Goal: Task Accomplishment & Management: Use online tool/utility

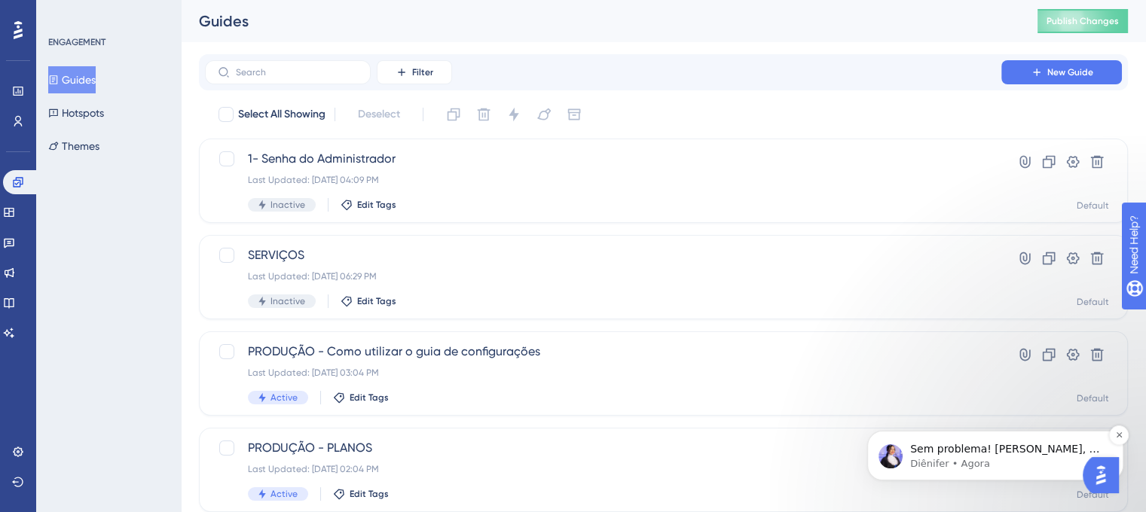
click at [1056, 456] on span "Sem problema! [PERSON_NAME], a ideia seria criar um guia como step 2, aí você c…" at bounding box center [1004, 479] width 189 height 72
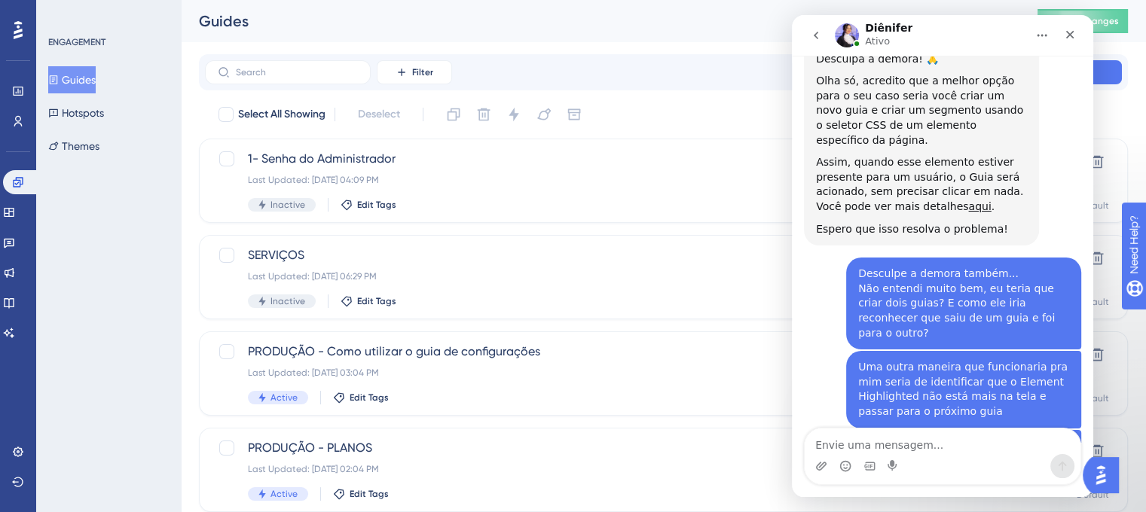
scroll to position [1650, 0]
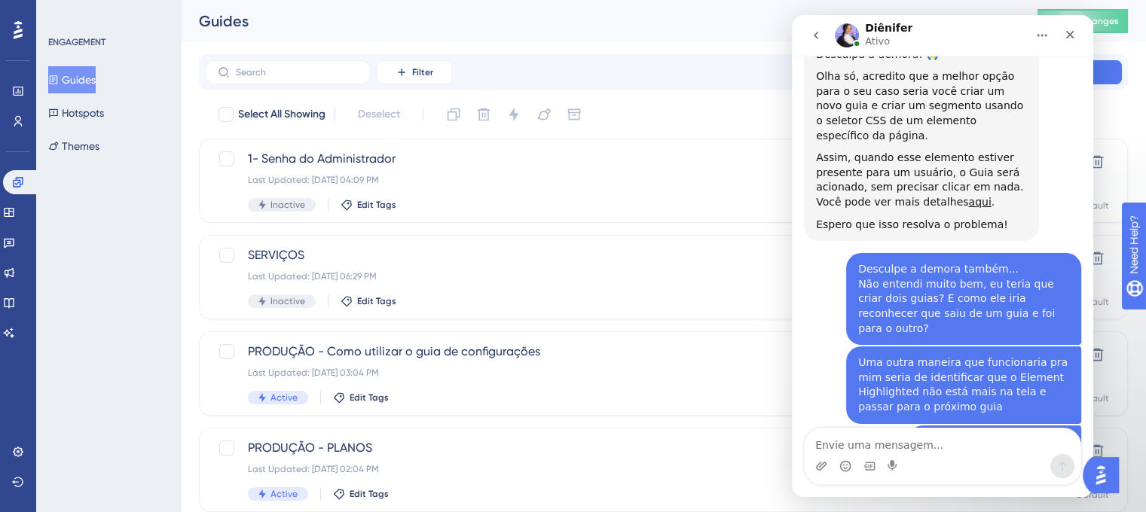
click at [947, 457] on div "Messenger da Intercom" at bounding box center [943, 466] width 276 height 24
click at [942, 454] on textarea "Envie uma mensagem..." at bounding box center [943, 442] width 276 height 26
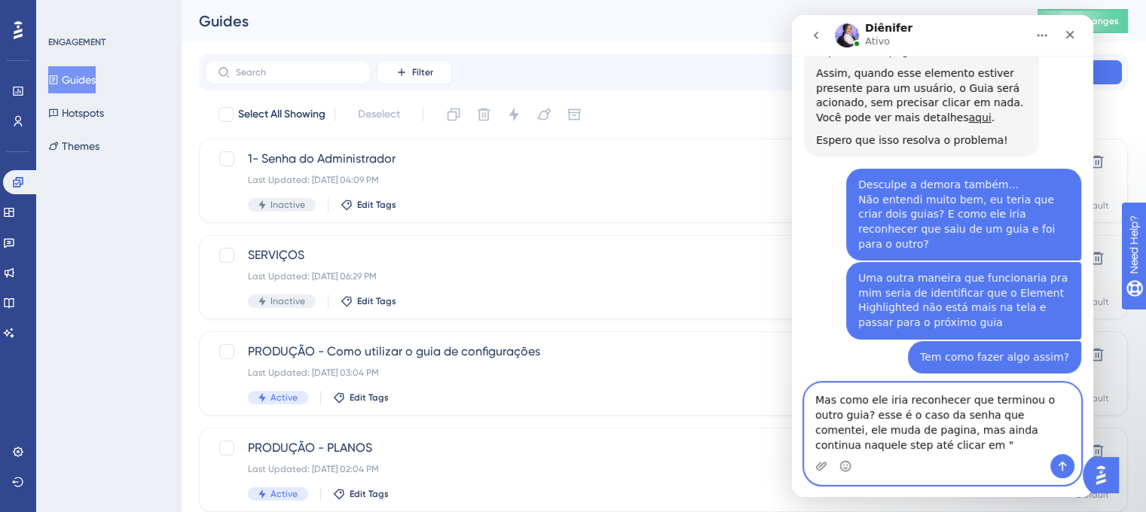
scroll to position [1735, 0]
type textarea "Mas como ele iria reconhecer que terminou o outro guia? esse é o caso da senha …"
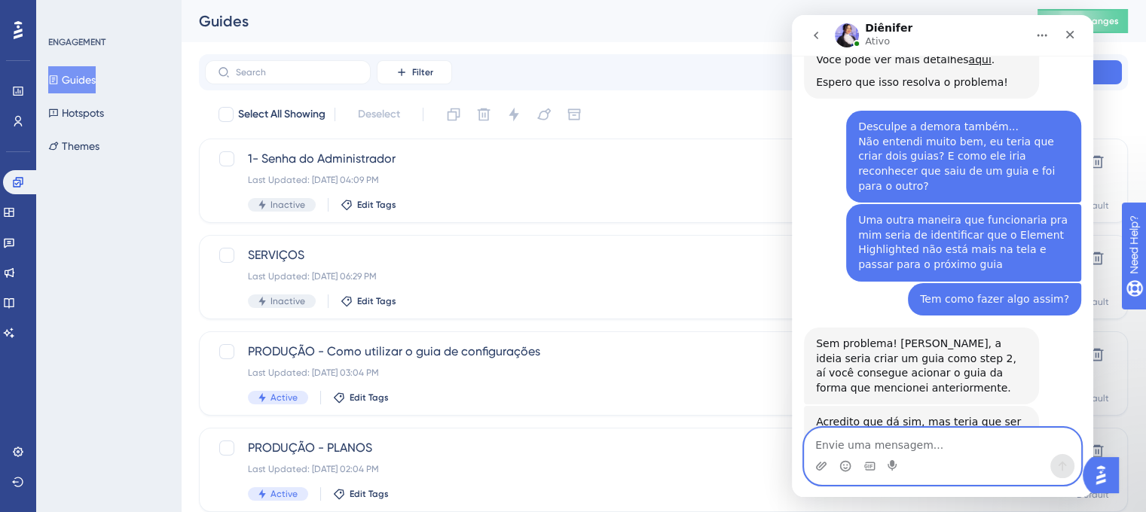
scroll to position [1718, 0]
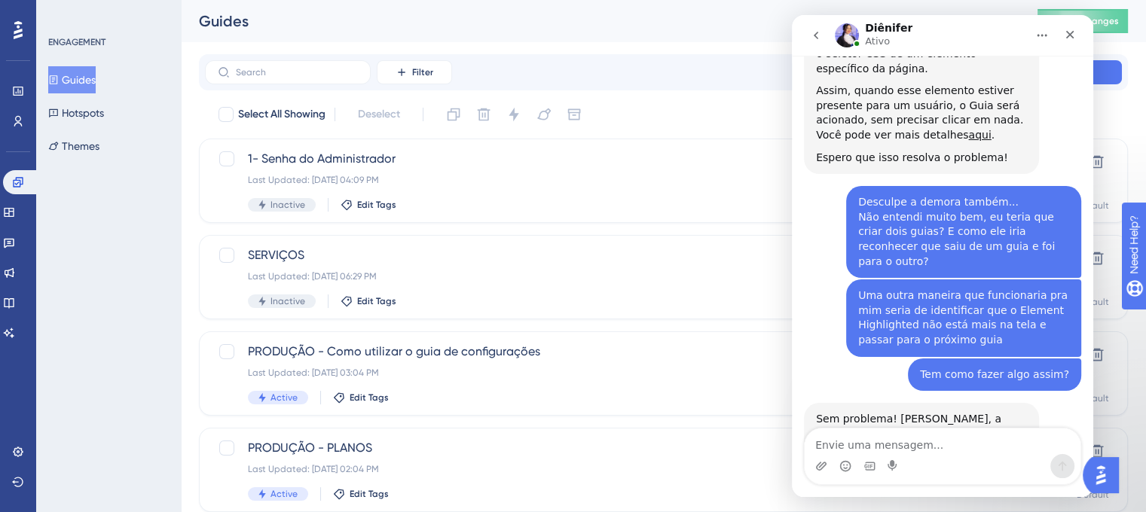
drag, startPoint x: 887, startPoint y: 353, endPoint x: 813, endPoint y: 328, distance: 78.2
click at [813, 482] on div "Acredito que dá sim, mas teria que ser com JavaScript. Aí recomendo verificar c…" at bounding box center [921, 513] width 235 height 63
click at [917, 491] on div "Acredito que dá sim, mas teria que ser com JavaScript. Aí recomendo verificar c…" at bounding box center [921, 513] width 211 height 44
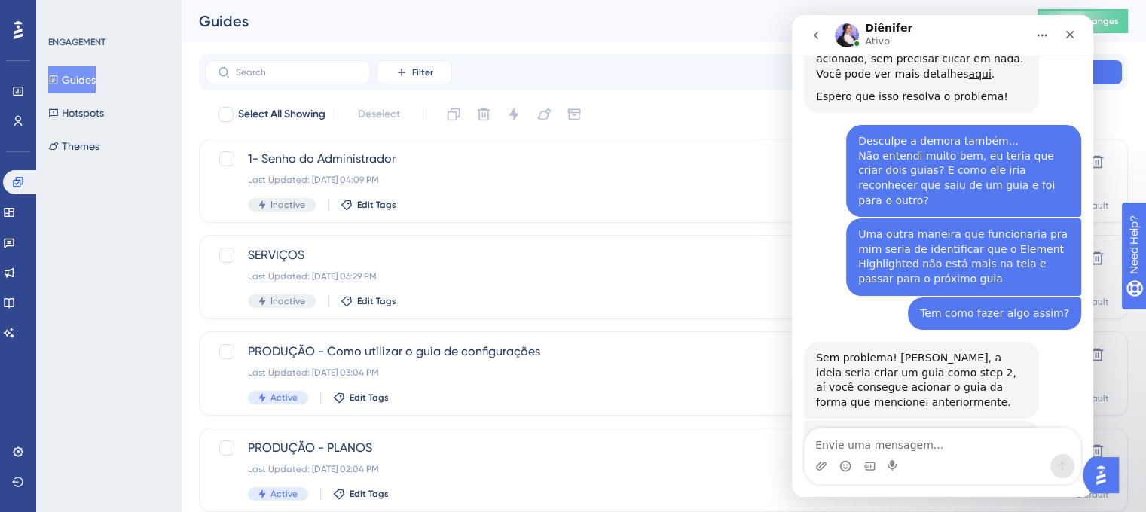
scroll to position [1793, 0]
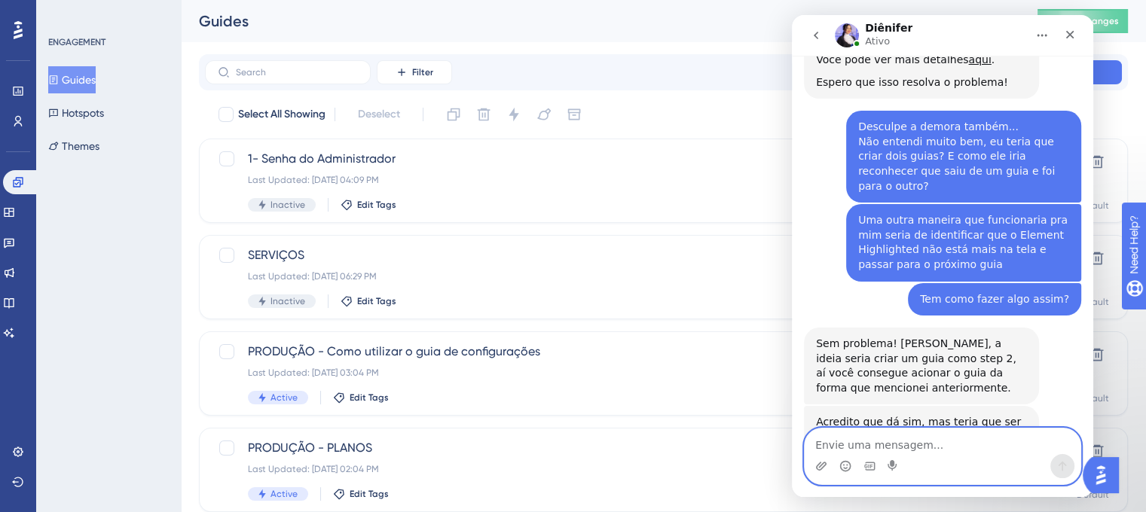
click at [920, 439] on textarea "Envie uma mensagem..." at bounding box center [943, 442] width 276 height 26
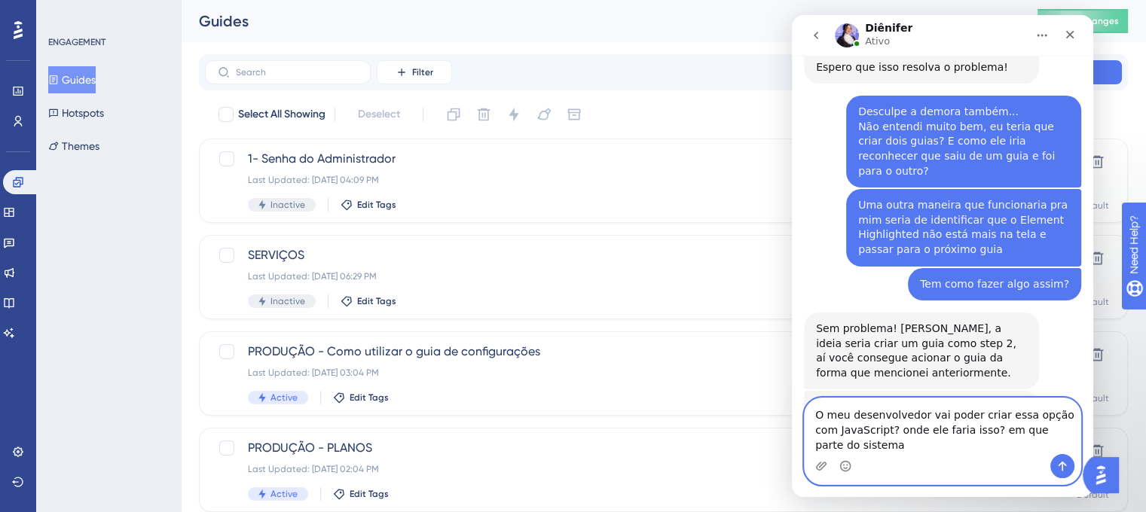
scroll to position [1824, 0]
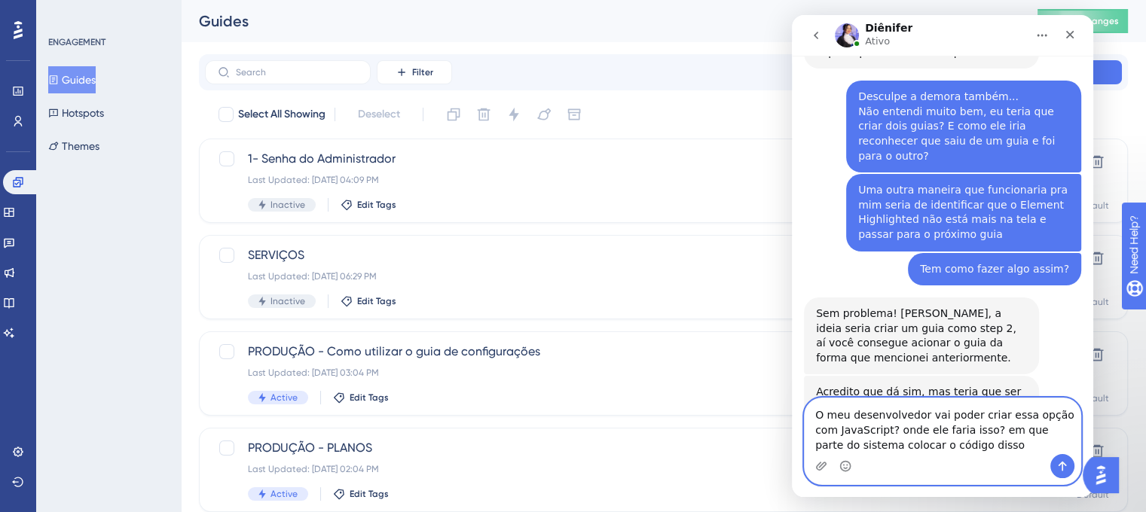
type textarea "O meu desenvolvedor vai poder criar essa opção com JavaScript? onde ele faria i…"
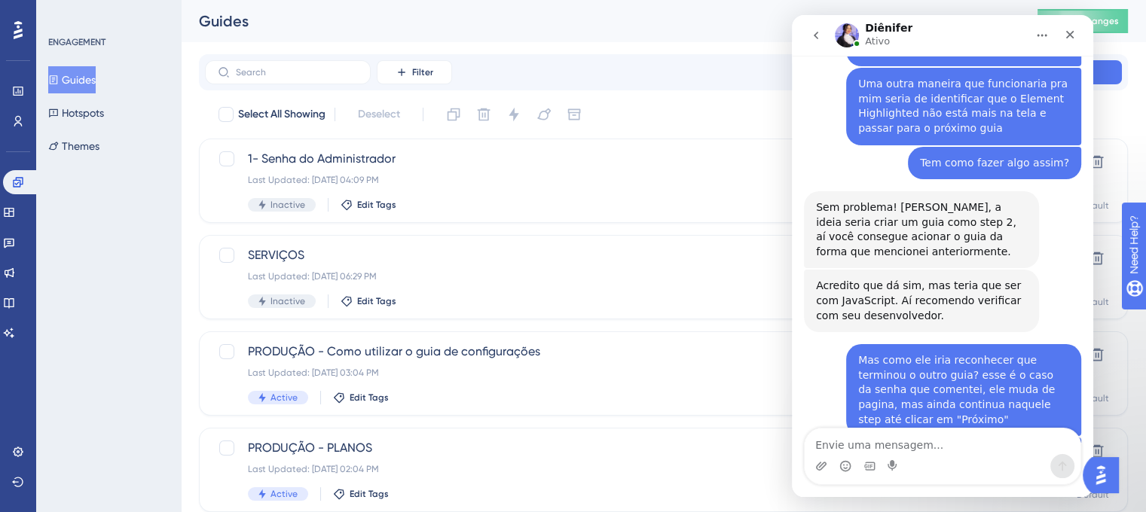
scroll to position [1946, 0]
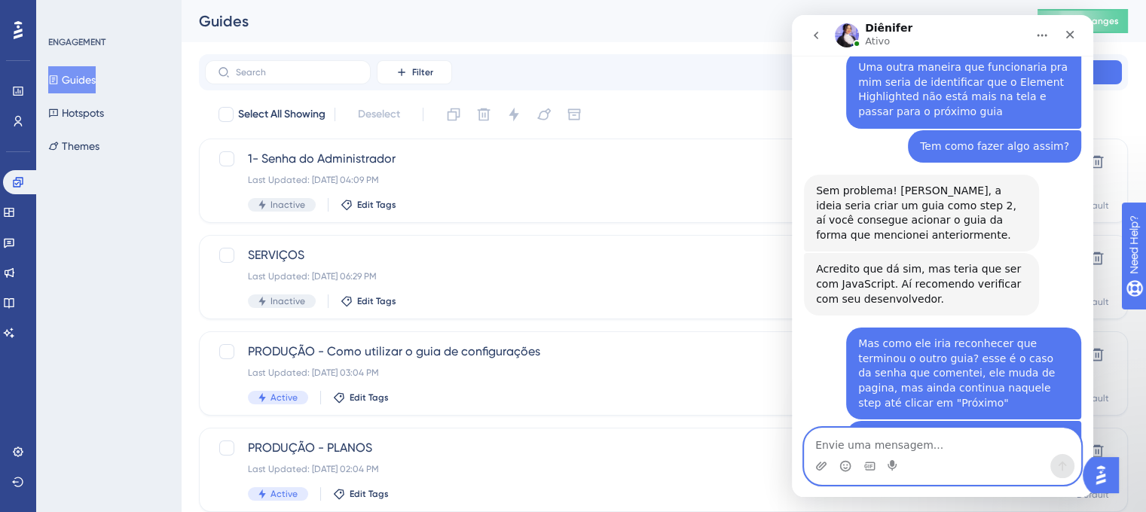
click at [905, 446] on textarea "Envie uma mensagem..." at bounding box center [943, 442] width 276 height 26
click at [889, 438] on textarea "Envie uma mensagem..." at bounding box center [943, 442] width 276 height 26
click at [915, 448] on textarea "Envie uma mensagem..." at bounding box center [943, 442] width 276 height 26
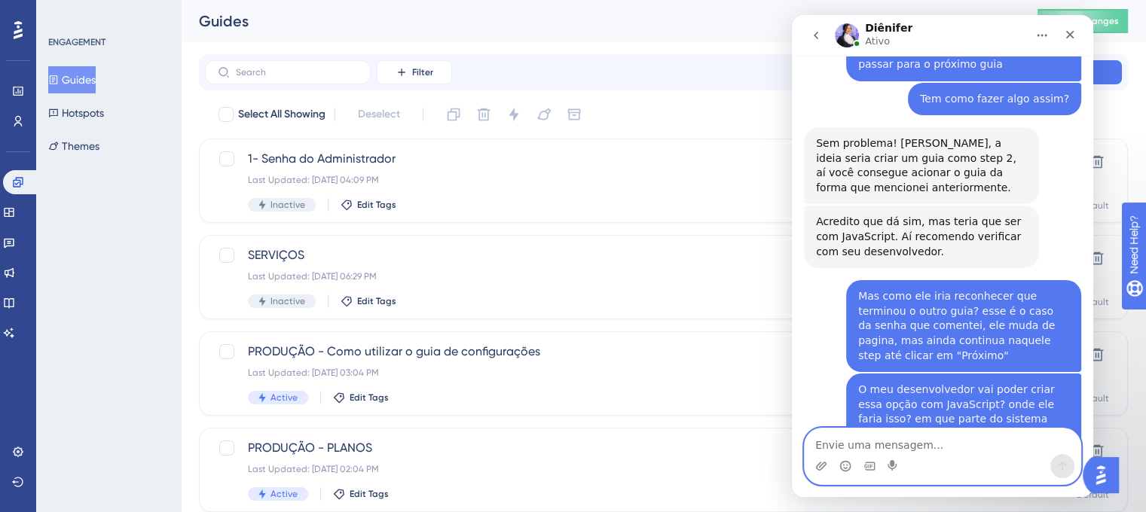
scroll to position [1995, 0]
type textarea "Certo, obrigado!"
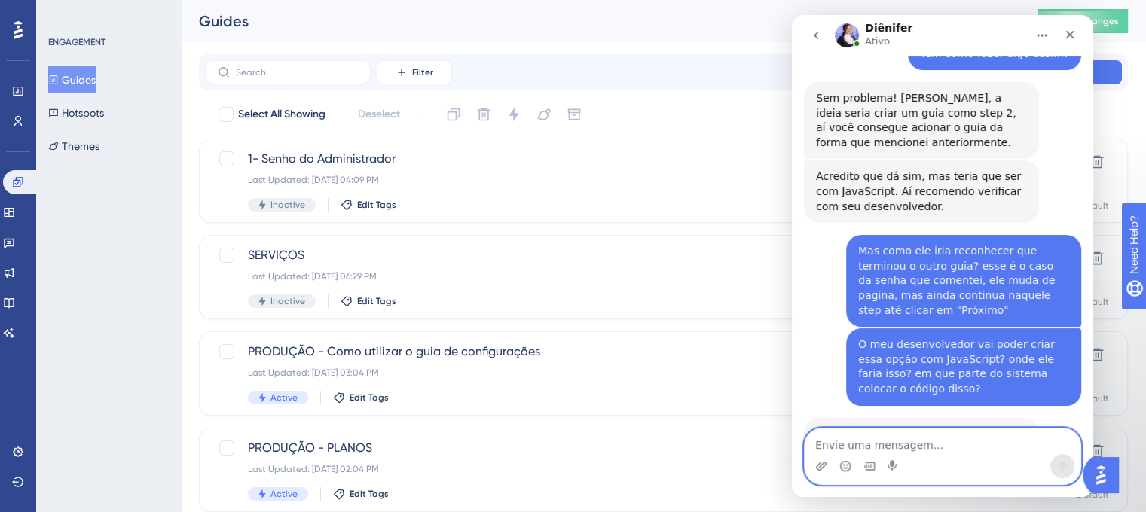
scroll to position [2041, 0]
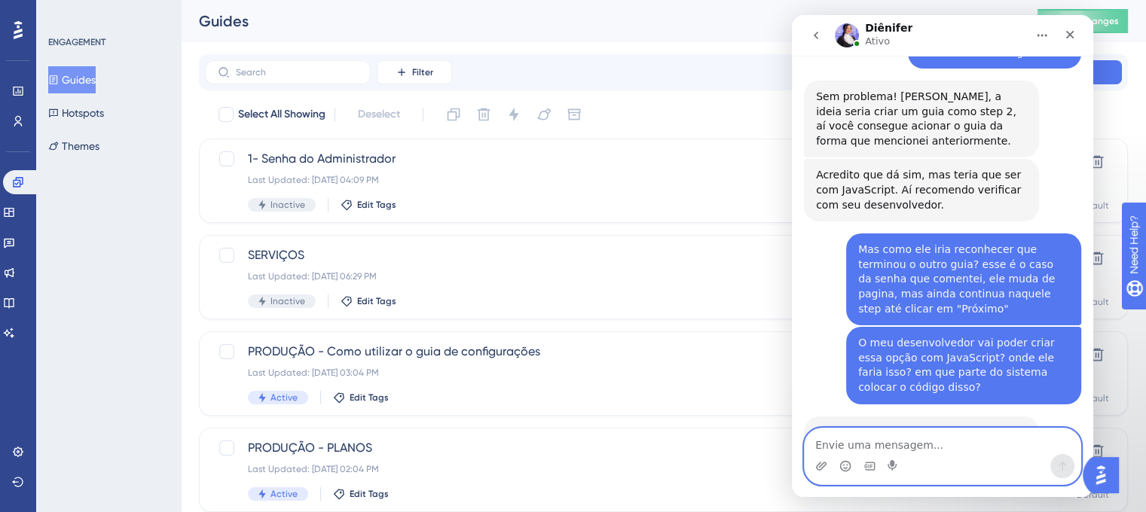
click at [894, 441] on textarea "Envie uma mensagem..." at bounding box center [943, 442] width 276 height 26
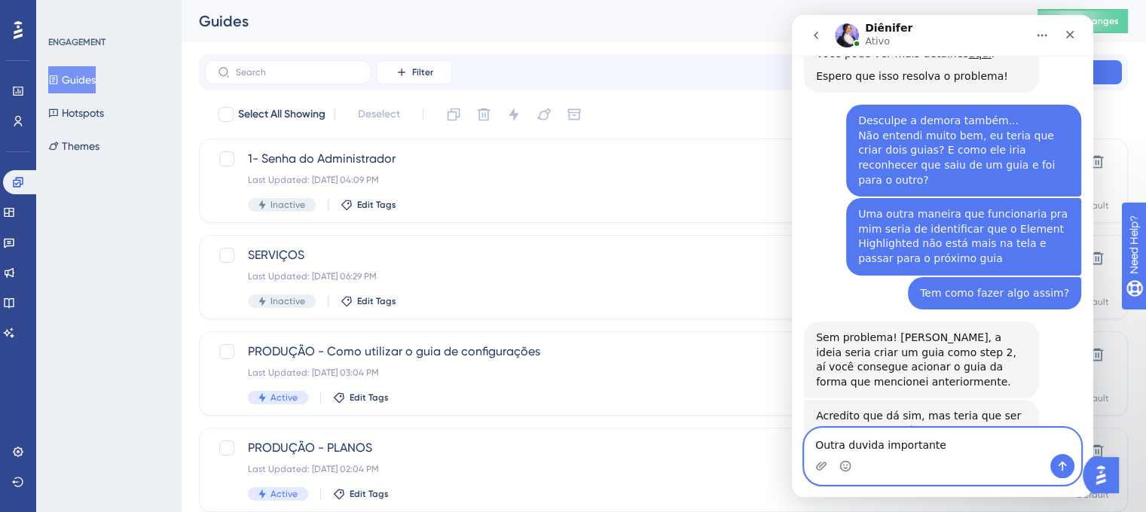
scroll to position [1739, 0]
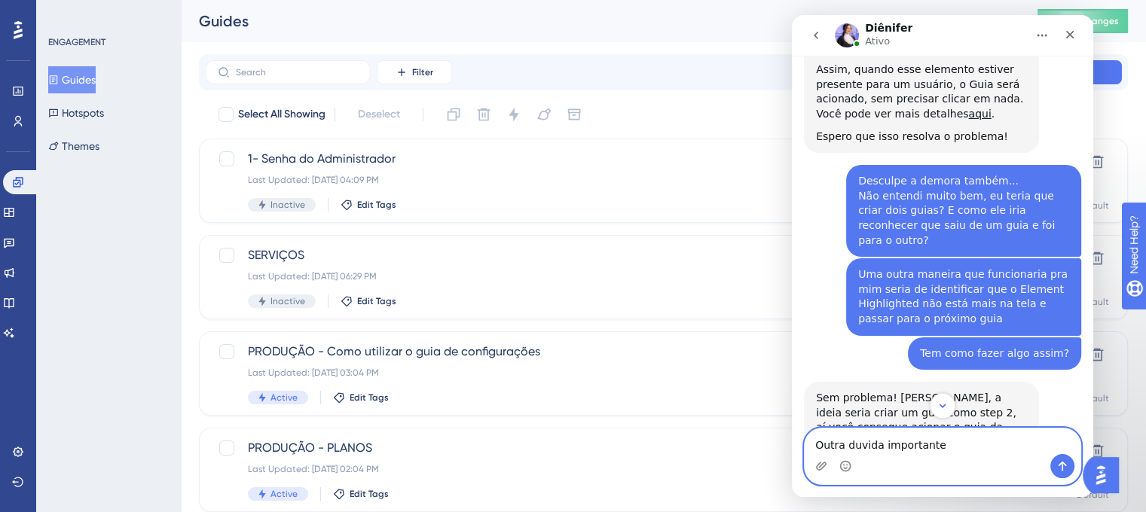
click at [956, 454] on textarea "Outra duvida importante" at bounding box center [943, 442] width 276 height 26
type textarea "Outra duvida"
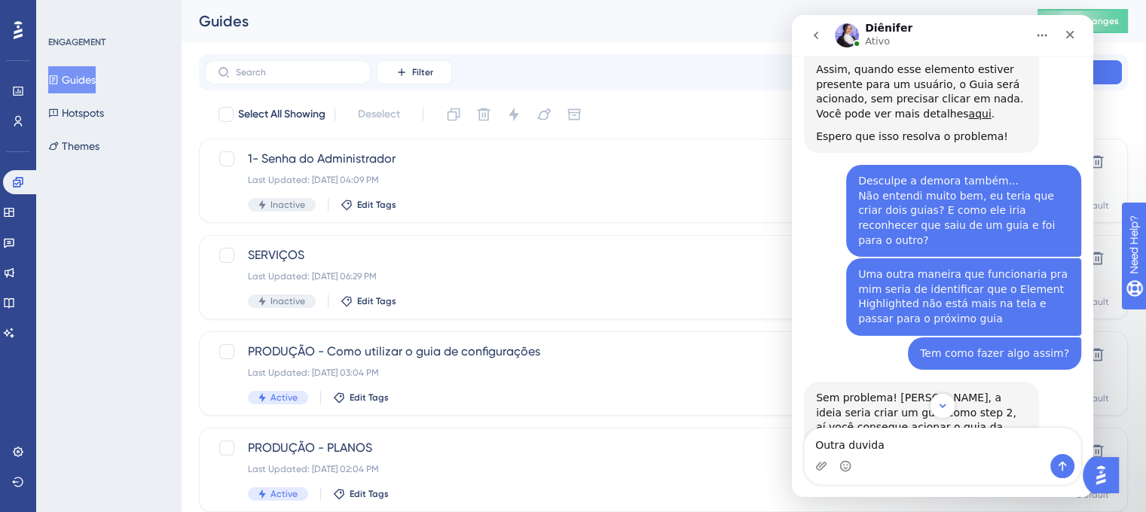
click at [119, 243] on div "ENGAGEMENT Guides Hotspots Themes" at bounding box center [108, 256] width 145 height 512
click at [398, 151] on span "1- Senha do Administrador" at bounding box center [603, 159] width 711 height 18
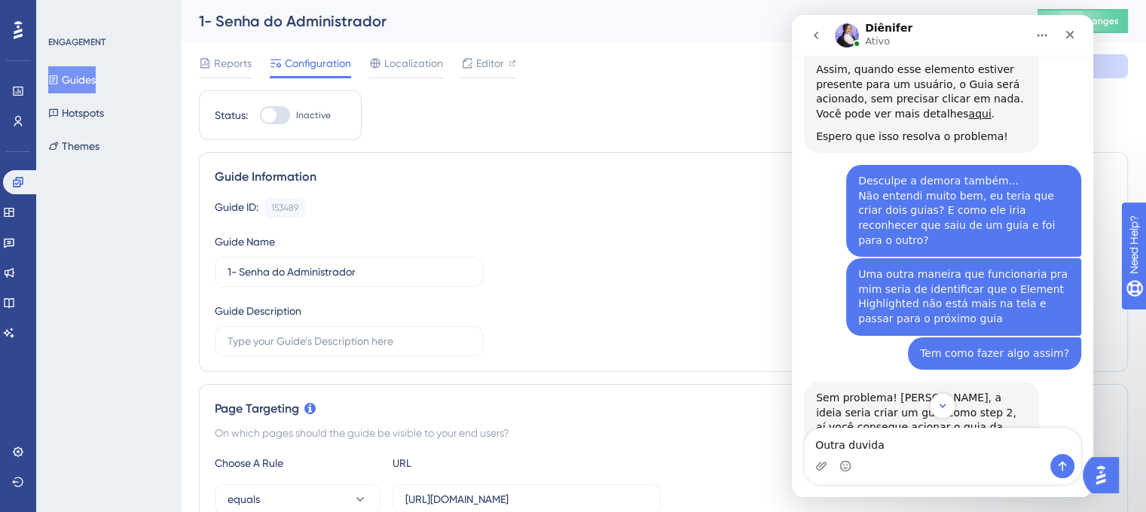
click at [813, 46] on button "go back" at bounding box center [816, 35] width 29 height 29
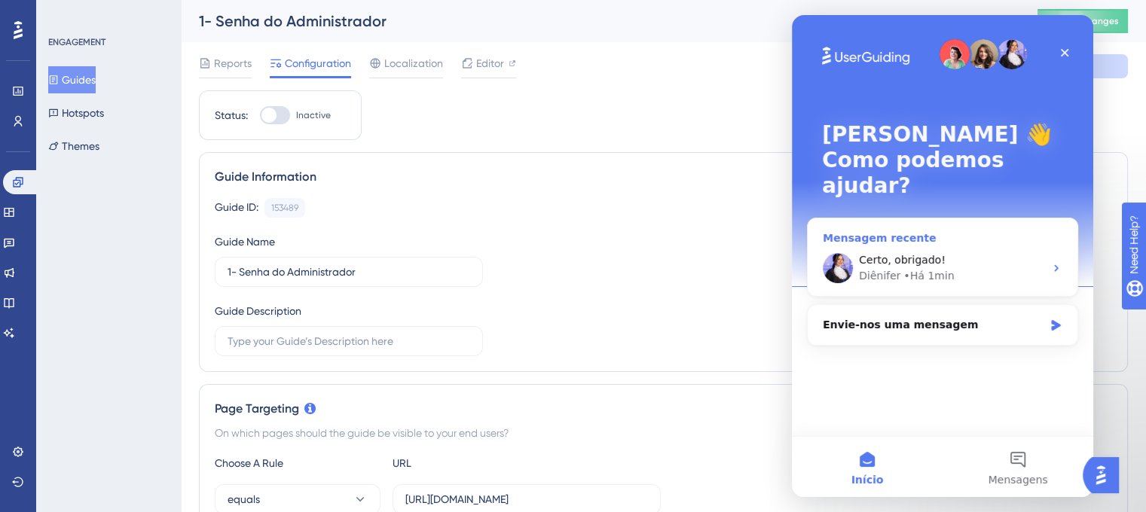
click at [953, 268] on div "Diênifer • Há 1min" at bounding box center [951, 276] width 185 height 16
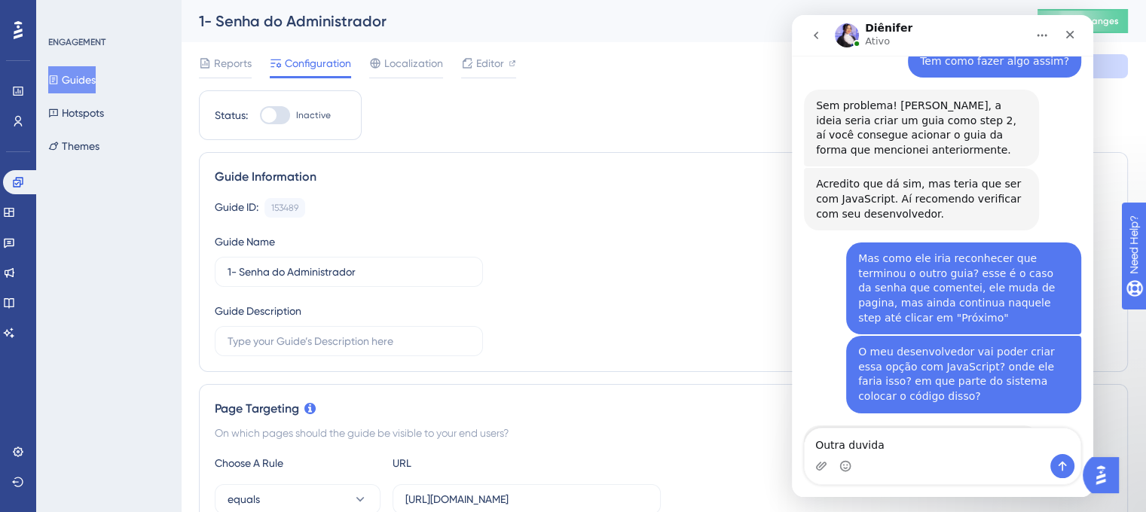
scroll to position [2041, 0]
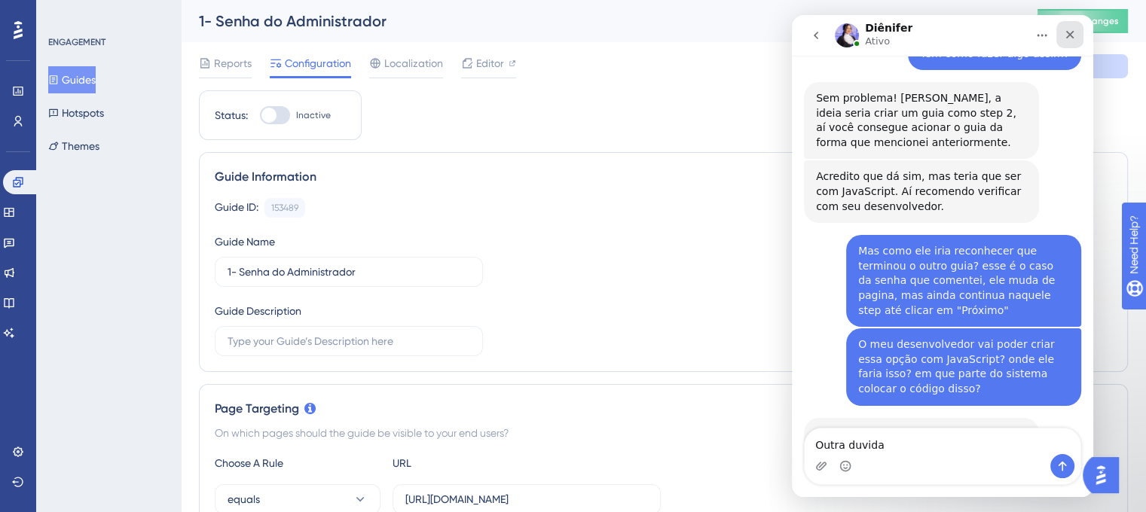
click at [1066, 41] on div "Fechar" at bounding box center [1069, 34] width 27 height 27
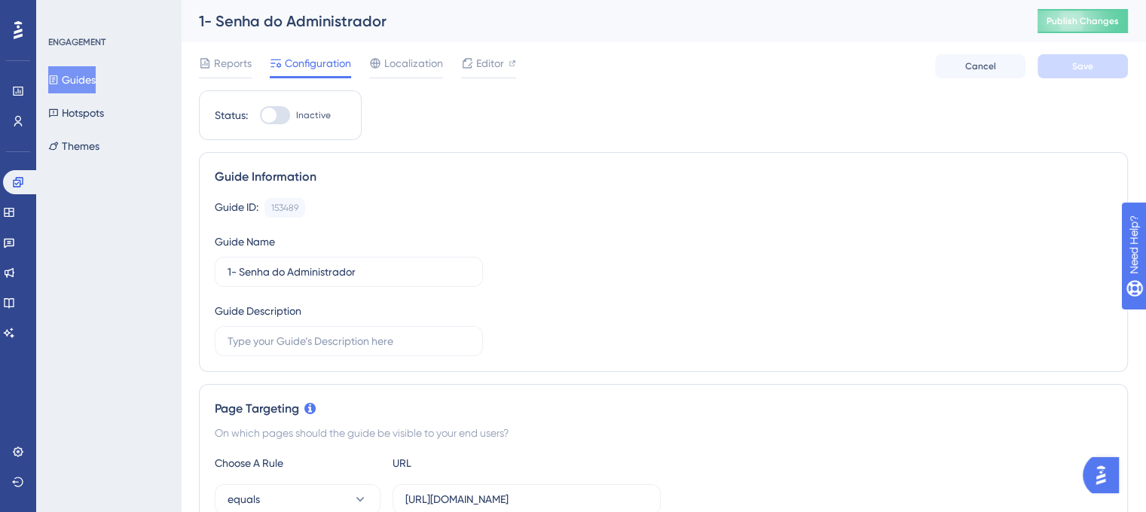
click at [1116, 488] on button "Open AI Assistant Launcher" at bounding box center [1101, 475] width 36 height 36
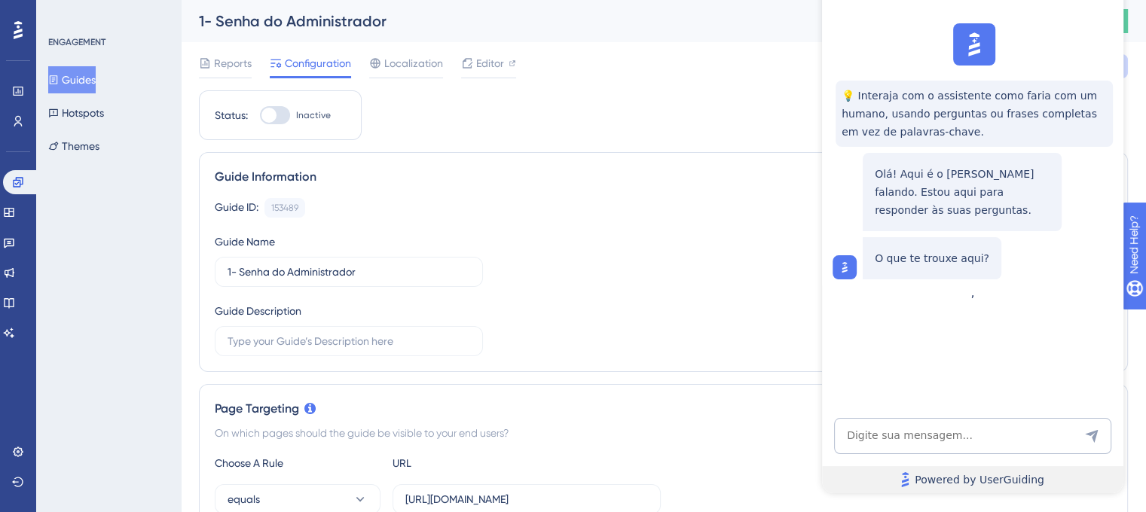
scroll to position [0, 0]
click at [937, 262] on p "O que te trouxe aqui?" at bounding box center [932, 258] width 115 height 18
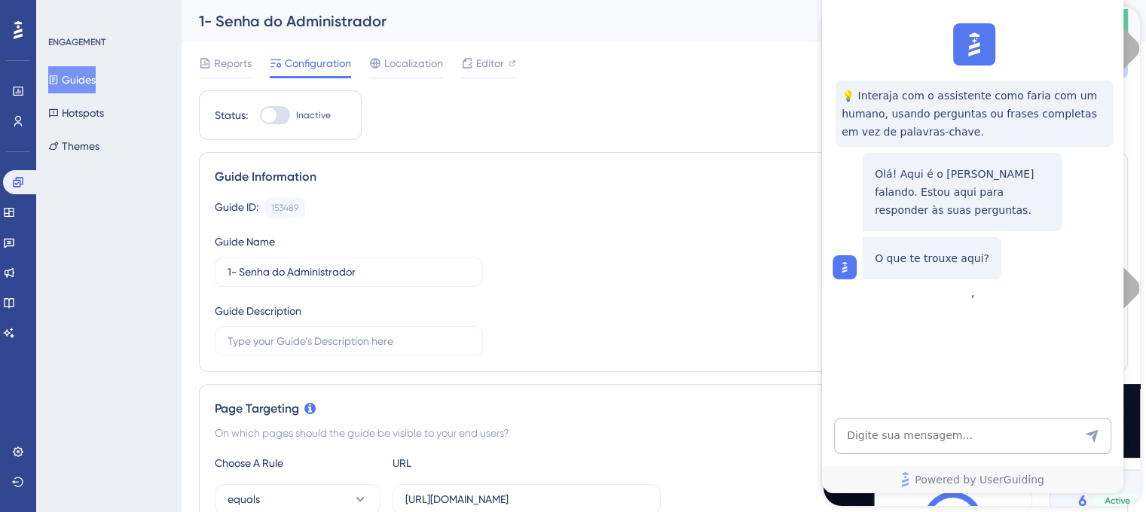
click at [1054, 29] on div "💡 Interaja com o assistente como faria com um humano, usando perguntas ou frase…" at bounding box center [971, 151] width 301 height 268
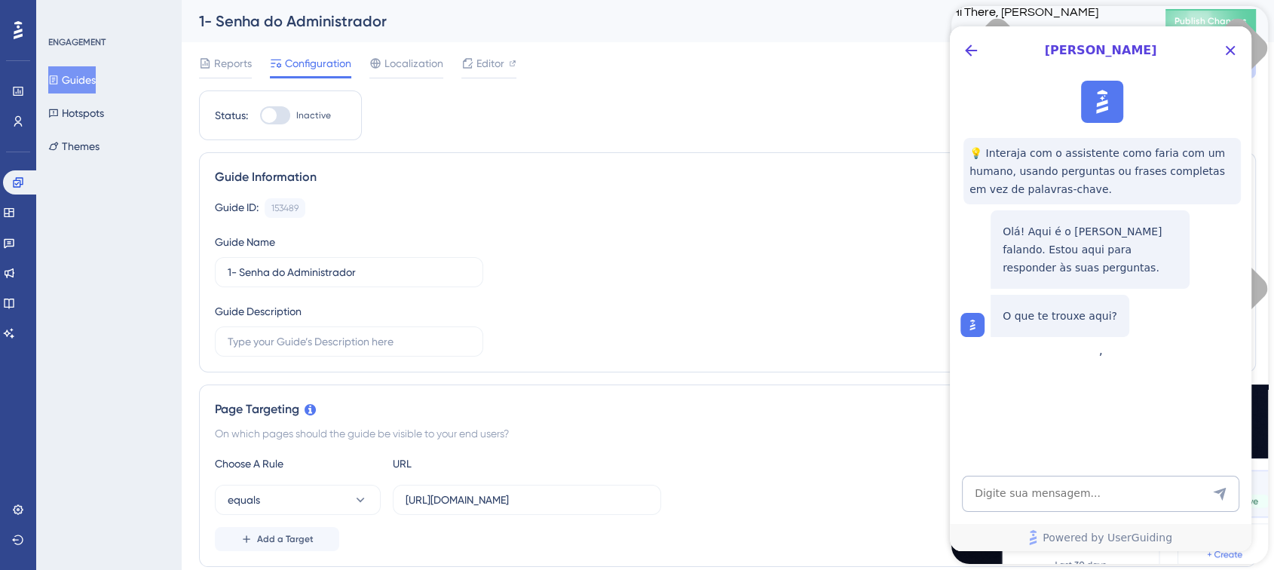
scroll to position [1992, 0]
click at [1157, 54] on icon "Close Button" at bounding box center [1230, 50] width 18 height 18
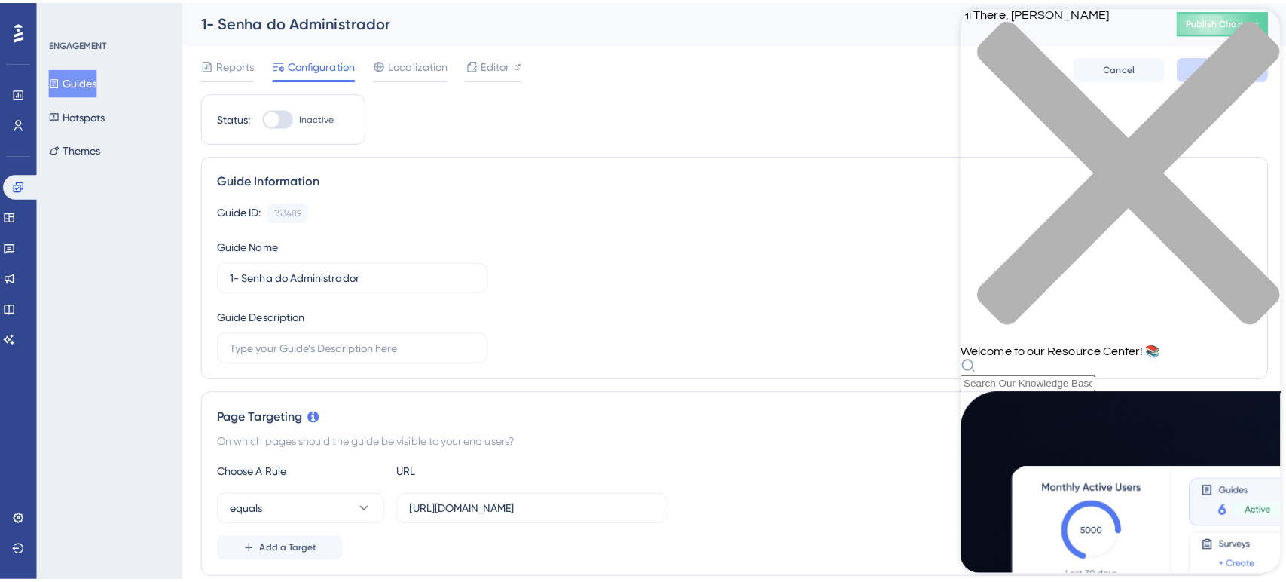
scroll to position [0, 0]
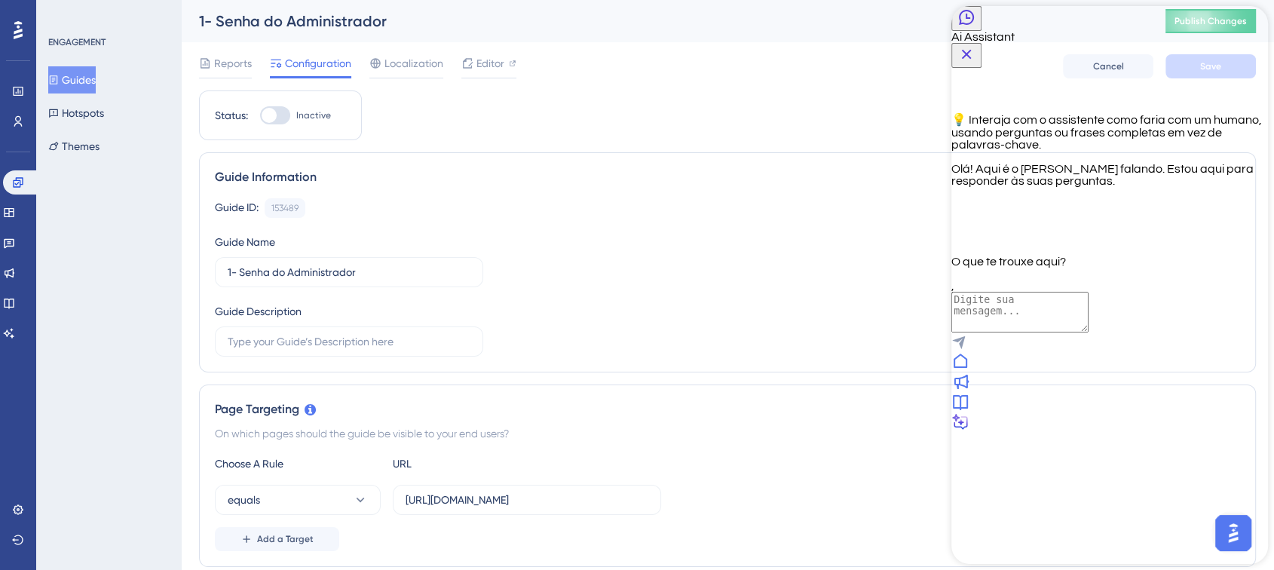
click at [1005, 372] on div at bounding box center [1109, 362] width 316 height 20
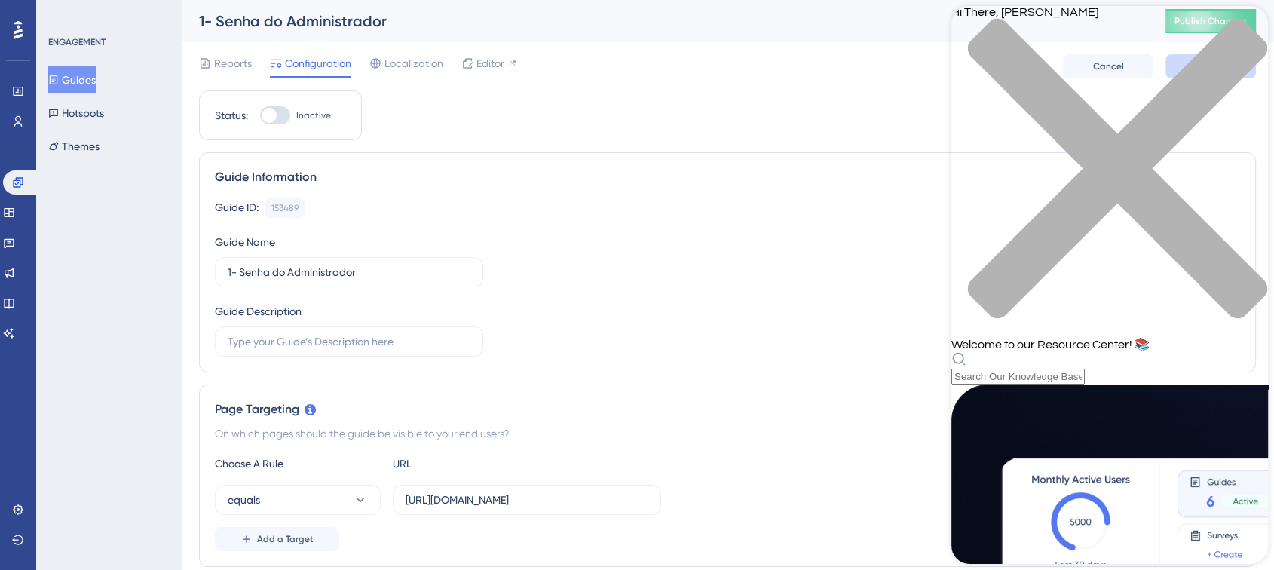
click at [1069, 351] on div "Resource Center Header" at bounding box center [1109, 367] width 316 height 33
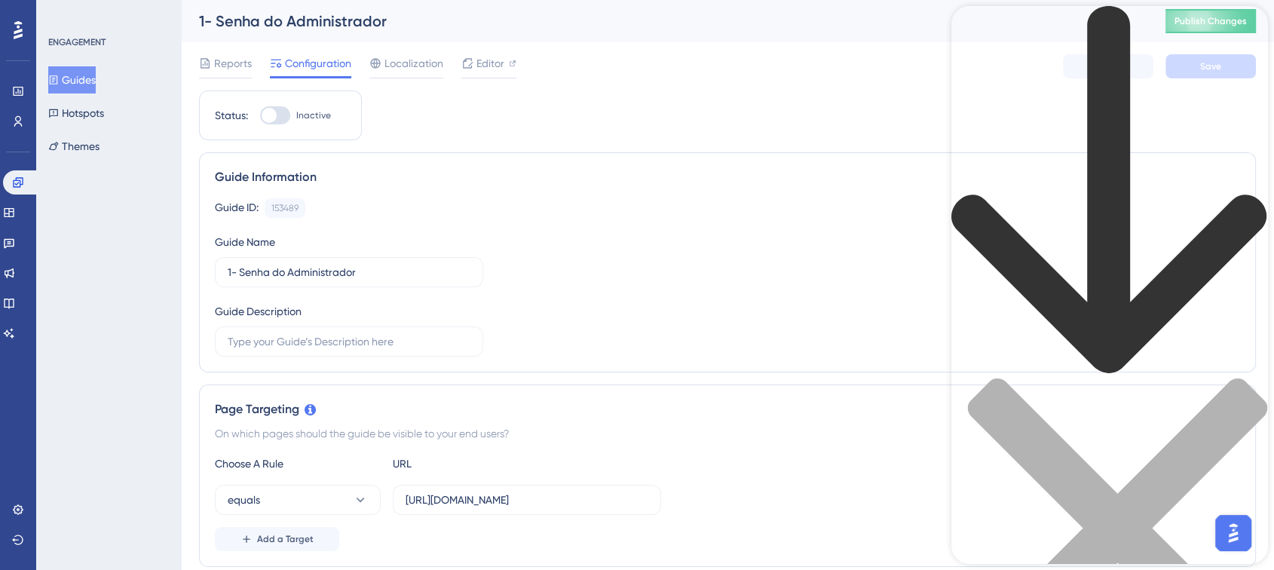
click at [983, 38] on div "back to header" at bounding box center [1109, 192] width 316 height 372
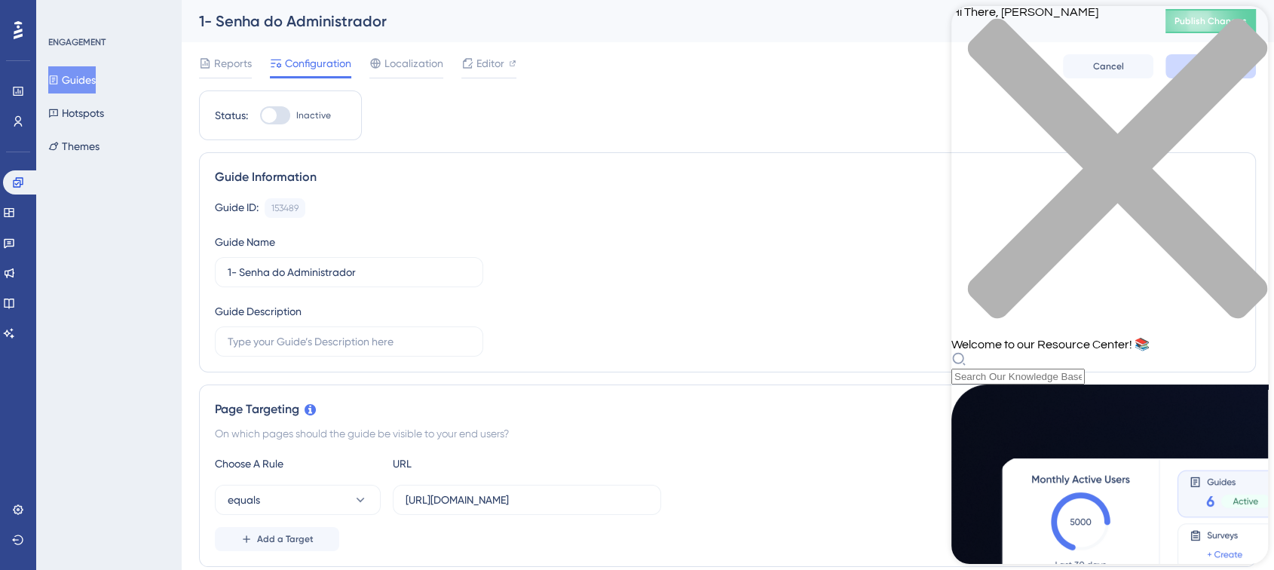
click at [1157, 35] on div "close resource center" at bounding box center [1109, 177] width 316 height 319
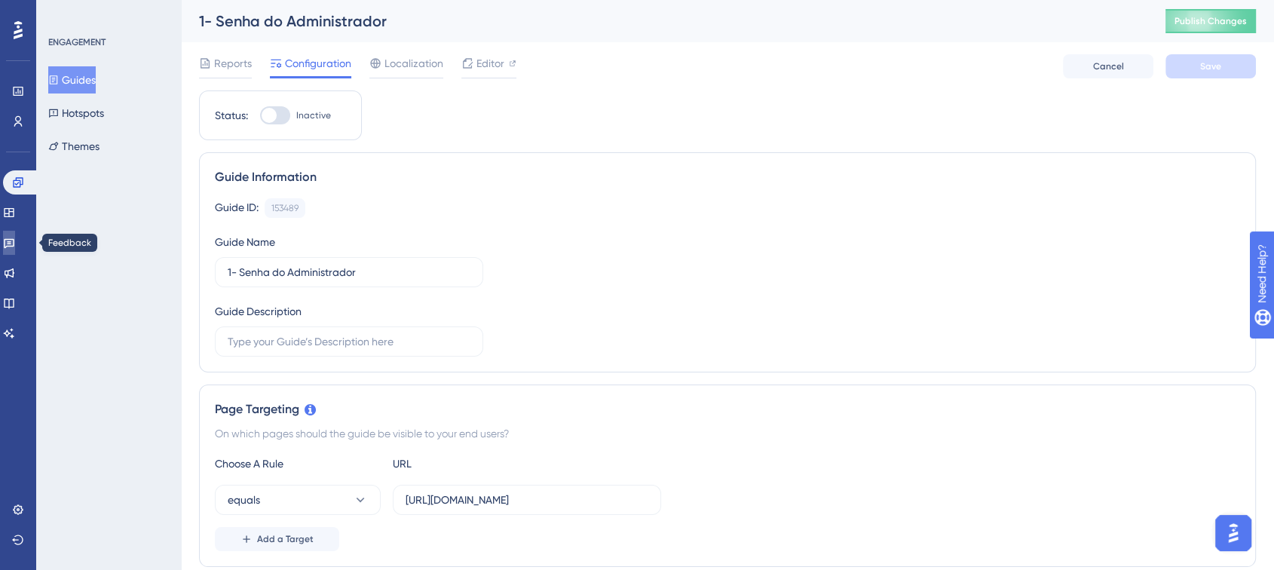
click at [11, 242] on link at bounding box center [9, 243] width 12 height 24
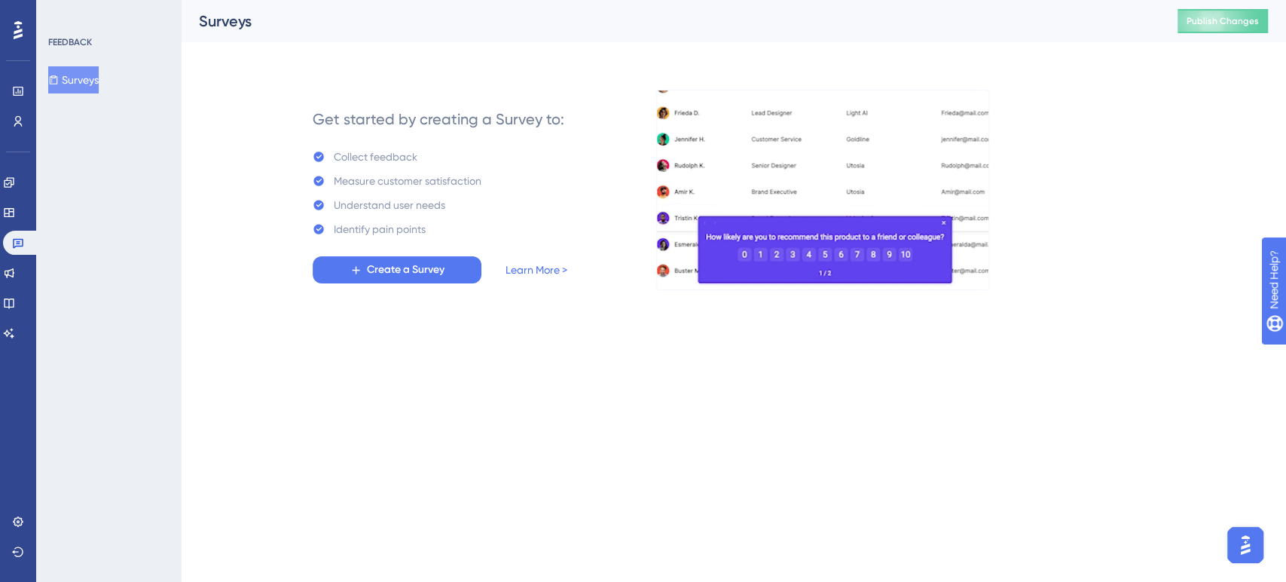
click at [1157, 523] on button "Open AI Assistant Launcher" at bounding box center [1246, 545] width 36 height 36
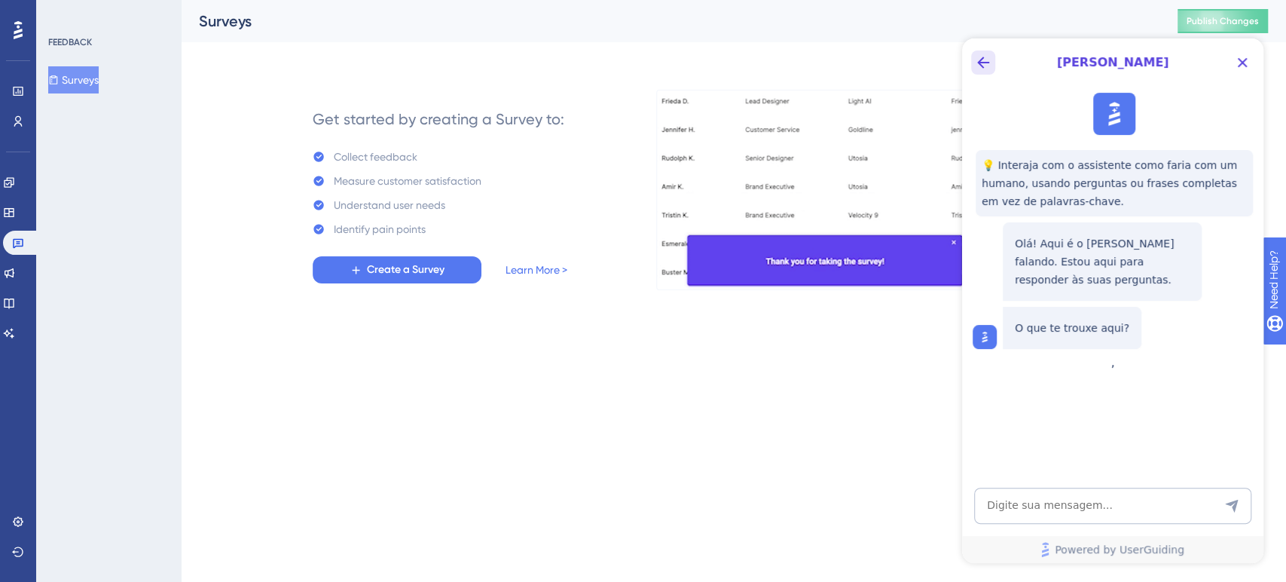
click at [982, 67] on icon "Back Button" at bounding box center [983, 63] width 12 height 12
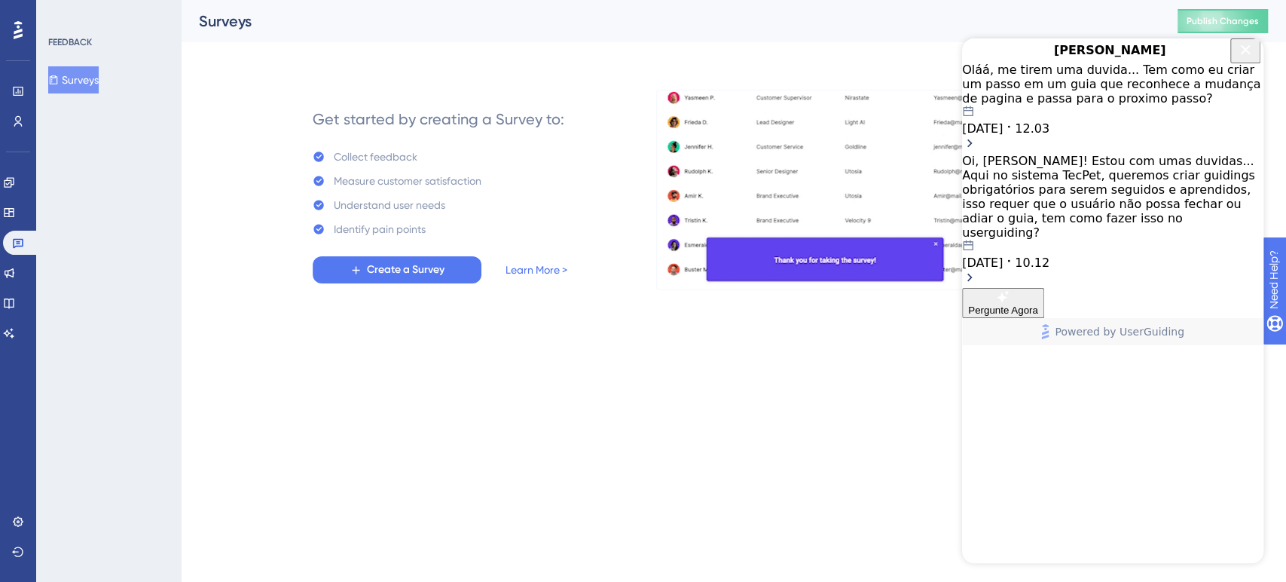
click at [1154, 101] on div "Oláá, me tirem uma duvida... Tem como eu criar um passo em um guia que reconhec…" at bounding box center [1112, 84] width 301 height 43
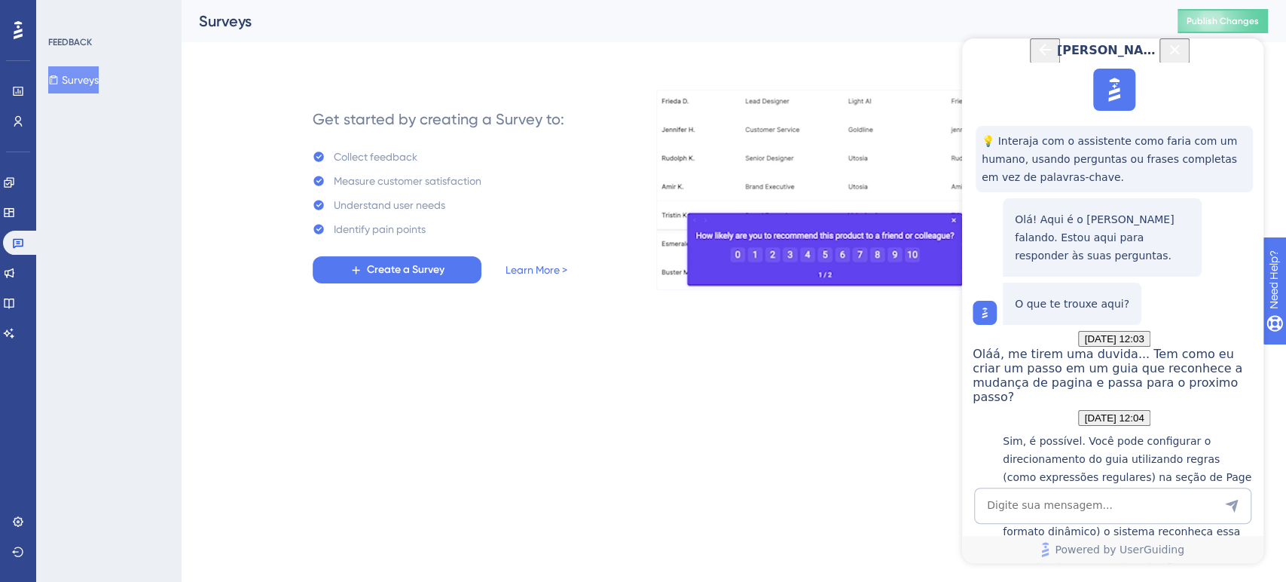
scroll to position [569, 0]
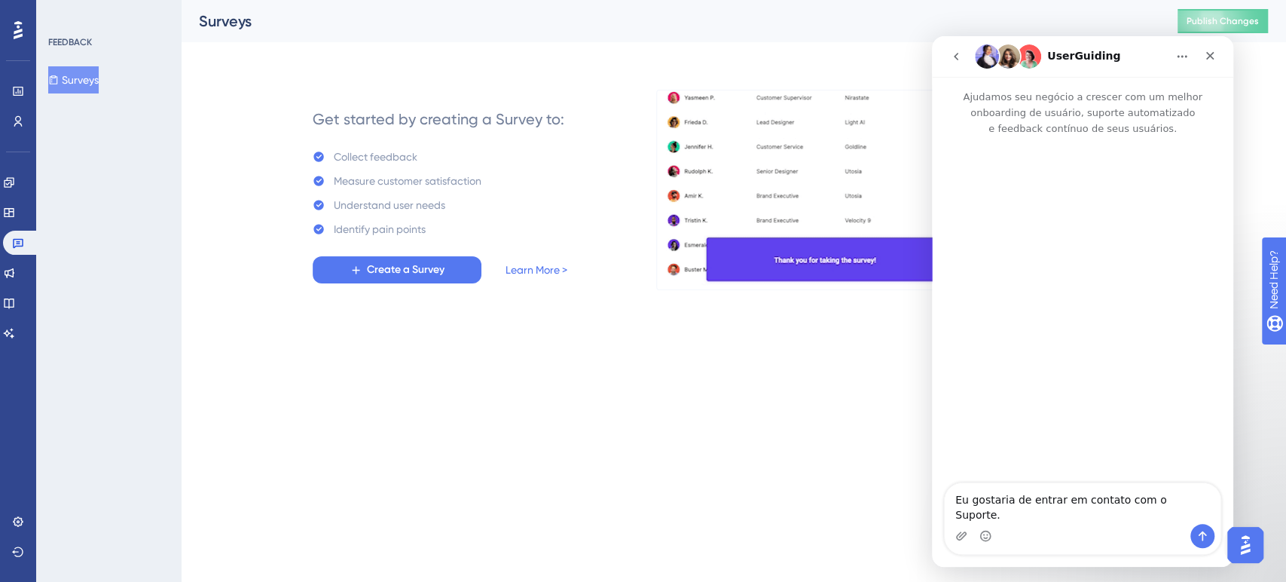
scroll to position [0, 0]
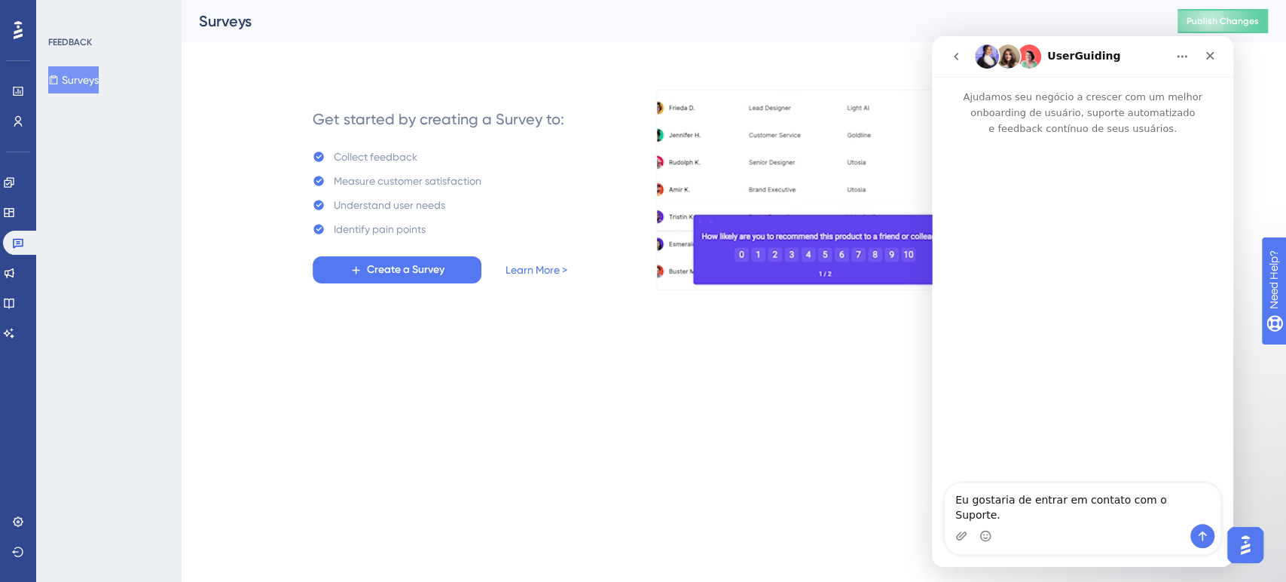
click at [958, 62] on icon "go back" at bounding box center [956, 56] width 12 height 12
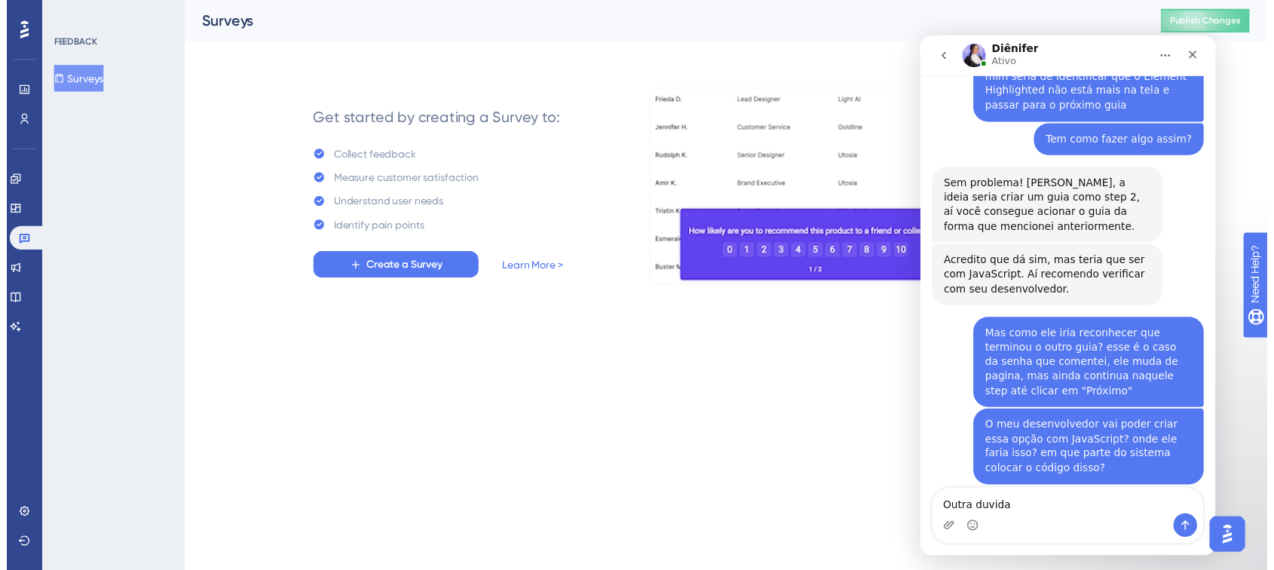
scroll to position [1992, 0]
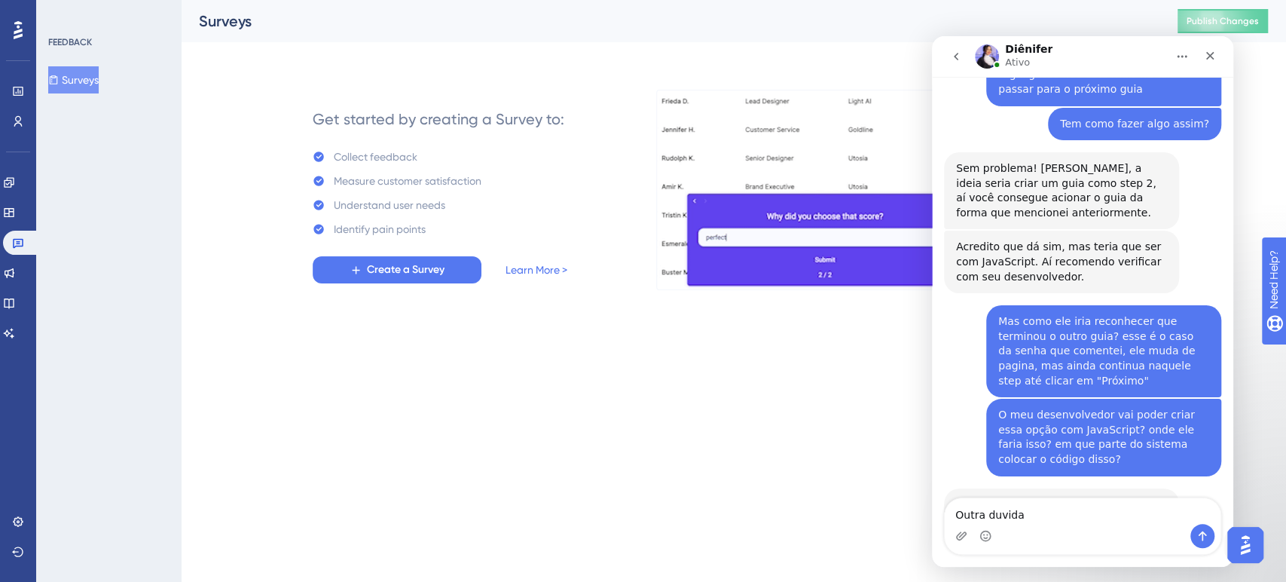
drag, startPoint x: 1027, startPoint y: 515, endPoint x: 944, endPoint y: 514, distance: 82.9
click at [945, 514] on textarea "Outra duvida" at bounding box center [1083, 511] width 276 height 26
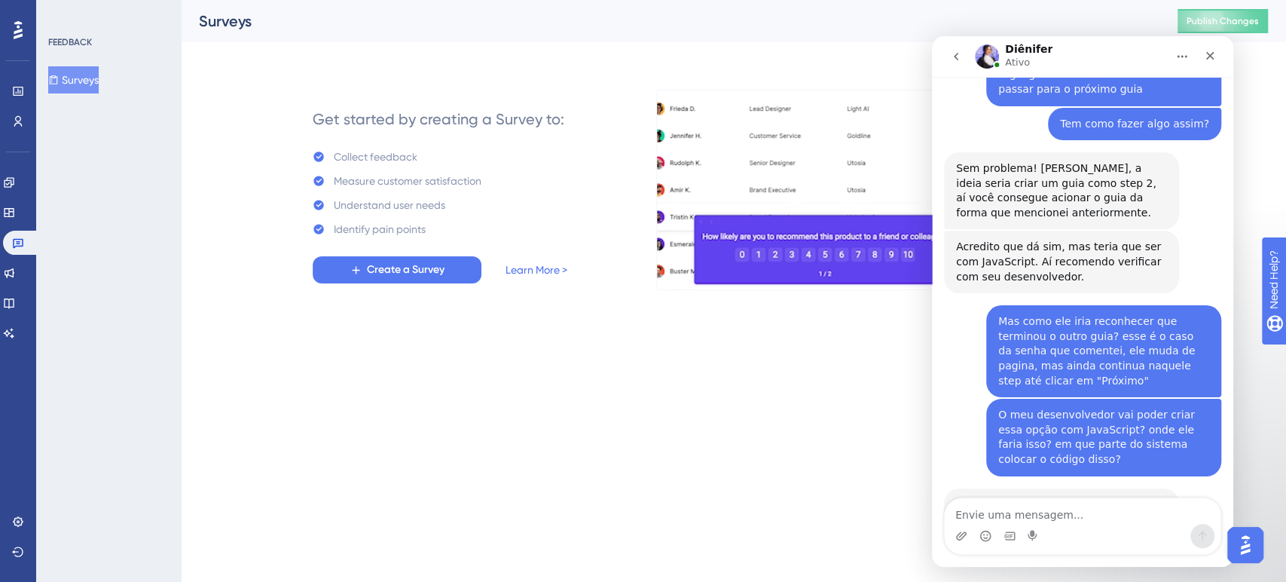
click at [809, 0] on html "Performance Users Engagement Widgets Feedback Product Updates Knowledge Base AI…" at bounding box center [643, 0] width 1286 height 0
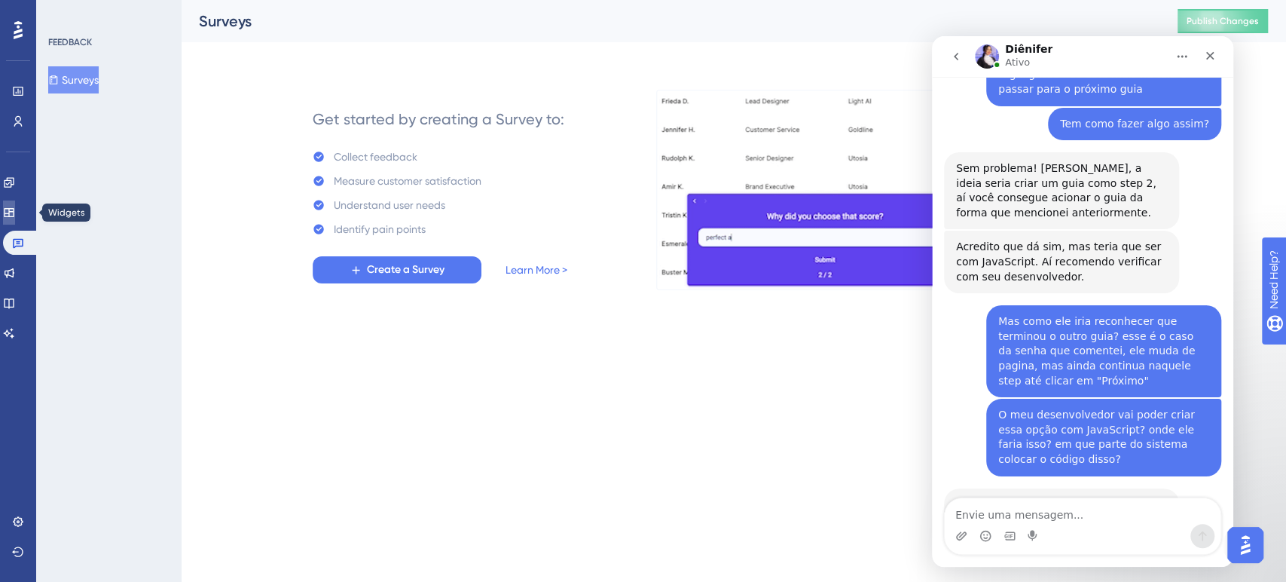
click at [15, 222] on link at bounding box center [9, 212] width 12 height 24
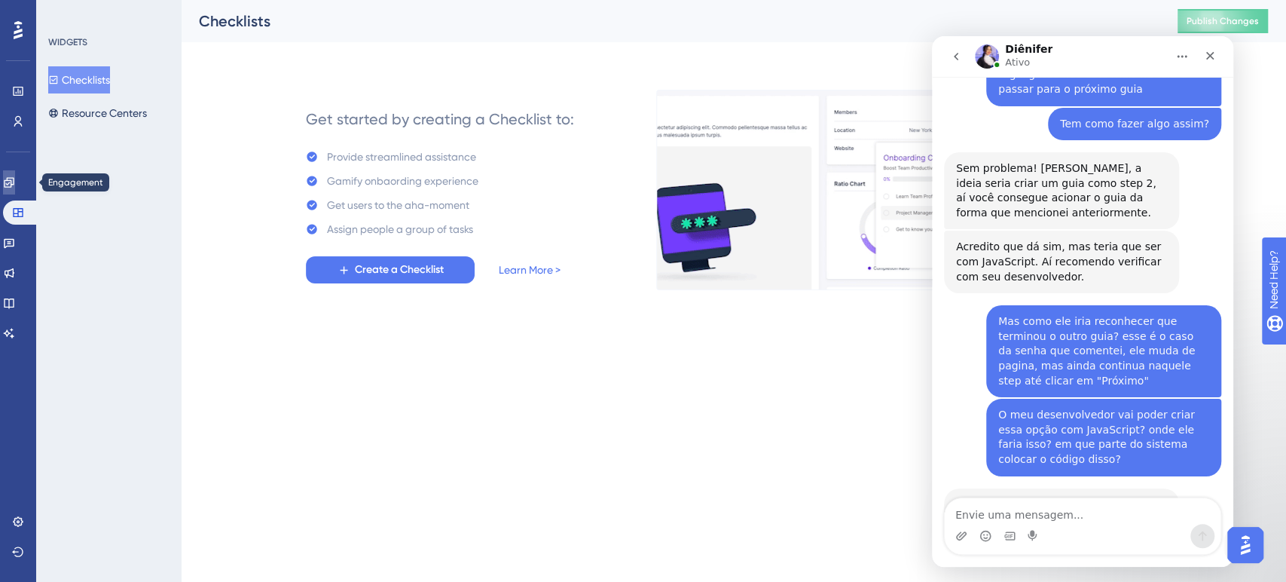
click at [15, 185] on icon at bounding box center [9, 182] width 12 height 12
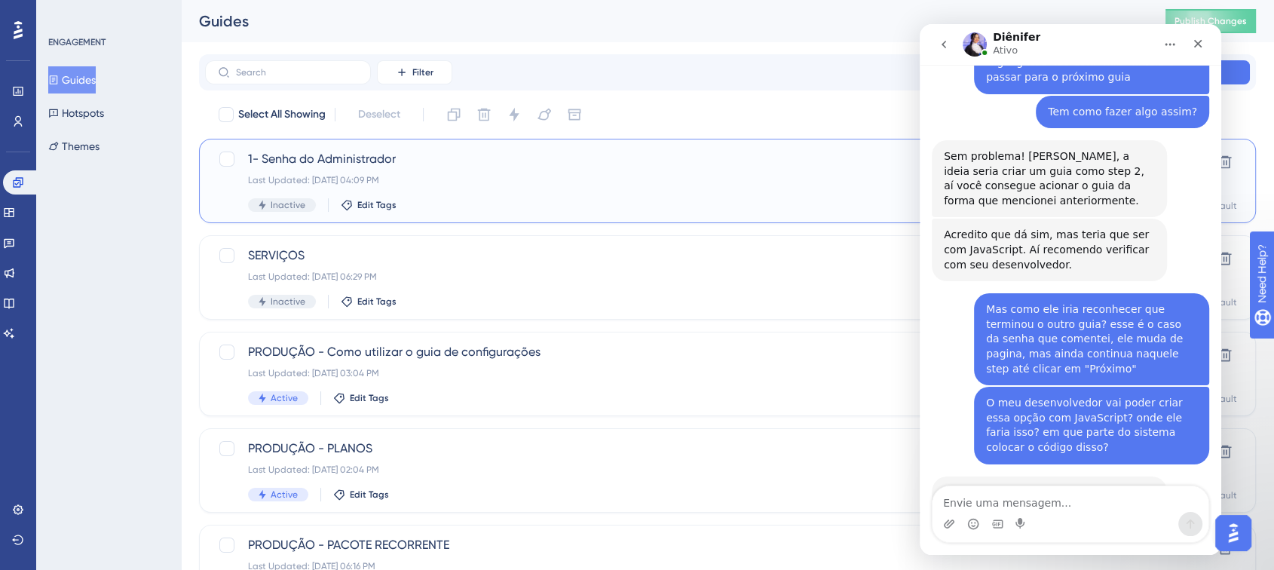
click at [294, 154] on span "1- Senha do Administrador" at bounding box center [667, 159] width 838 height 18
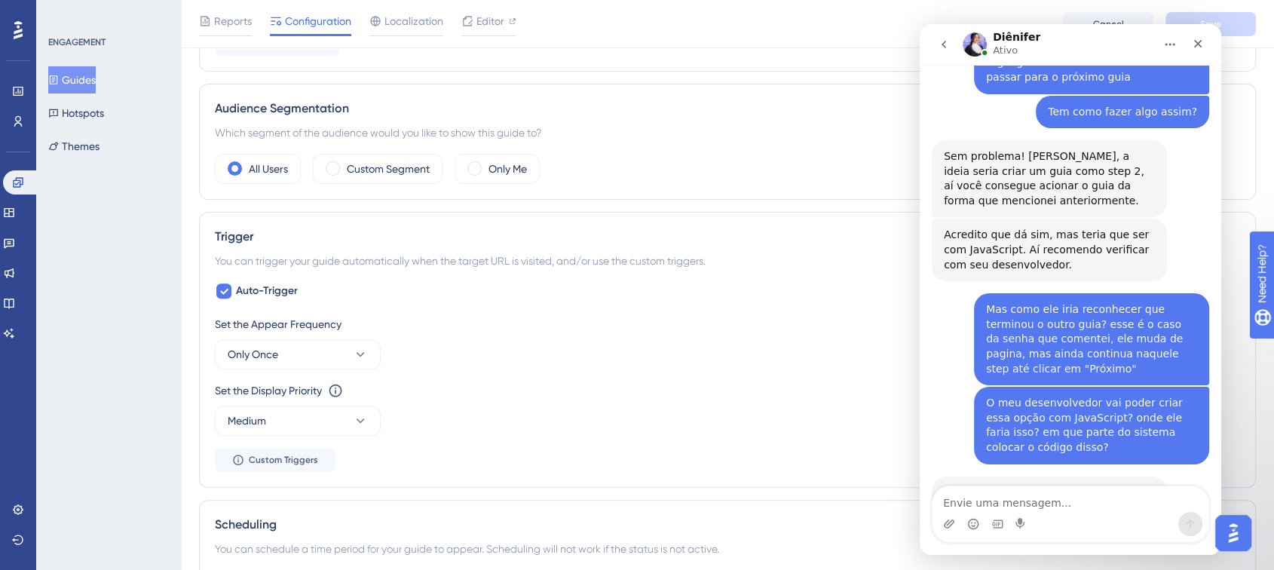
scroll to position [502, 0]
click at [226, 281] on div at bounding box center [224, 290] width 18 height 18
checkbox input "false"
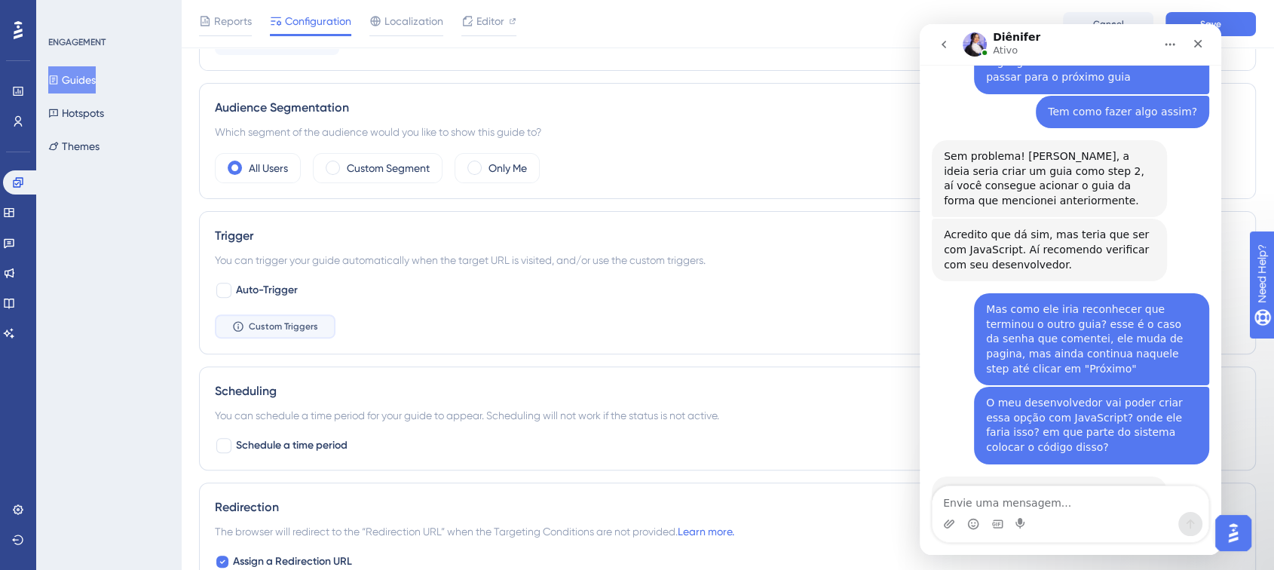
click at [283, 329] on span "Custom Triggers" at bounding box center [283, 326] width 69 height 12
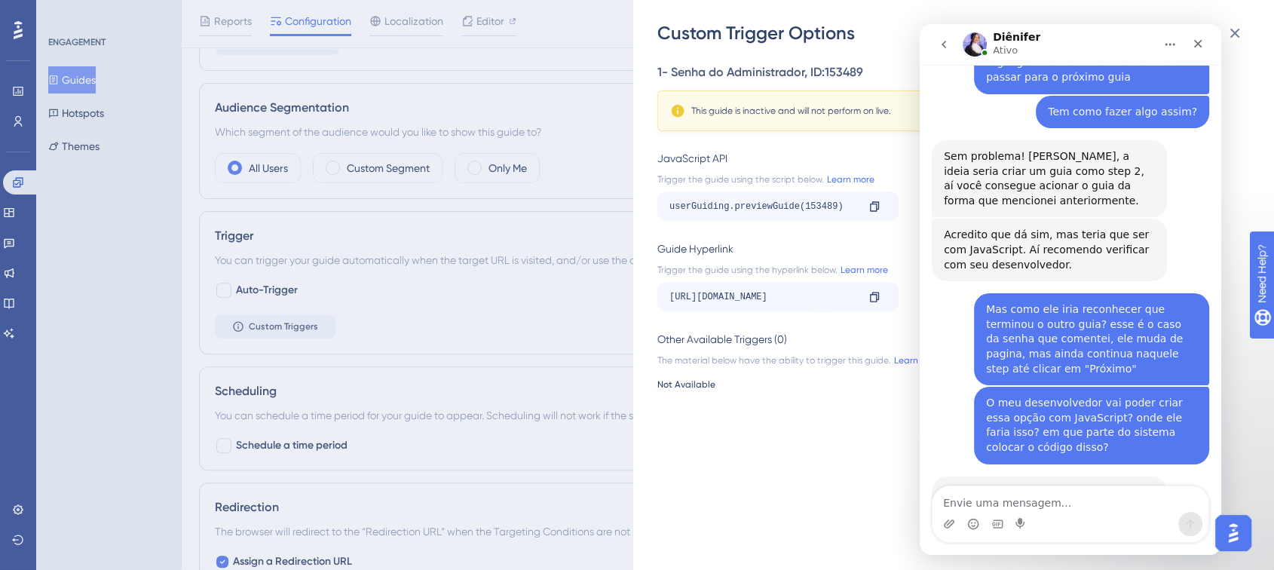
click at [353, 314] on div "Custom Trigger Options 1- Senha do Administrador , ID: 153489 This guide is ina…" at bounding box center [637, 285] width 1274 height 570
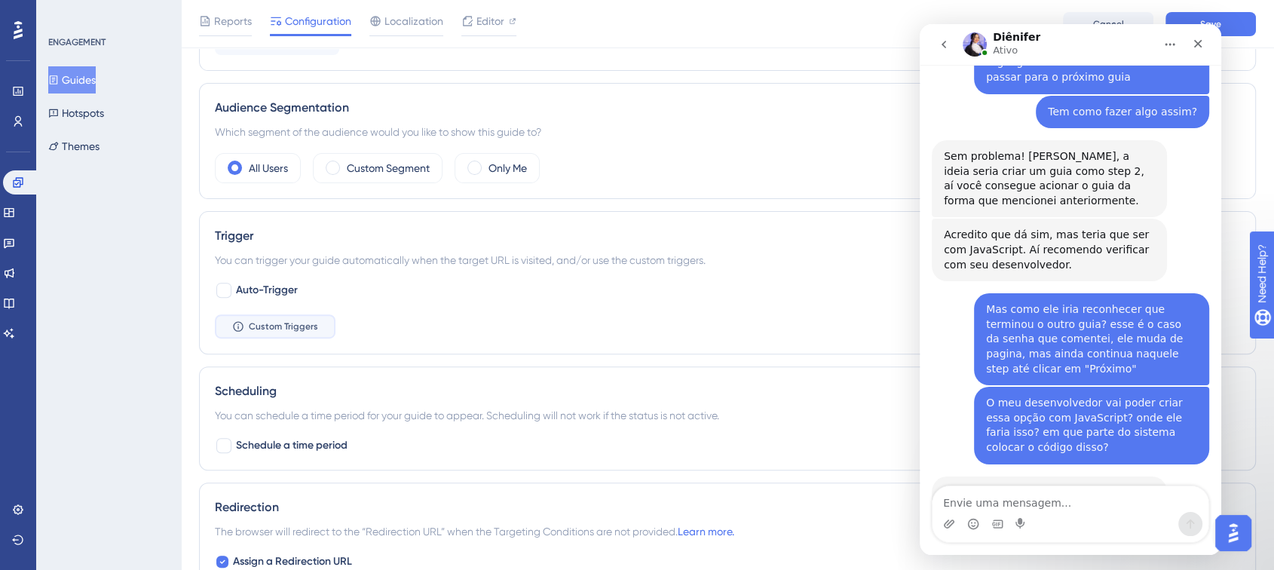
click at [299, 329] on span "Custom Triggers" at bounding box center [283, 326] width 69 height 12
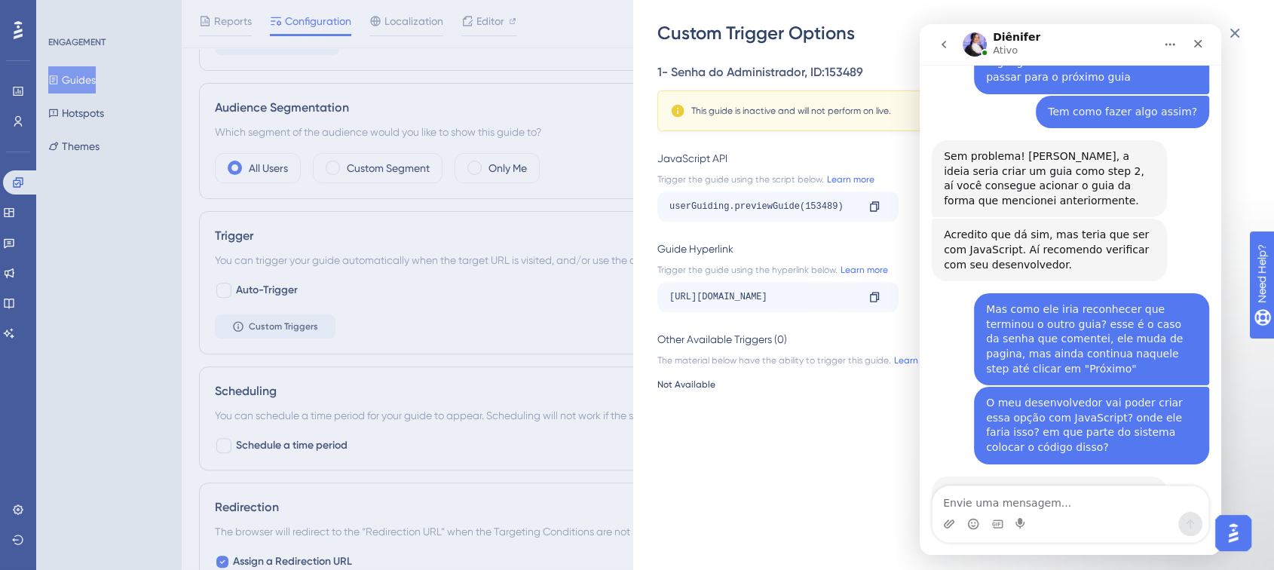
click at [936, 47] on button "go back" at bounding box center [943, 44] width 29 height 29
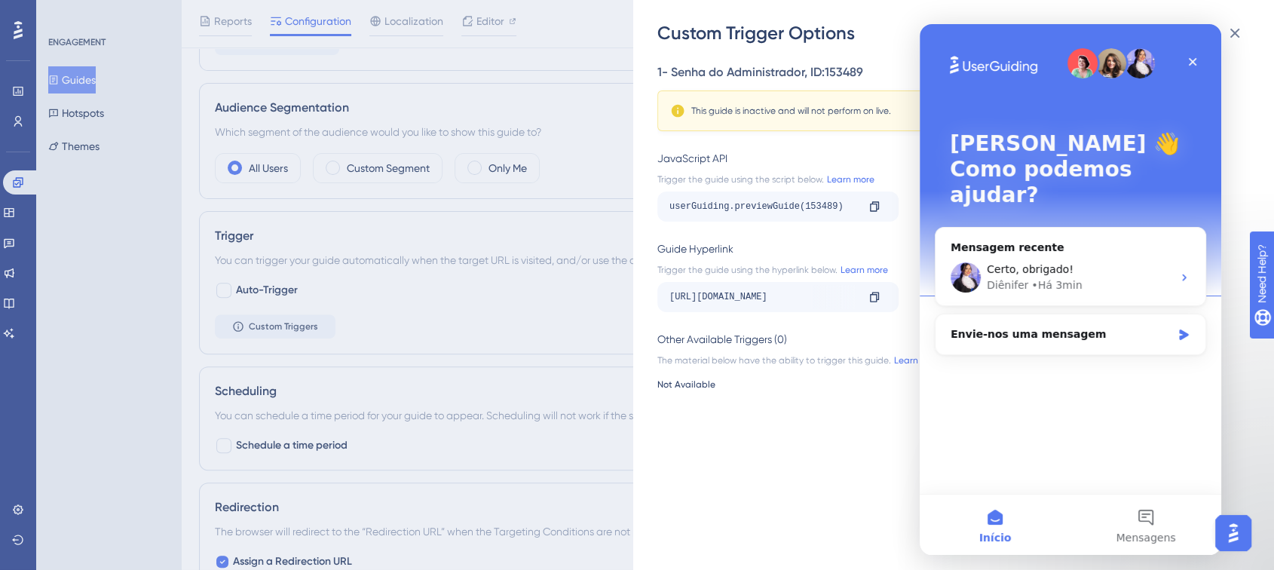
click at [1157, 523] on img "Open AI Assistant Launcher" at bounding box center [1232, 532] width 27 height 27
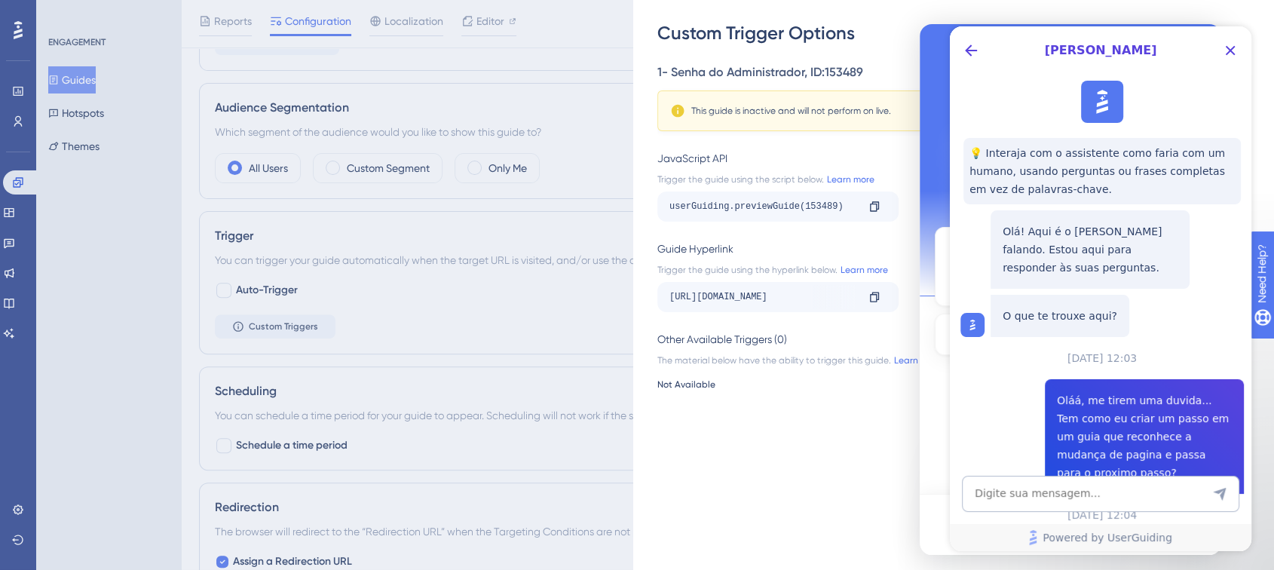
click at [1157, 38] on div "[PERSON_NAME]" at bounding box center [1099, 50] width 301 height 48
click at [1157, 41] on icon "Close Button" at bounding box center [1230, 50] width 18 height 18
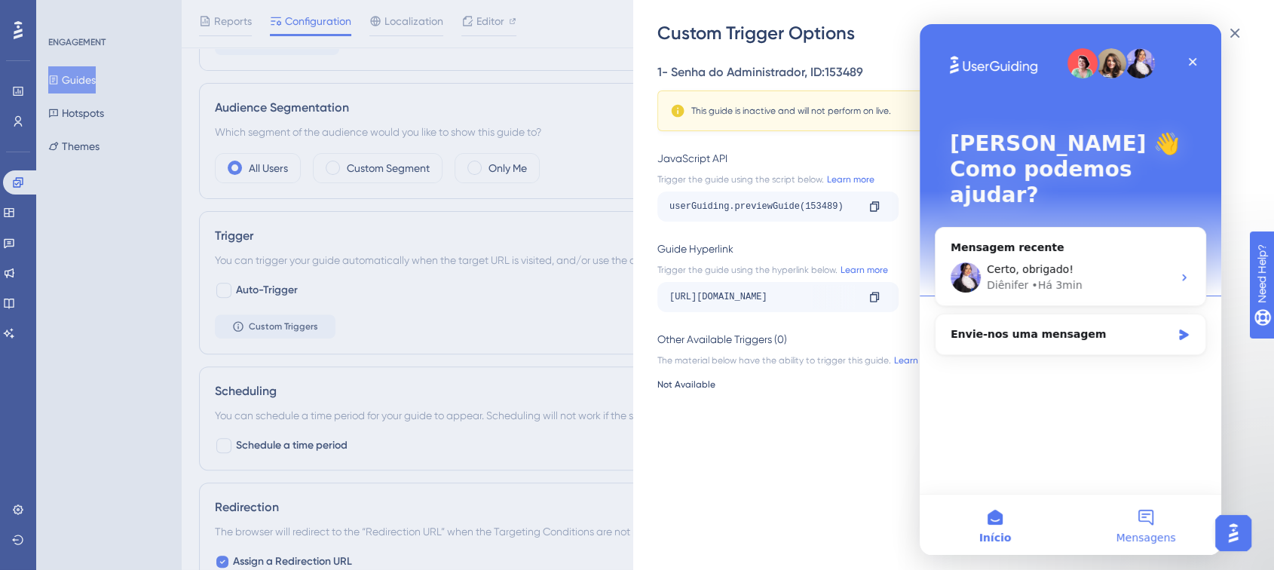
click at [1141, 515] on button "Mensagens" at bounding box center [1145, 524] width 151 height 60
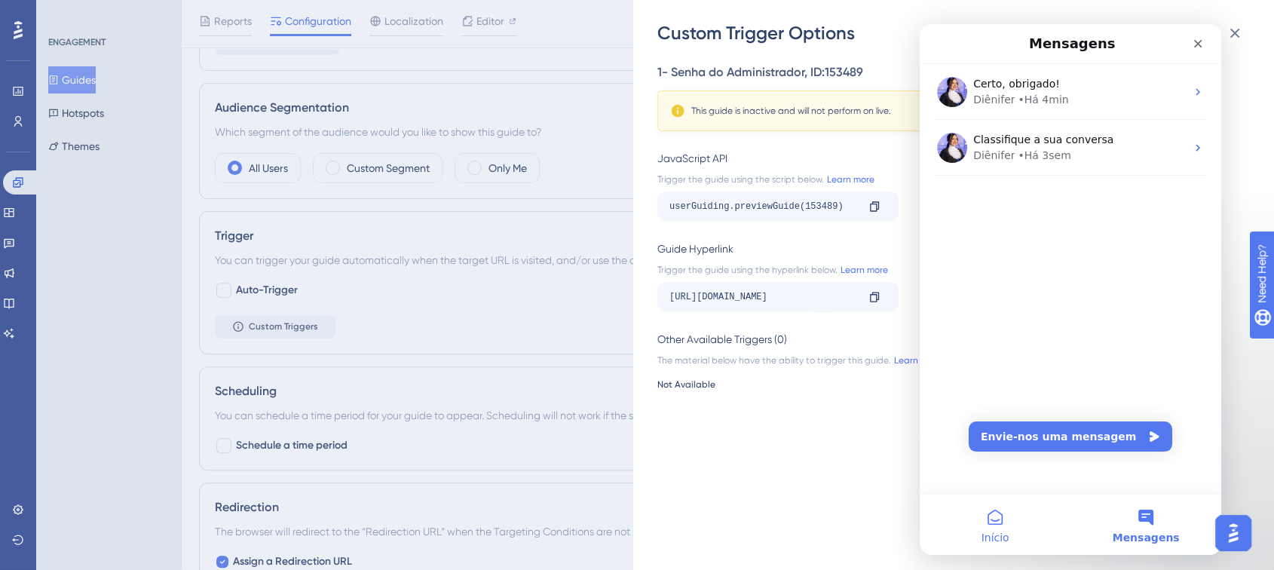
click at [1004, 523] on span "Início" at bounding box center [994, 537] width 28 height 11
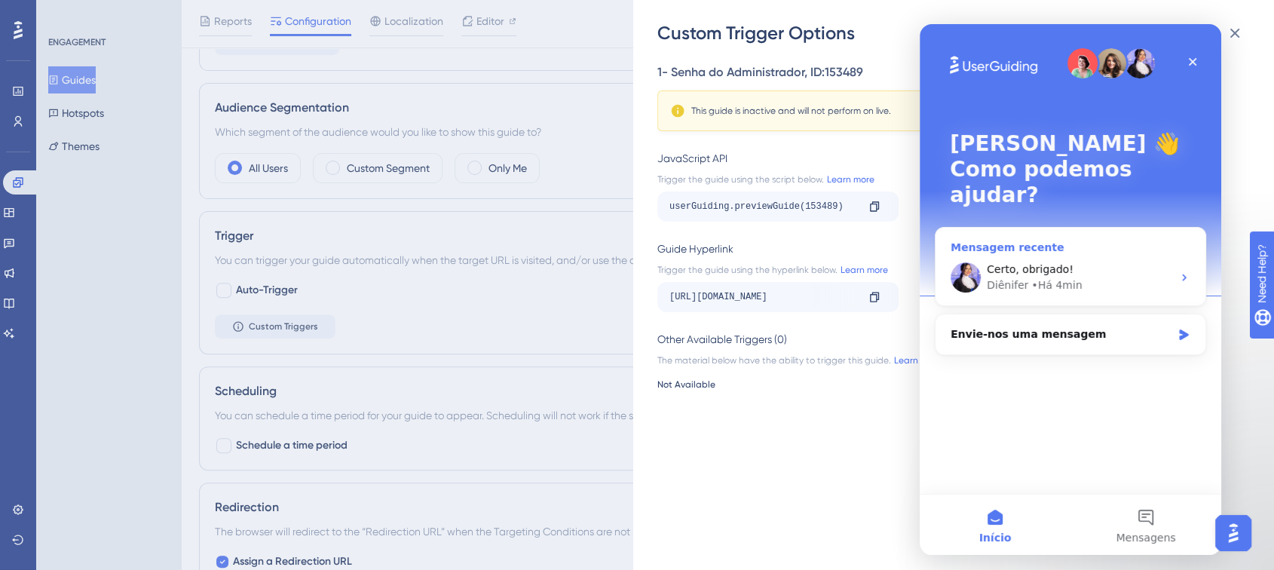
click at [1023, 277] on div "Diênifer • Há 4min" at bounding box center [1078, 285] width 185 height 16
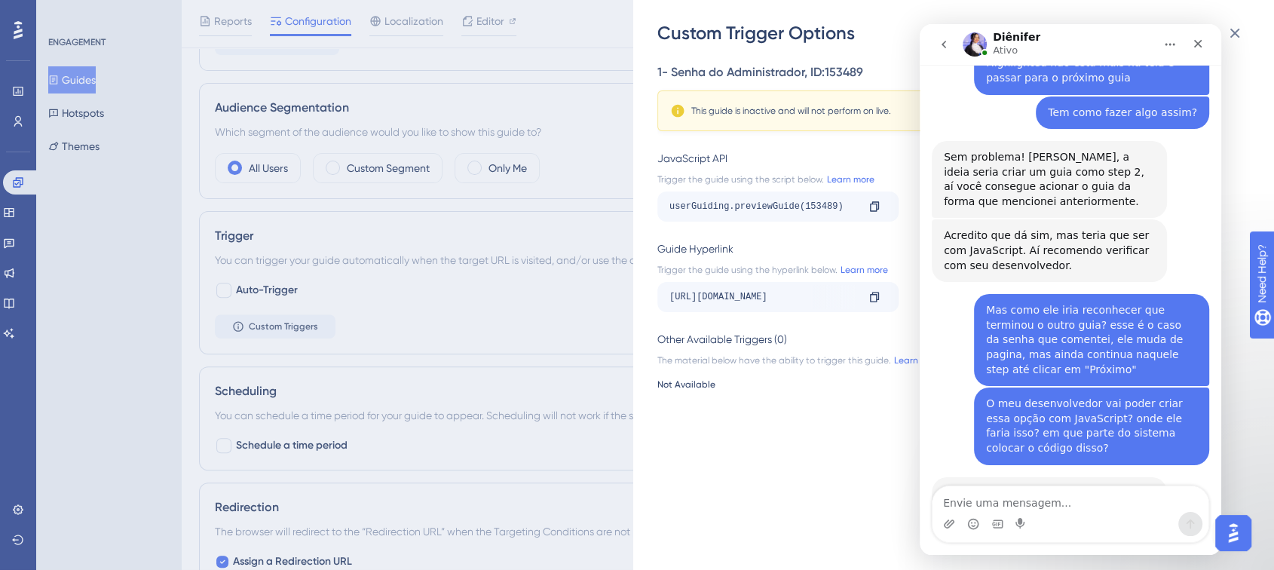
scroll to position [1992, 0]
drag, startPoint x: 1088, startPoint y: 44, endPoint x: 1135, endPoint y: 47, distance: 46.9
click at [1135, 47] on div "Diênifer Ativo" at bounding box center [1057, 45] width 191 height 26
click at [1157, 44] on icon "Fechar" at bounding box center [1197, 44] width 12 height 12
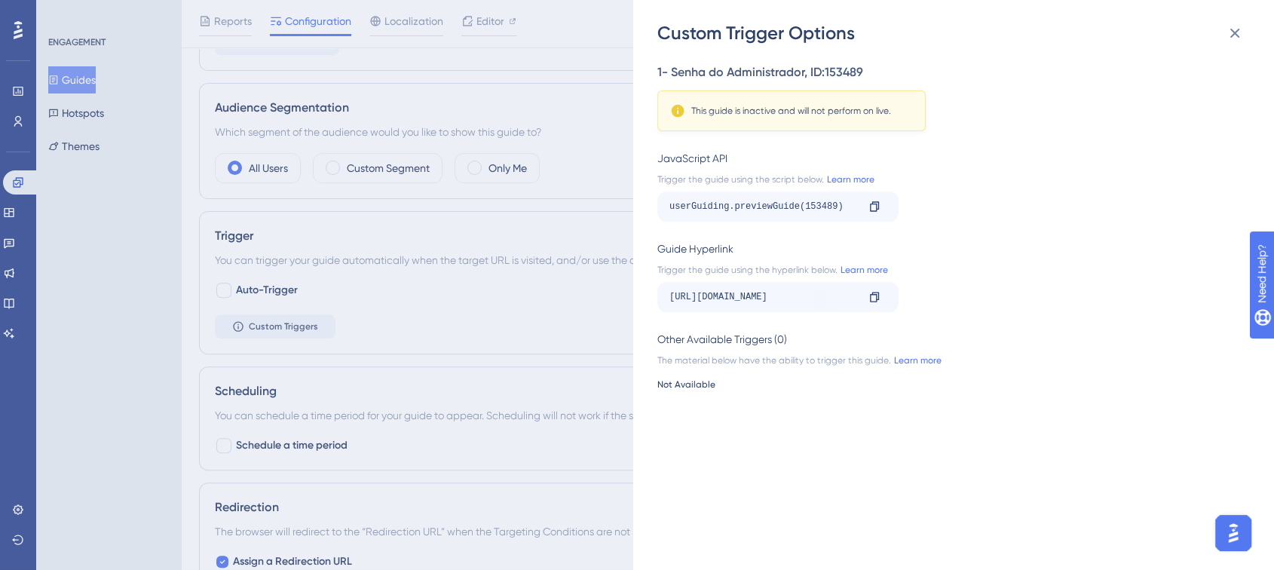
click at [1157, 515] on button "Open AI Assistant Launcher" at bounding box center [1233, 533] width 36 height 36
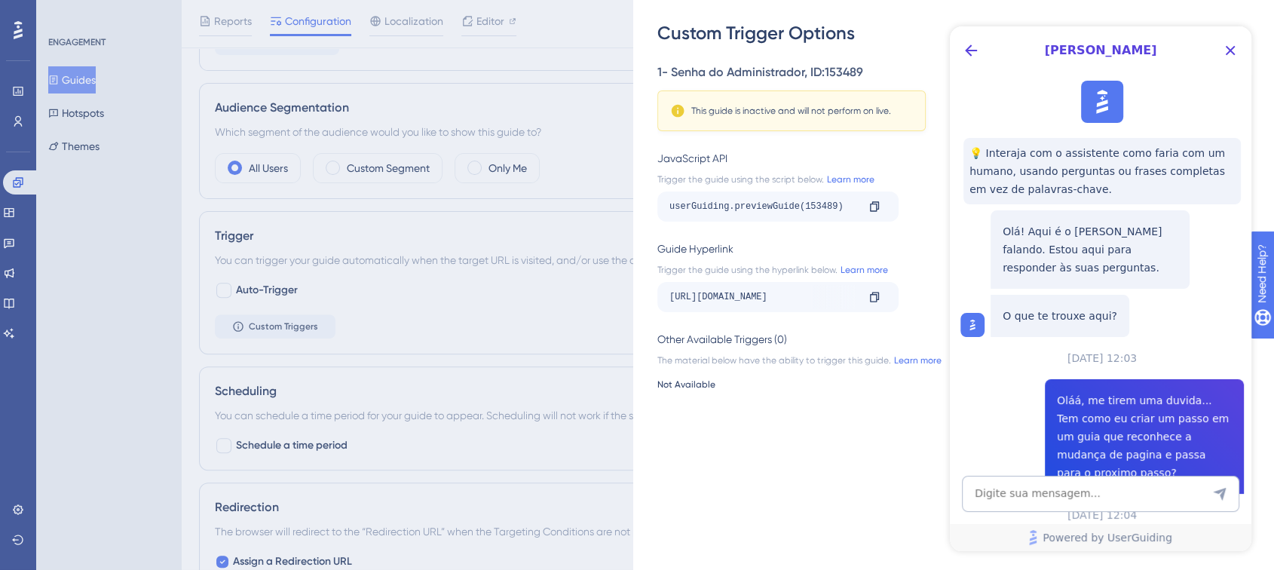
scroll to position [0, 0]
click at [972, 47] on icon "Back Button" at bounding box center [971, 50] width 18 height 18
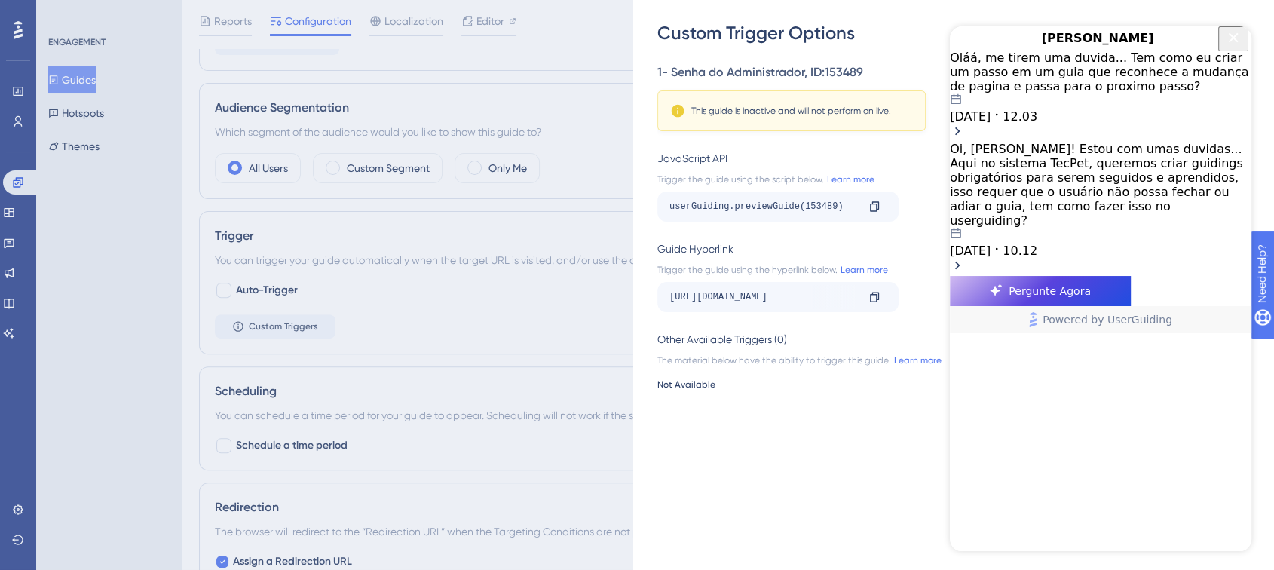
click at [1102, 116] on div "07.10.2025 12.03" at bounding box center [1099, 108] width 301 height 30
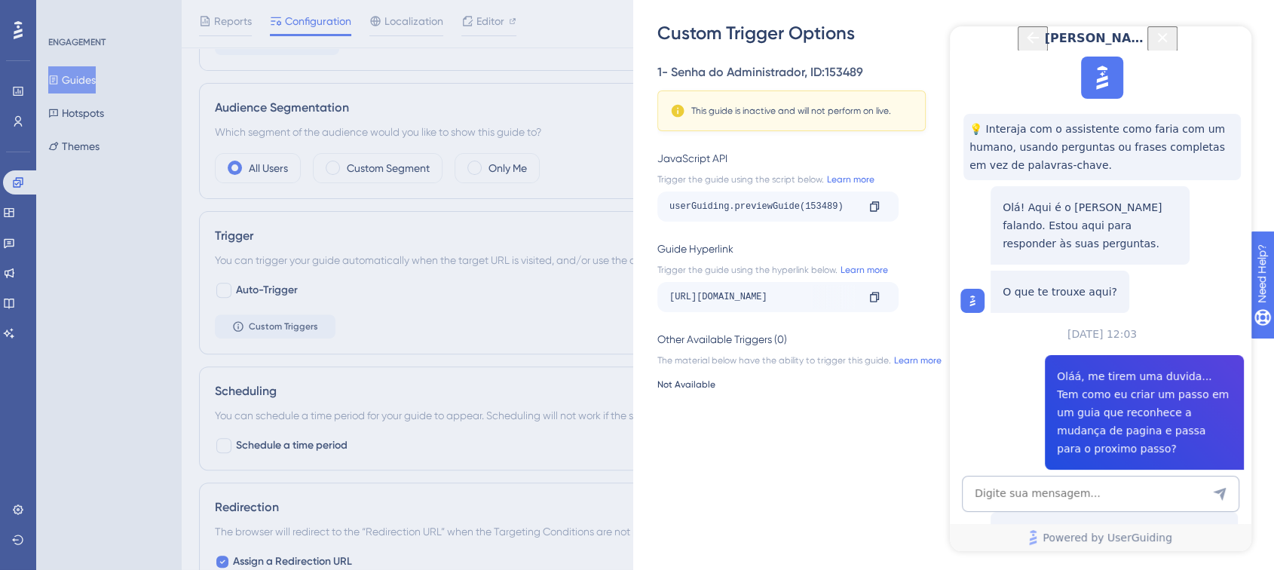
scroll to position [569, 0]
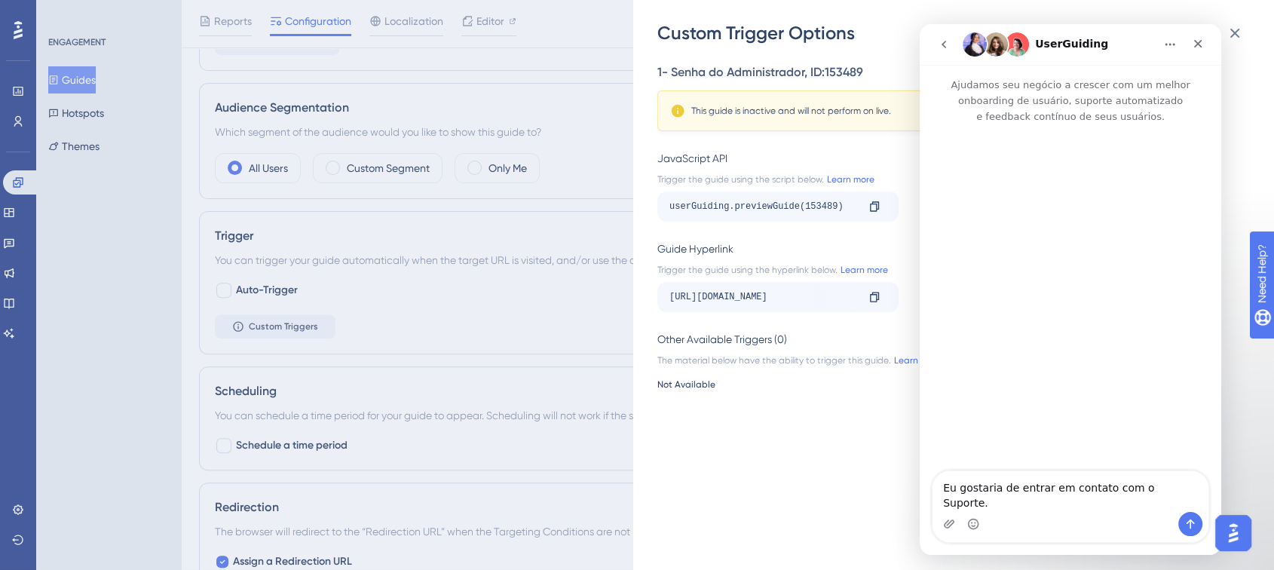
scroll to position [0, 0]
click at [950, 44] on button "go back" at bounding box center [943, 44] width 29 height 29
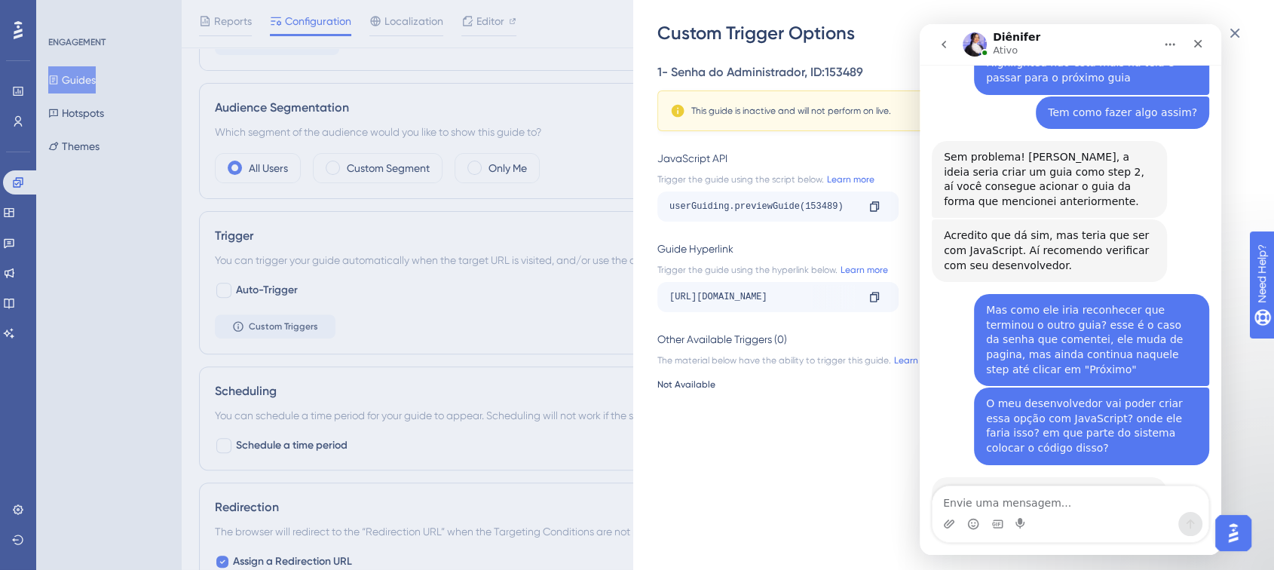
scroll to position [1992, 0]
click at [1157, 50] on button "Início" at bounding box center [1169, 44] width 29 height 29
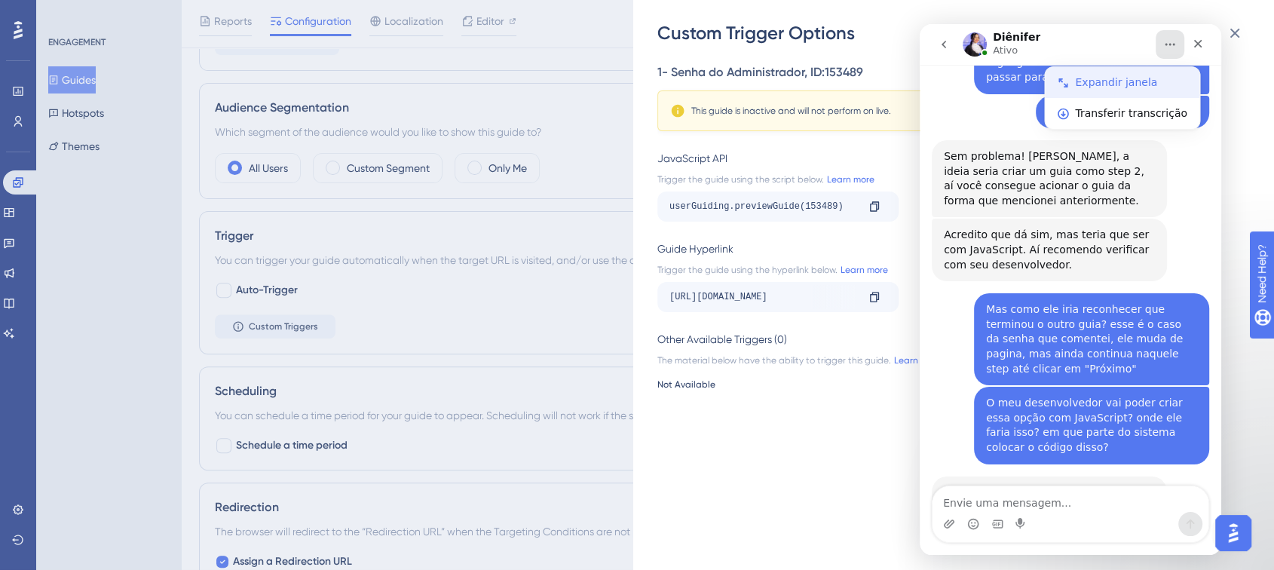
click at [1123, 80] on div "Expandir janela" at bounding box center [1131, 83] width 112 height 16
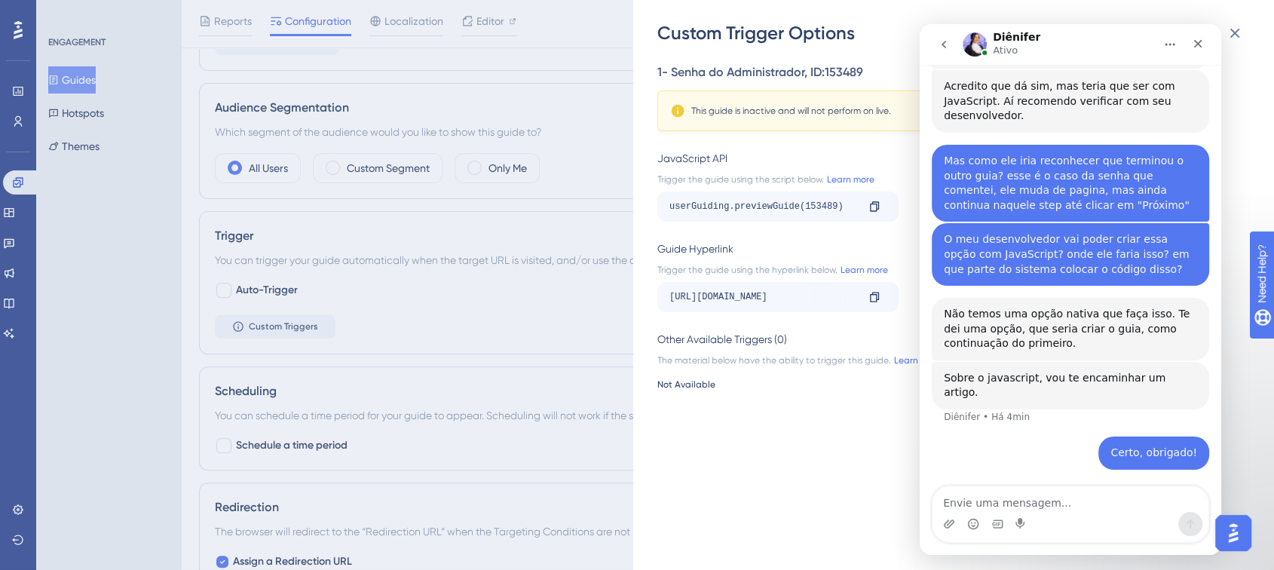
scroll to position [1465, 0]
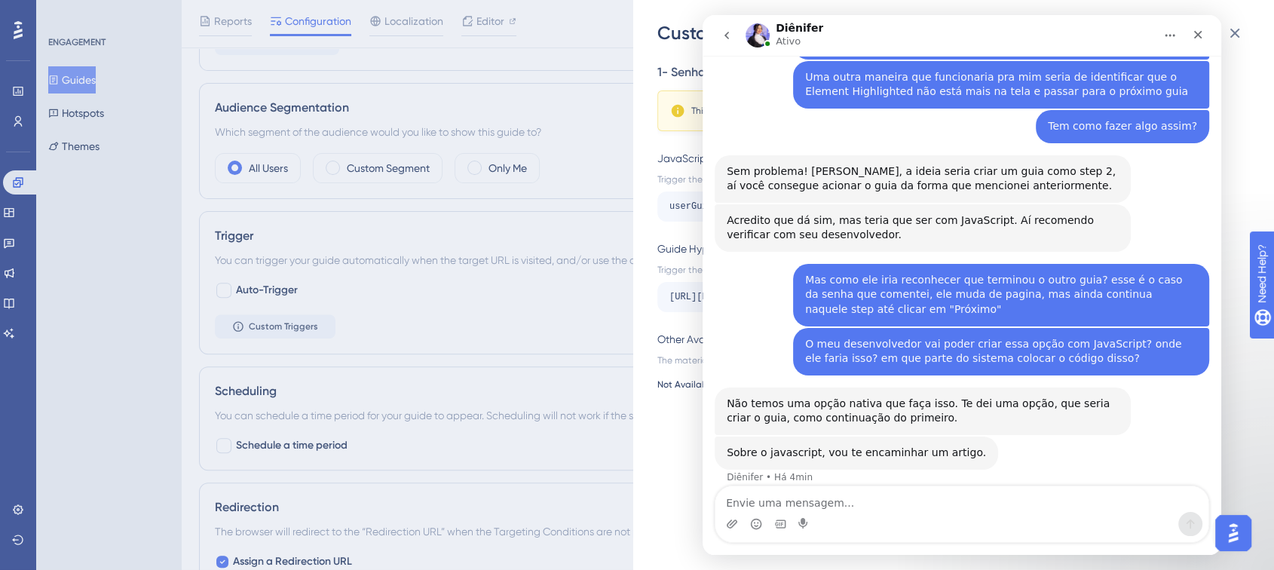
drag, startPoint x: 1100, startPoint y: 28, endPoint x: 1133, endPoint y: 43, distance: 36.4
click at [1133, 43] on div "Diênifer Ativo" at bounding box center [949, 36] width 408 height 26
click at [1157, 36] on icon "Início" at bounding box center [1169, 35] width 12 height 12
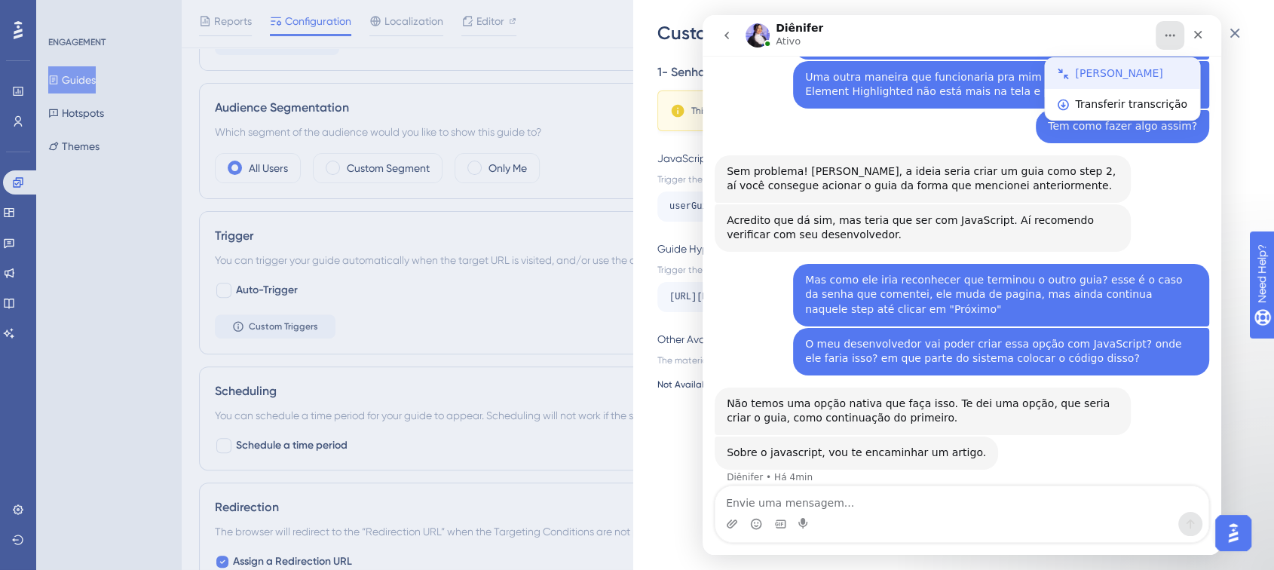
click at [1141, 71] on div "Fechar janela" at bounding box center [1131, 74] width 112 height 16
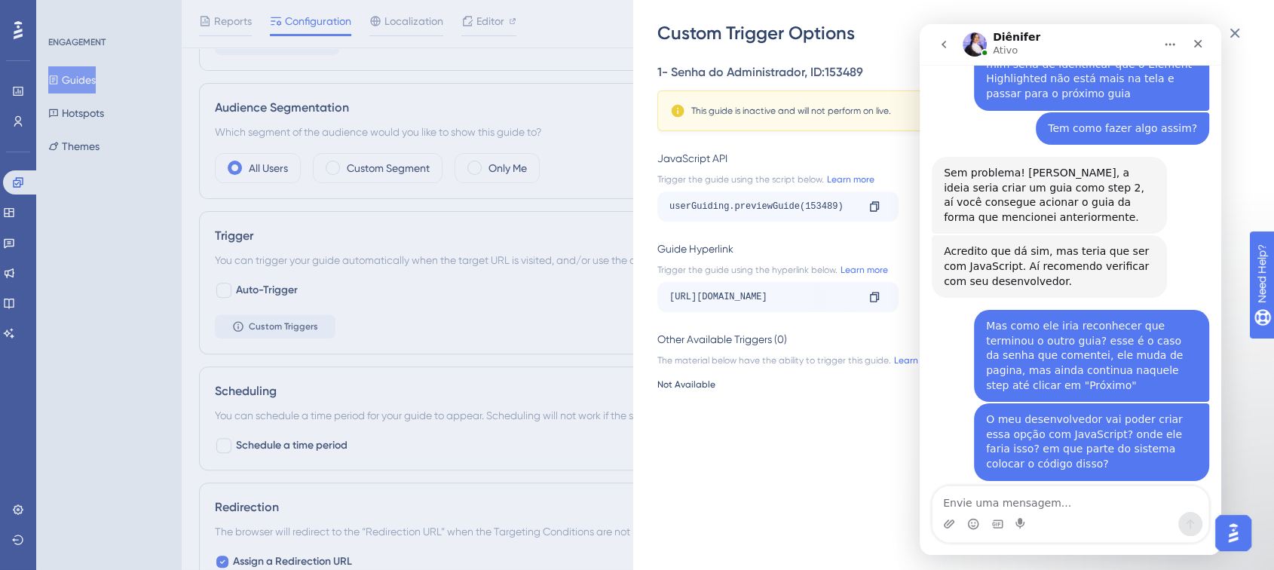
scroll to position [1992, 0]
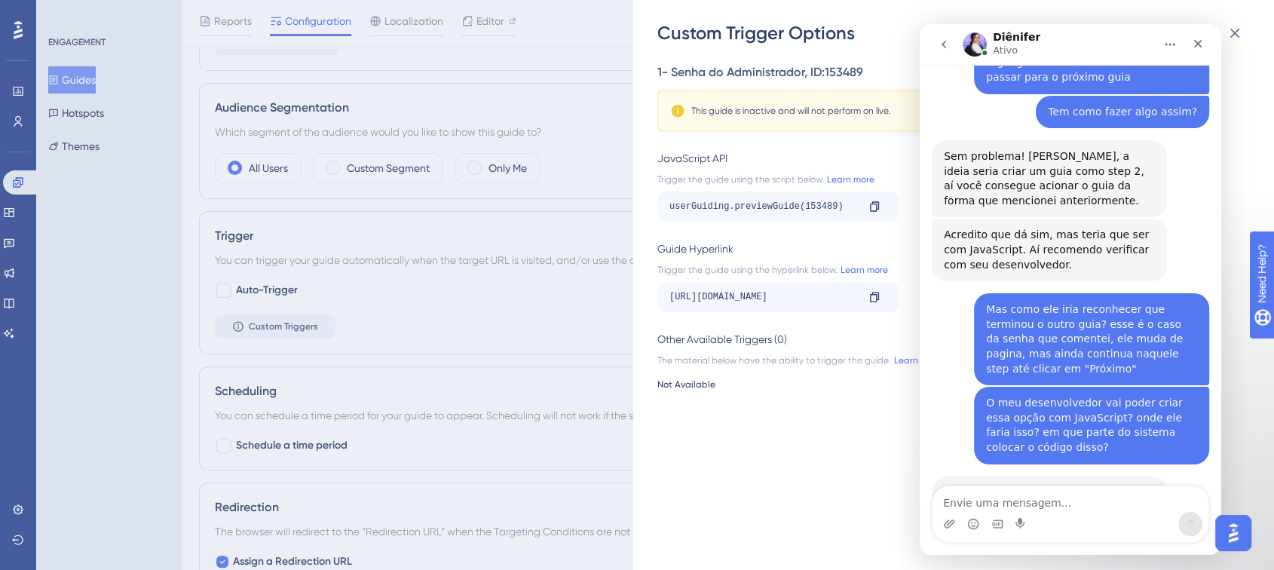
click at [755, 157] on div "JavaScript API" at bounding box center [948, 158] width 583 height 18
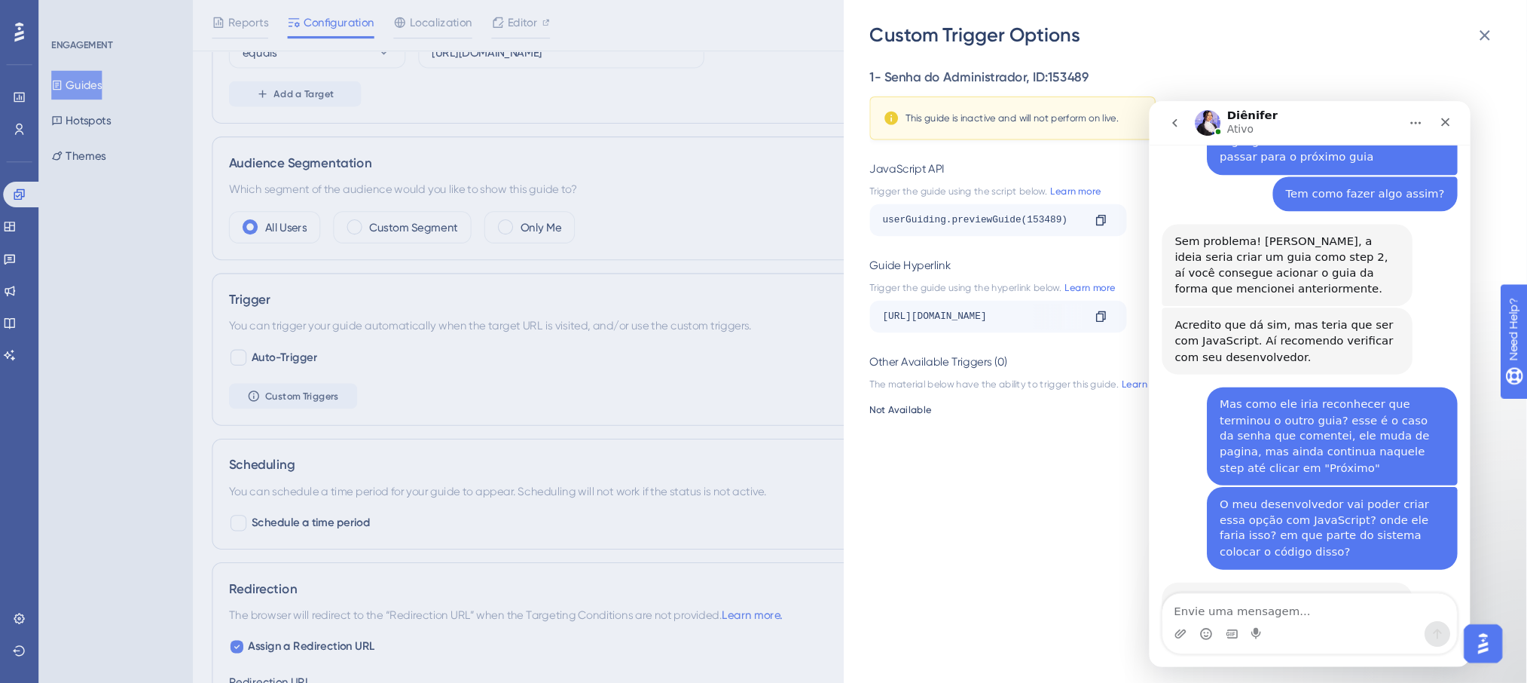
scroll to position [1992, 0]
click at [989, 299] on div "https://app.tecpet.dev/#/booking/calendar?__ug__=153489" at bounding box center [921, 297] width 187 height 24
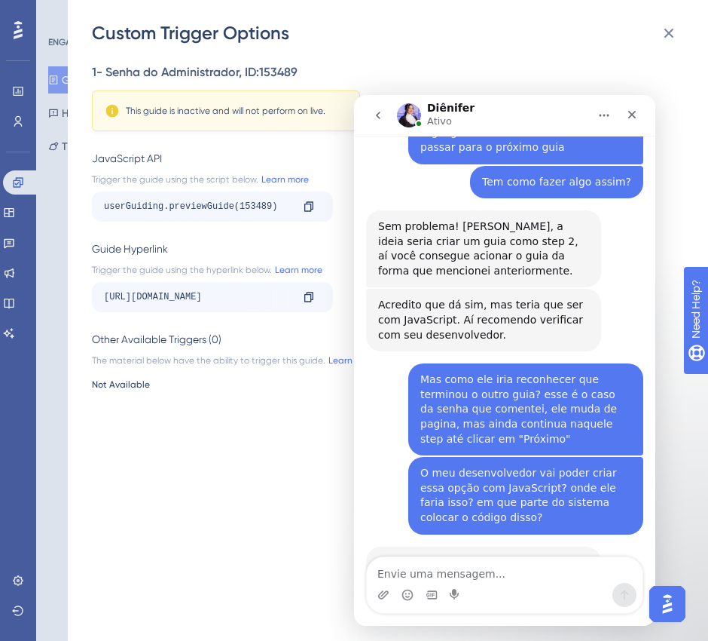
click at [191, 151] on div "JavaScript API" at bounding box center [383, 158] width 583 height 18
click at [666, 41] on icon at bounding box center [669, 33] width 18 height 18
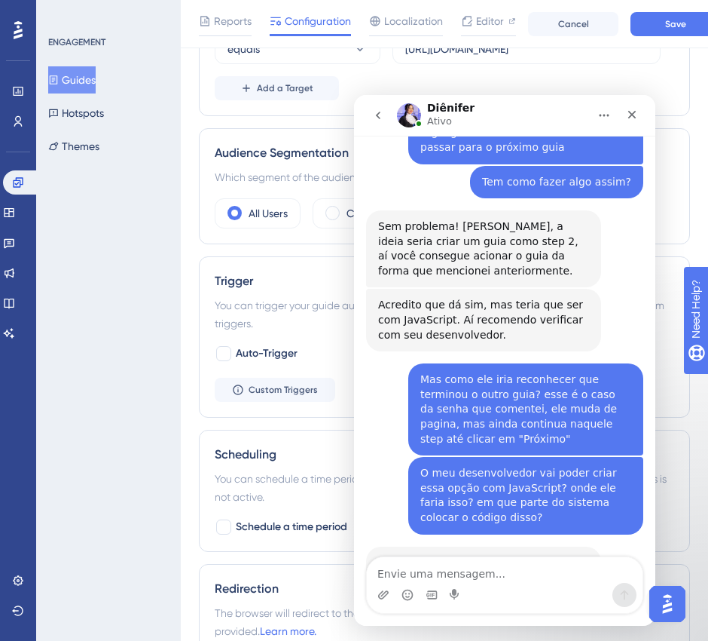
click at [115, 260] on div "ENGAGEMENT Guides Hotspots Themes" at bounding box center [108, 320] width 145 height 641
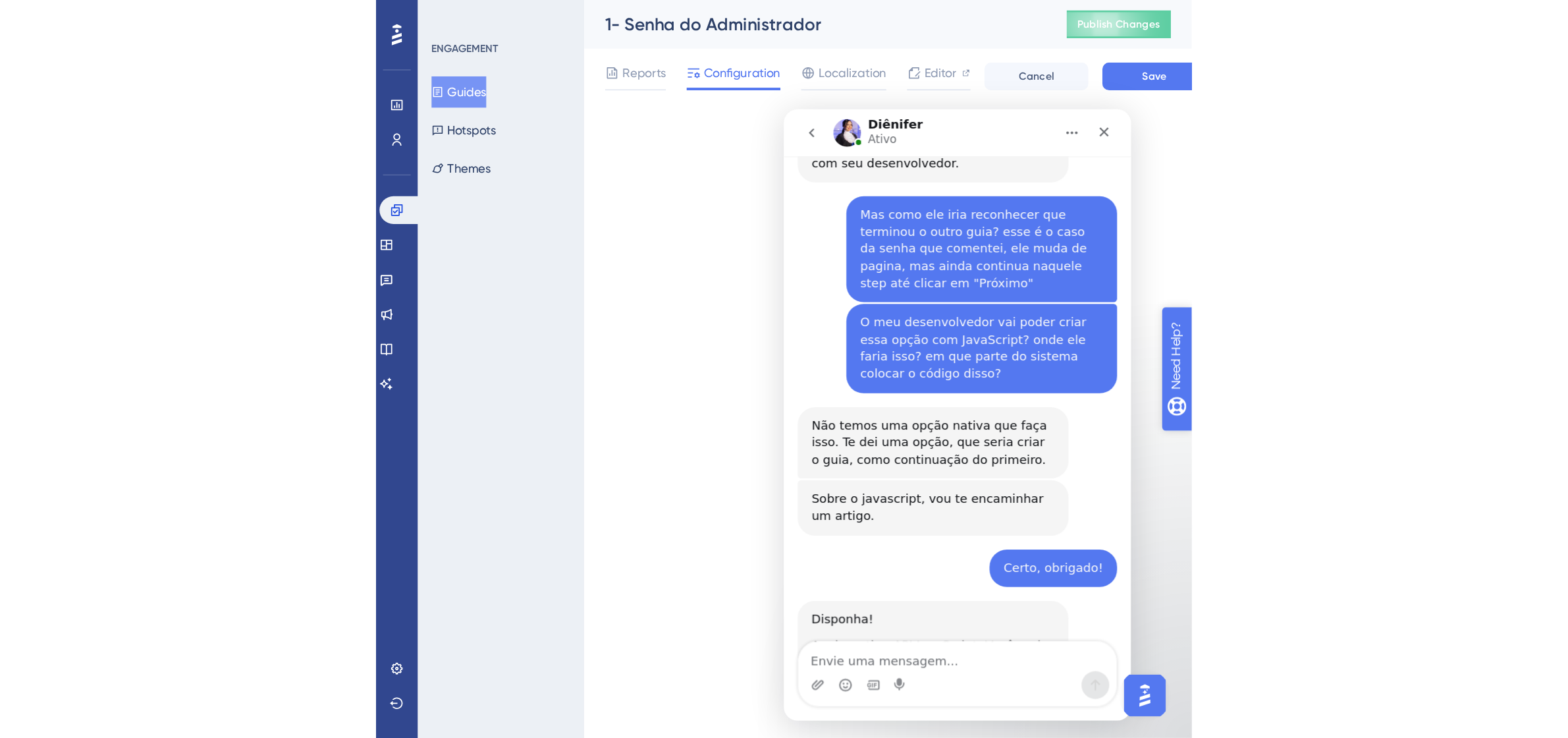
scroll to position [0, 0]
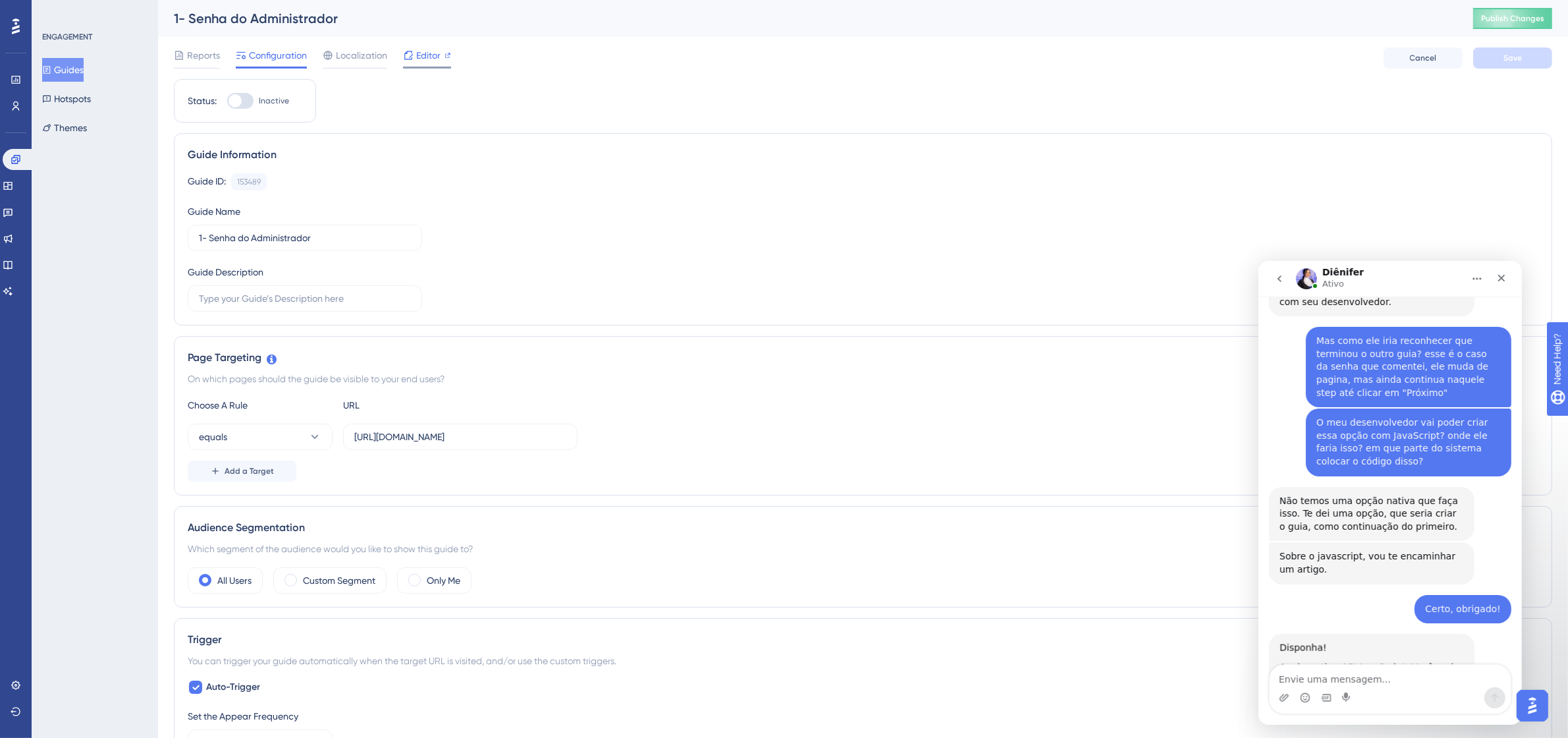
click at [416, 52] on span "Editor" at bounding box center [428, 55] width 24 height 16
click at [417, 60] on span "Editor" at bounding box center [428, 55] width 24 height 16
click at [552, 440] on input "https://app.tecpet.dev/#/booking/calendar" at bounding box center [460, 436] width 212 height 15
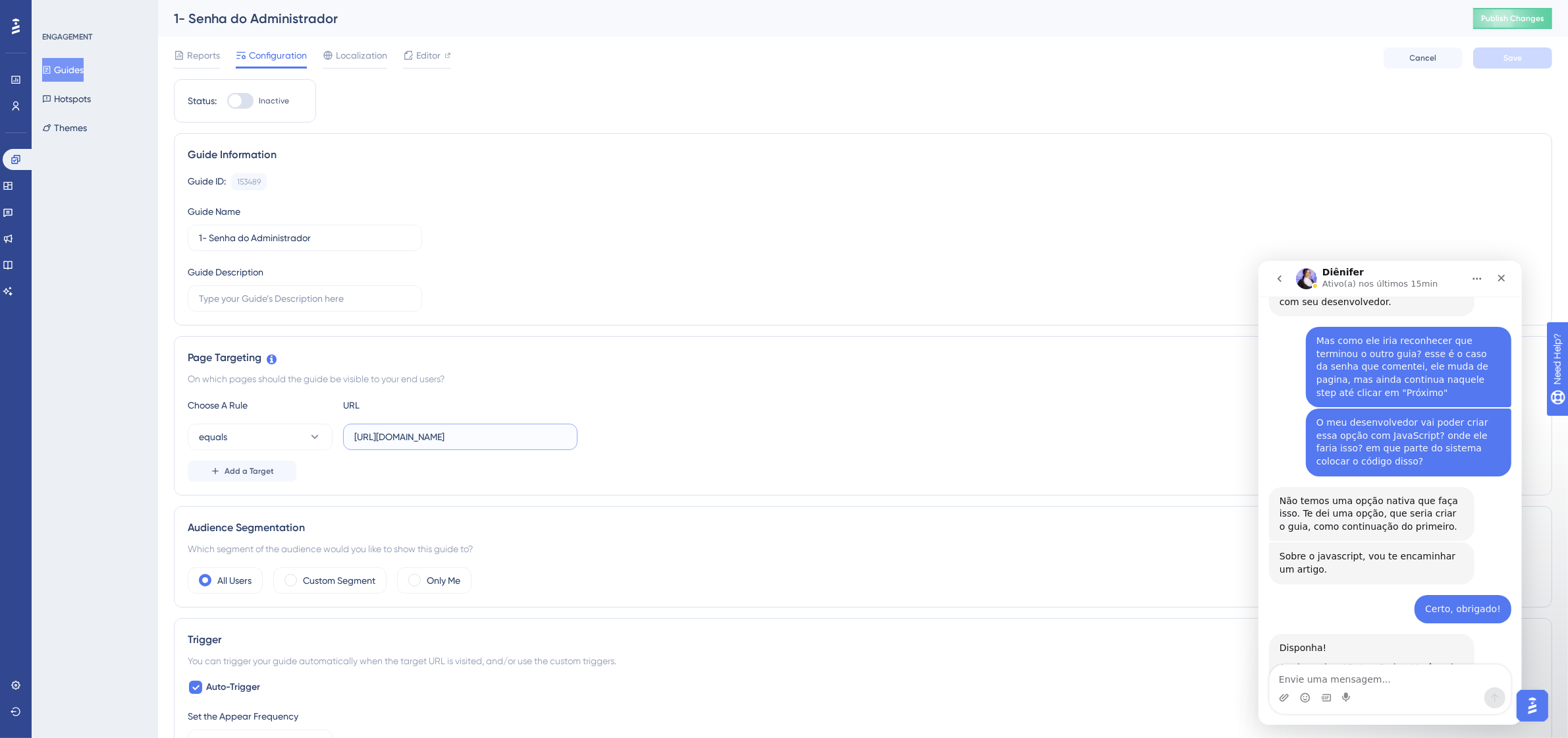
paste input "config/general/shop"
type input "https://app.tecpet.dev/#/config/general/shop"
click at [1011, 50] on button "Save" at bounding box center [1513, 58] width 79 height 21
click at [426, 59] on span "Editor" at bounding box center [428, 55] width 24 height 16
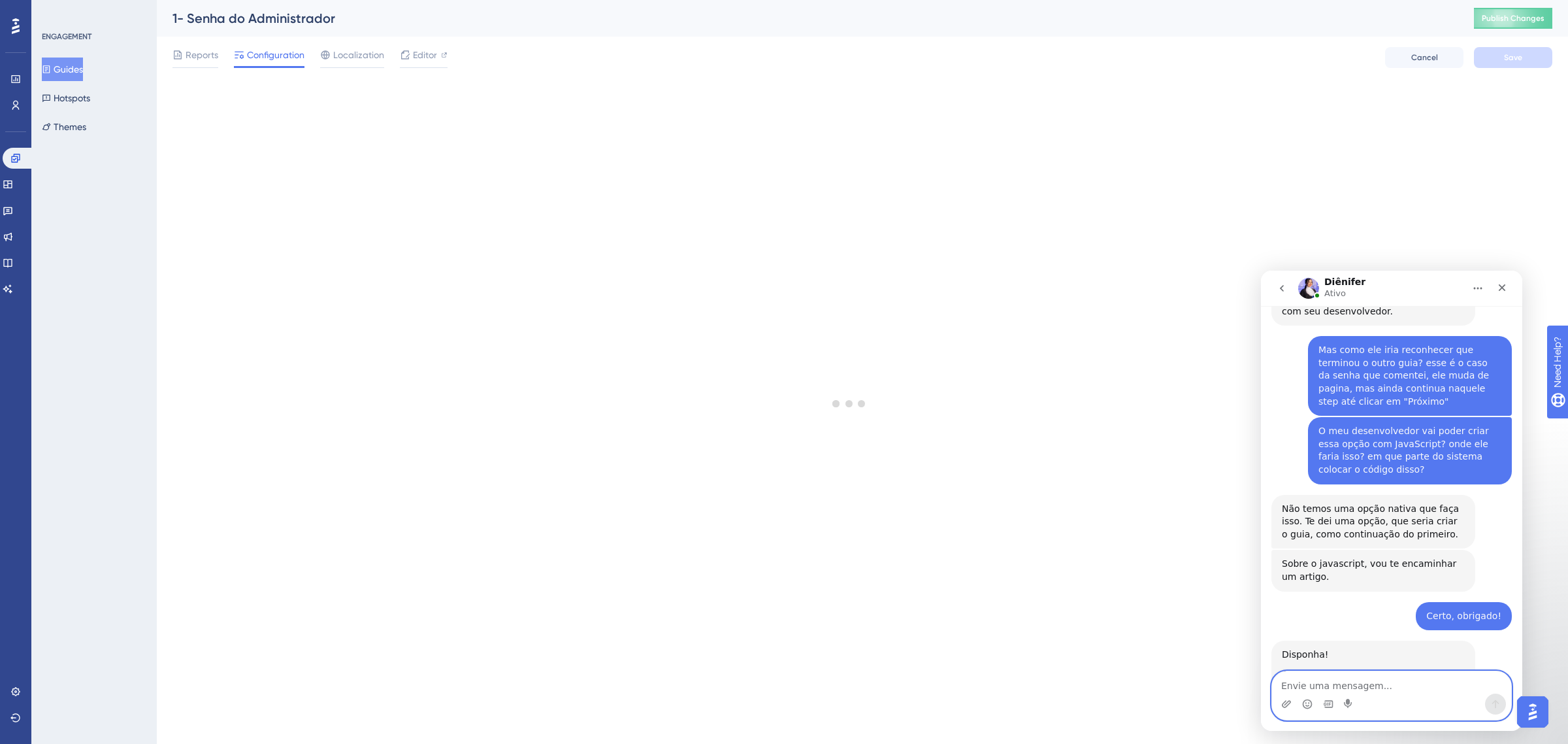
click at [1003, 454] on textarea "Envie uma mensagem..." at bounding box center [1391, 682] width 239 height 23
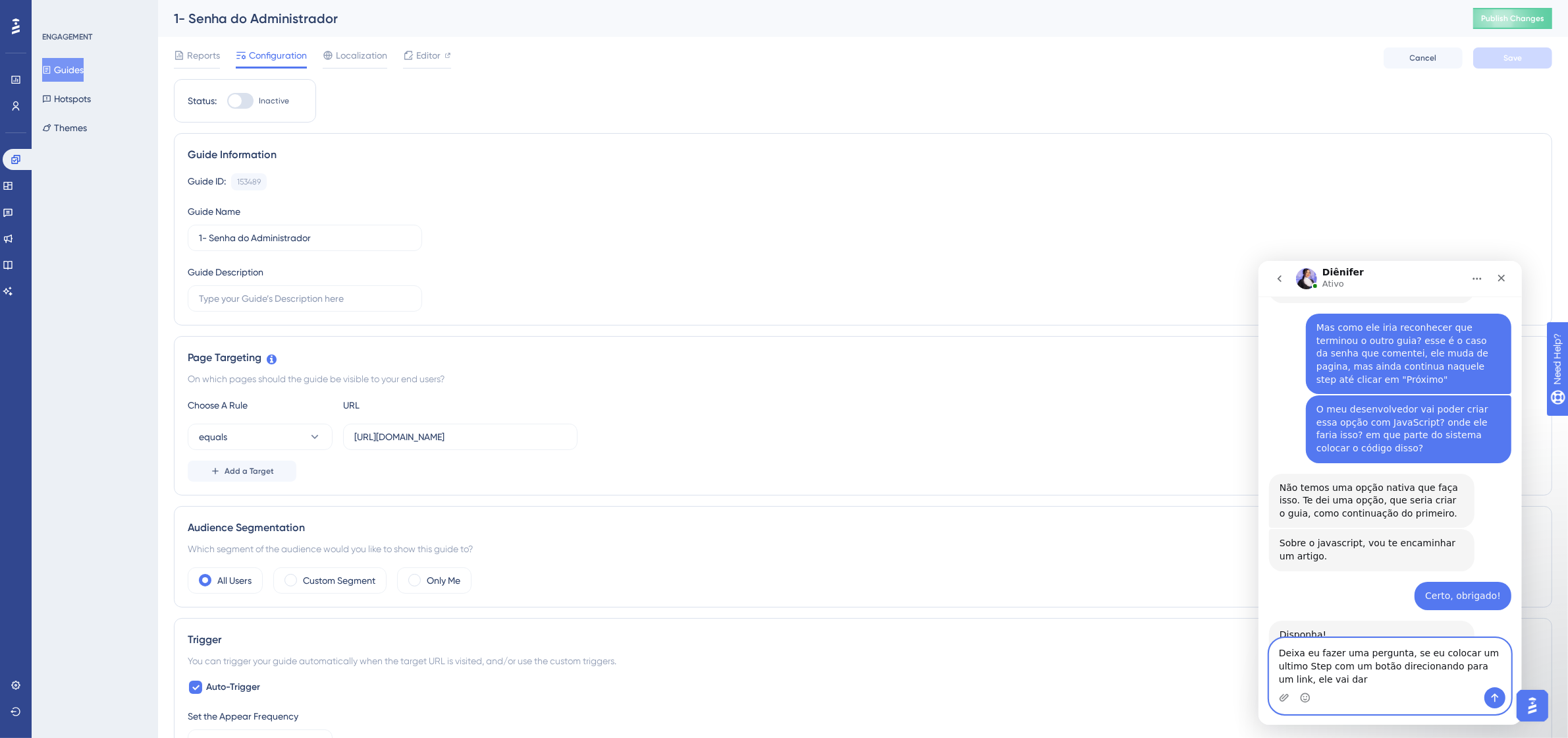
scroll to position [1937, 0]
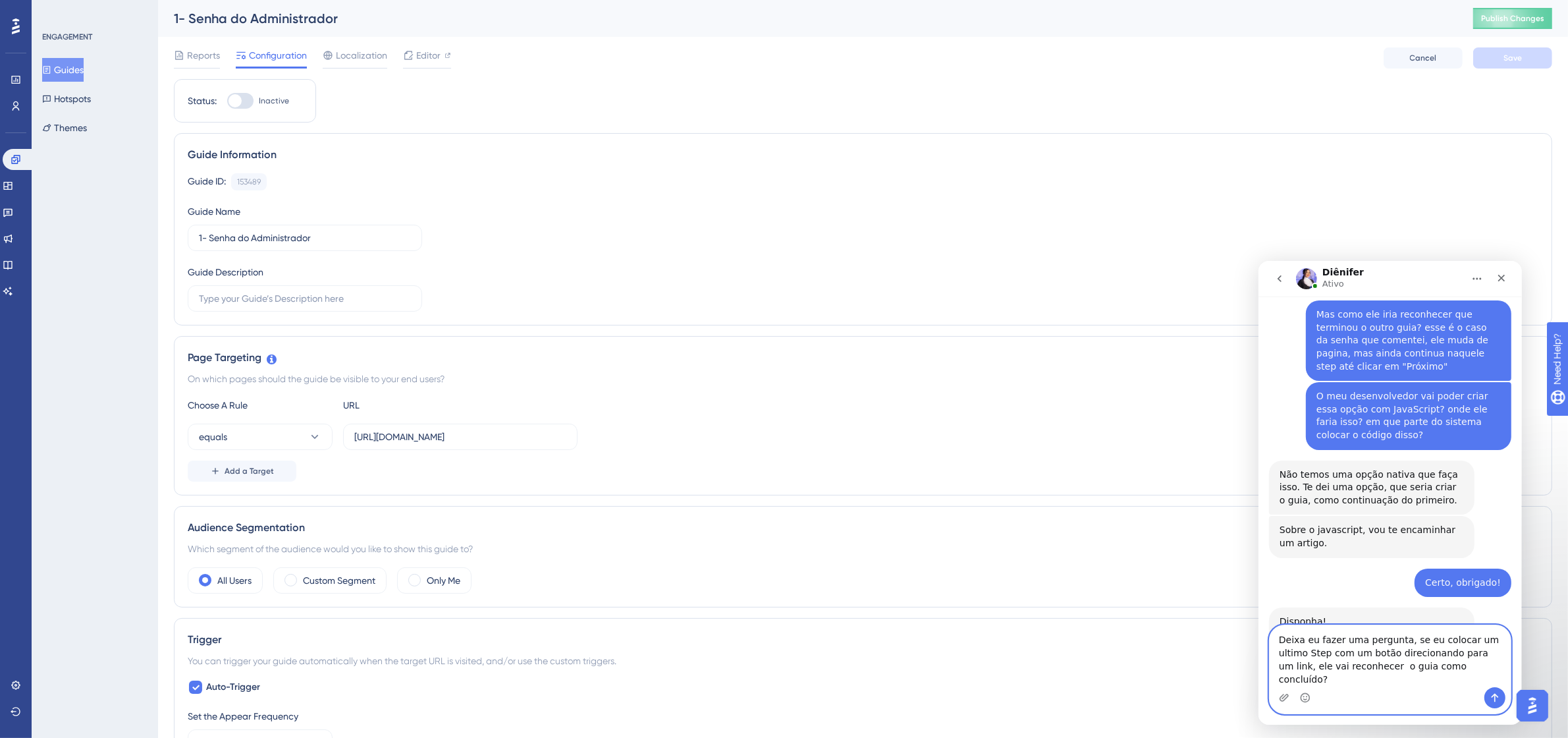
type textarea "Deixa eu fazer uma pergunta, se eu colocar um ultimo Step com um botão direcion…"
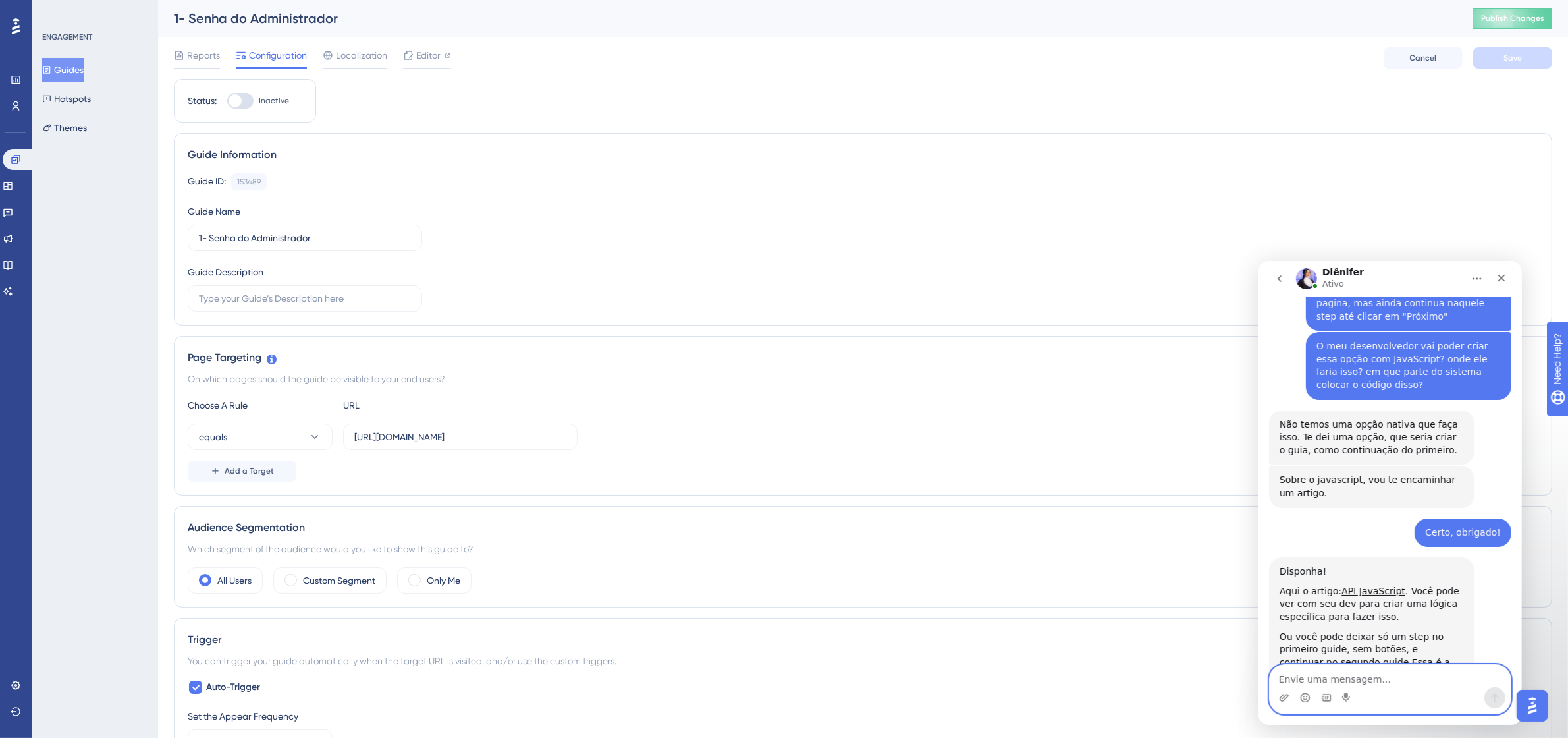
scroll to position [1988, 0]
click at [1011, 457] on textarea "Envie uma mensagem..." at bounding box center [1390, 676] width 241 height 23
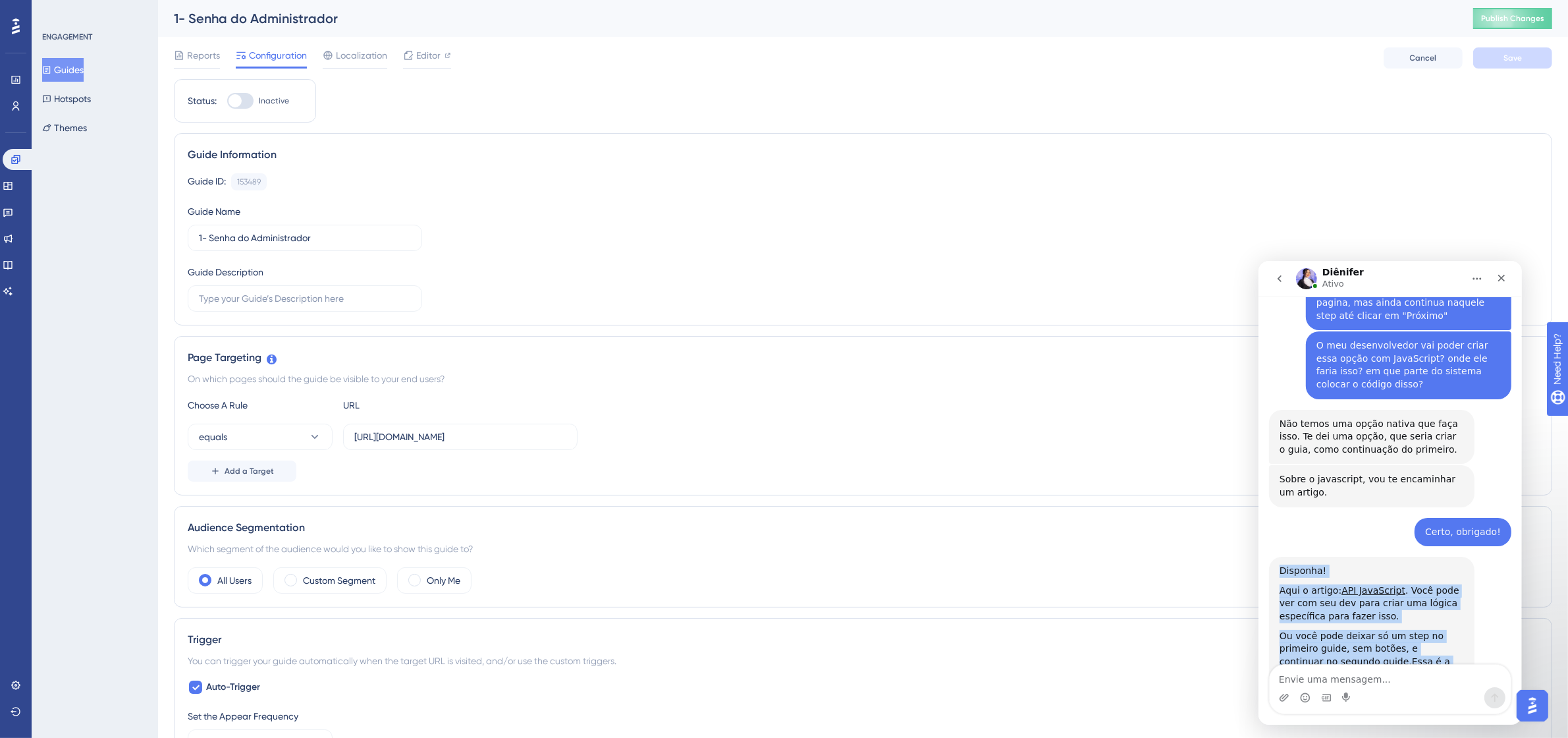
drag, startPoint x: 1362, startPoint y: 541, endPoint x: 1270, endPoint y: 414, distance: 156.8
click at [1011, 457] on div "Disponha! Aqui o artigo: API JavaScript . Você pode ver com seu dev para criar …" at bounding box center [1370, 642] width 205 height 171
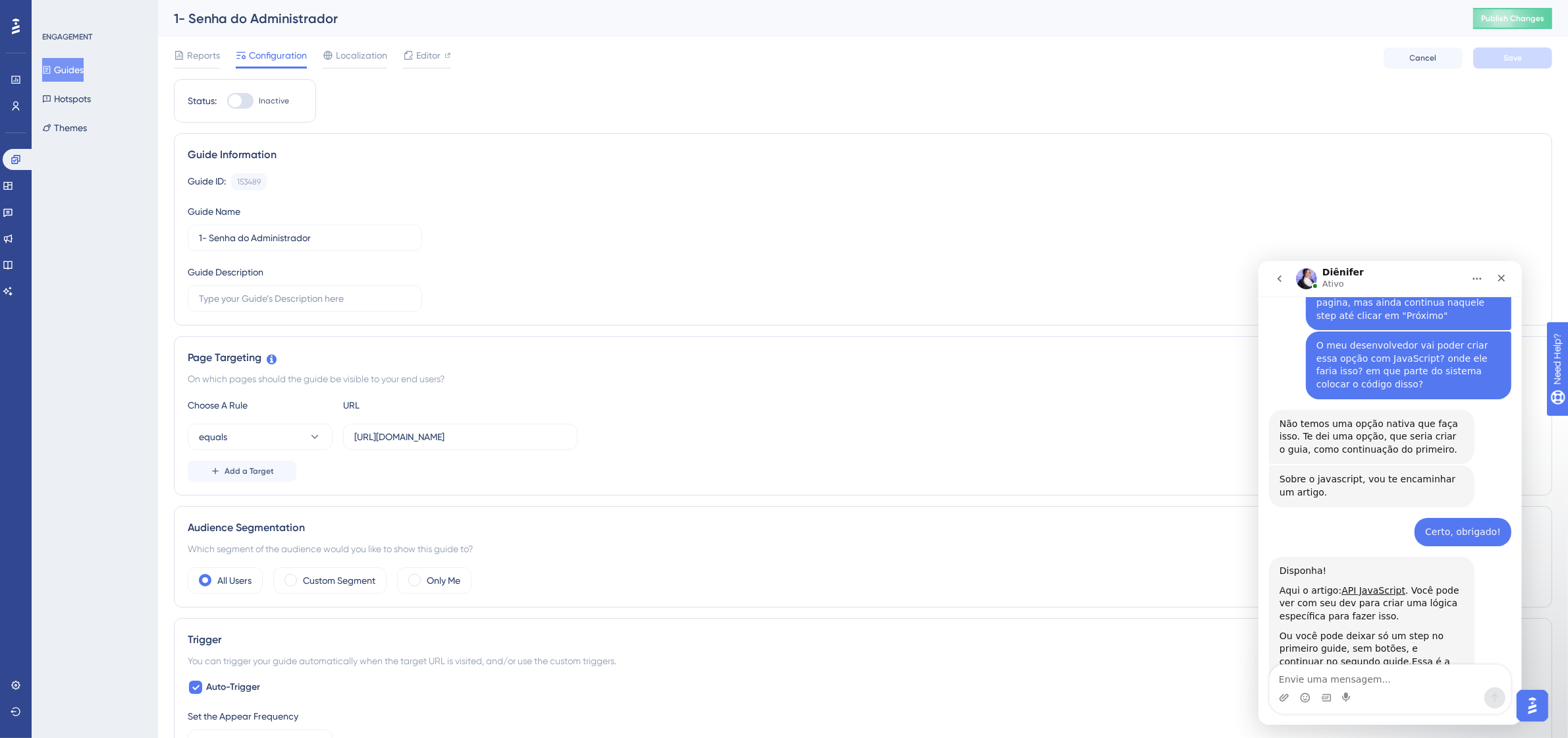
click at [1011, 457] on div "Certo, obrigado! Bruno • Há 44min" at bounding box center [1389, 537] width 242 height 39
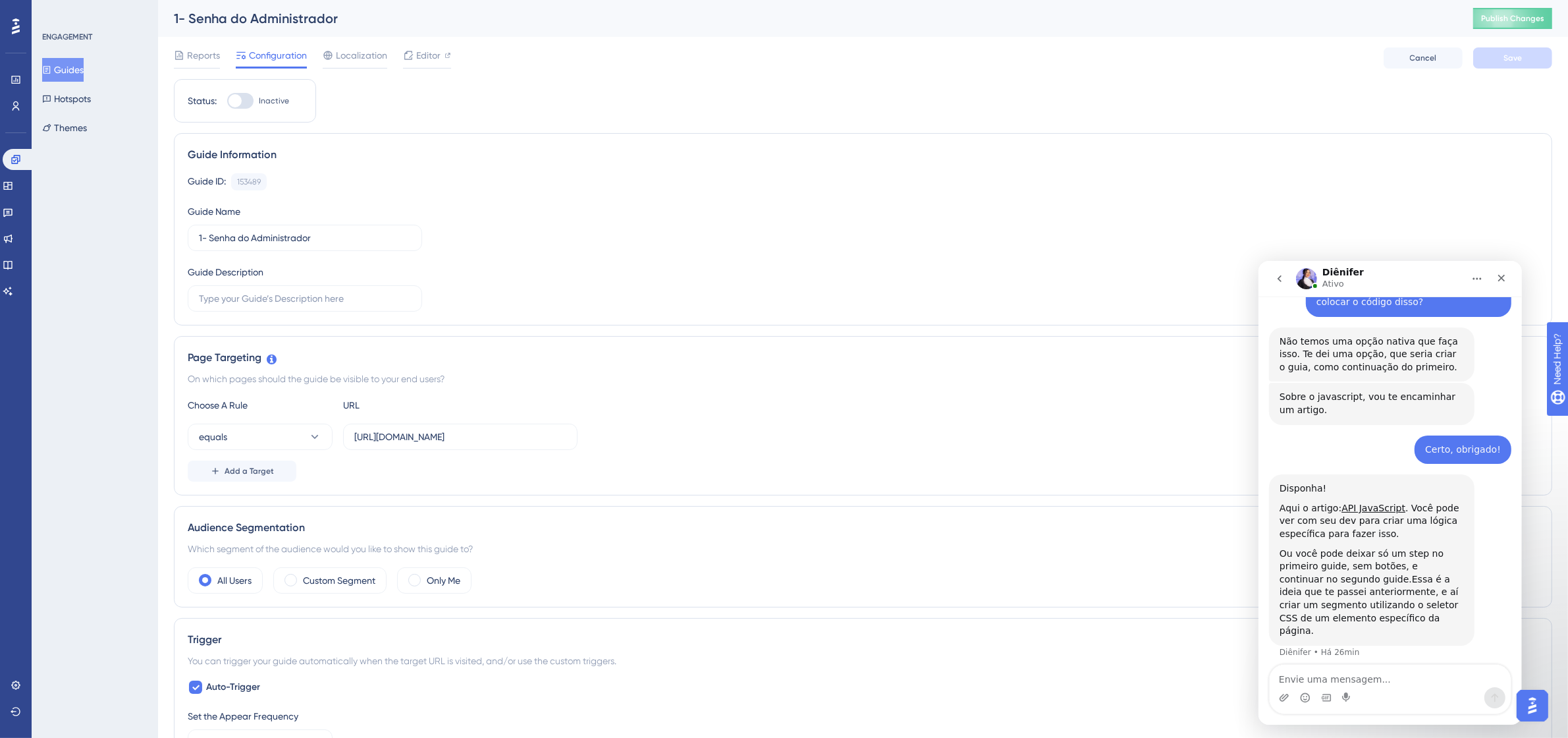
scroll to position [2100, 0]
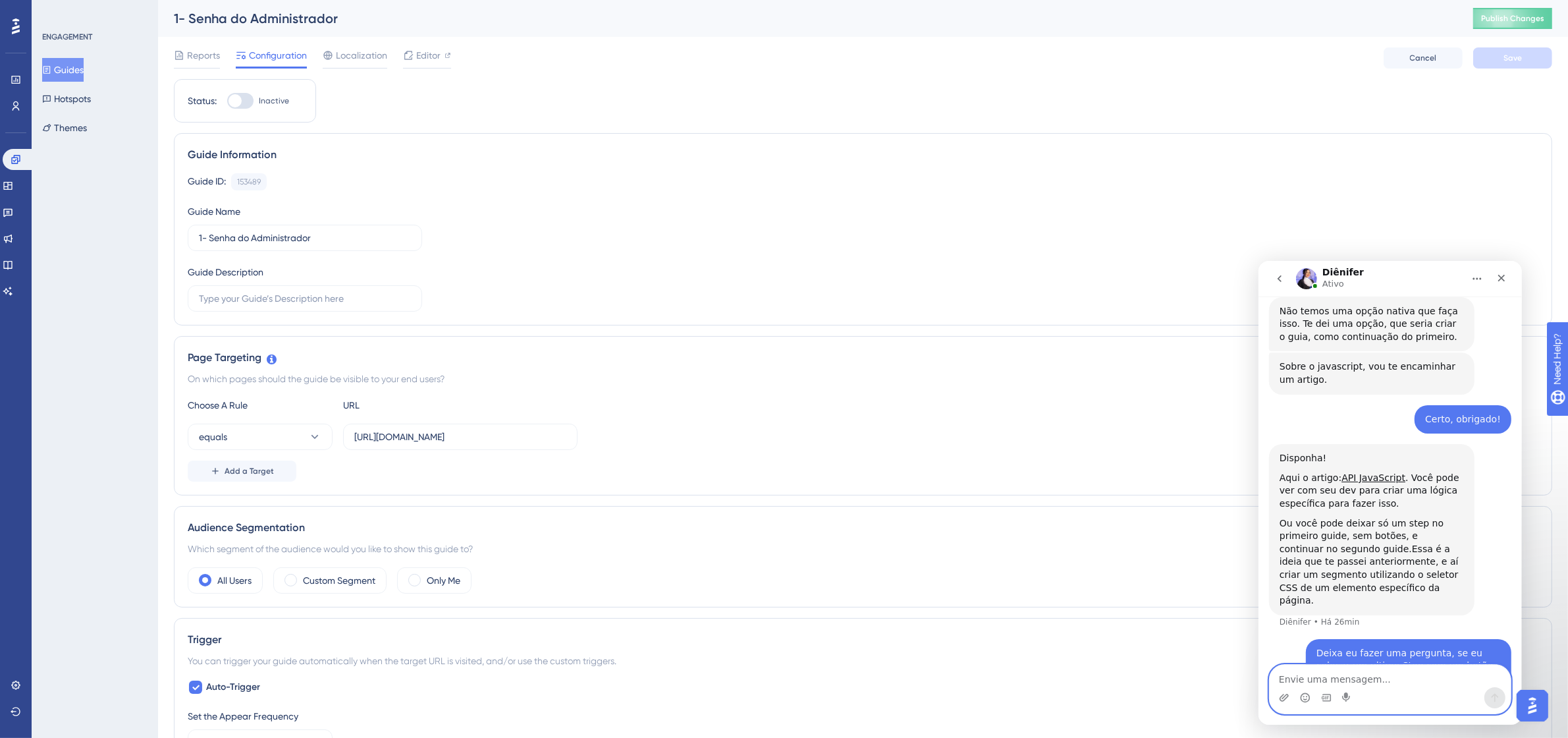
click at [1011, 457] on textarea "Envie uma mensagem..." at bounding box center [1390, 676] width 241 height 23
type textarea "Certo, obrigado!!"
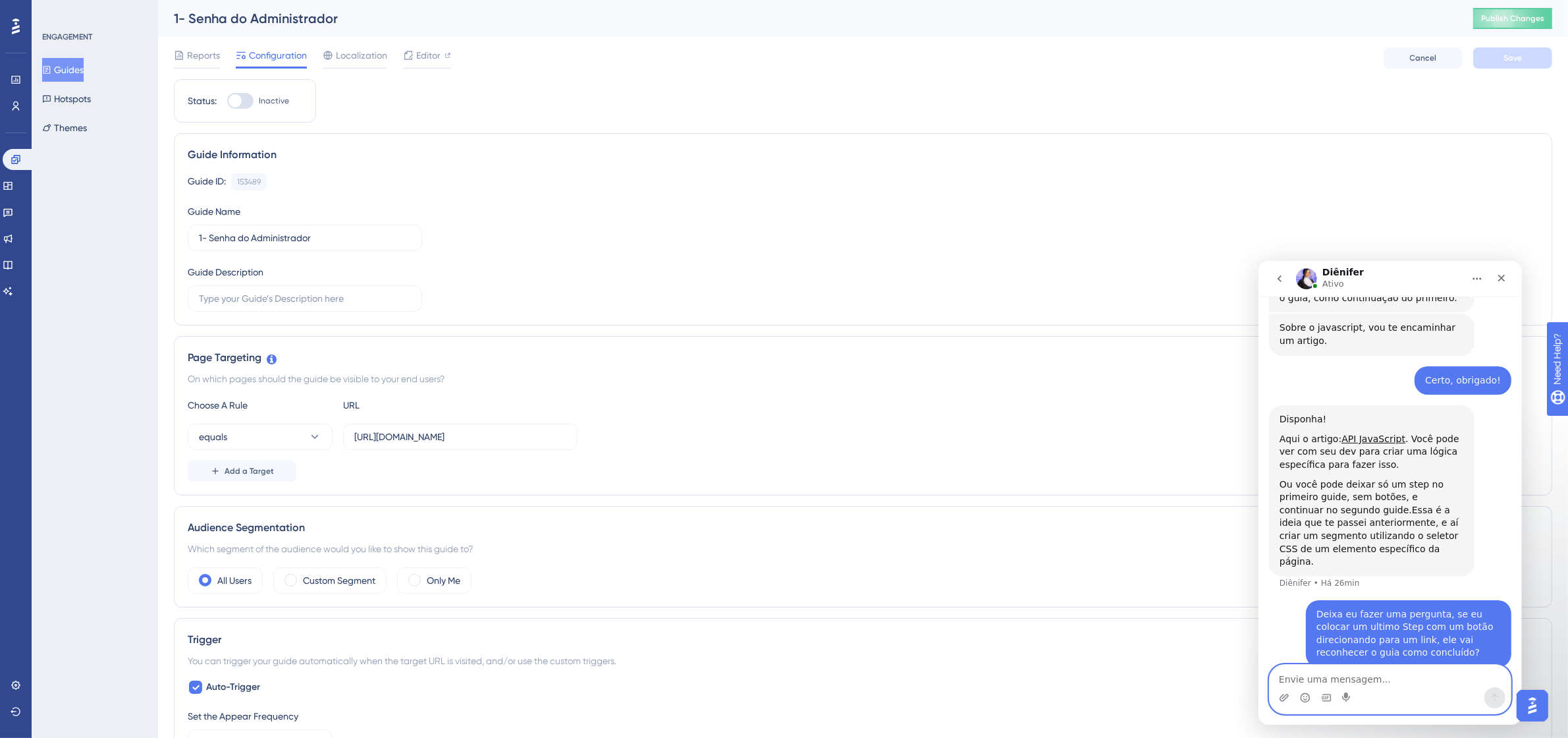
click at [1011, 457] on textarea "Envie uma mensagem..." at bounding box center [1390, 676] width 241 height 23
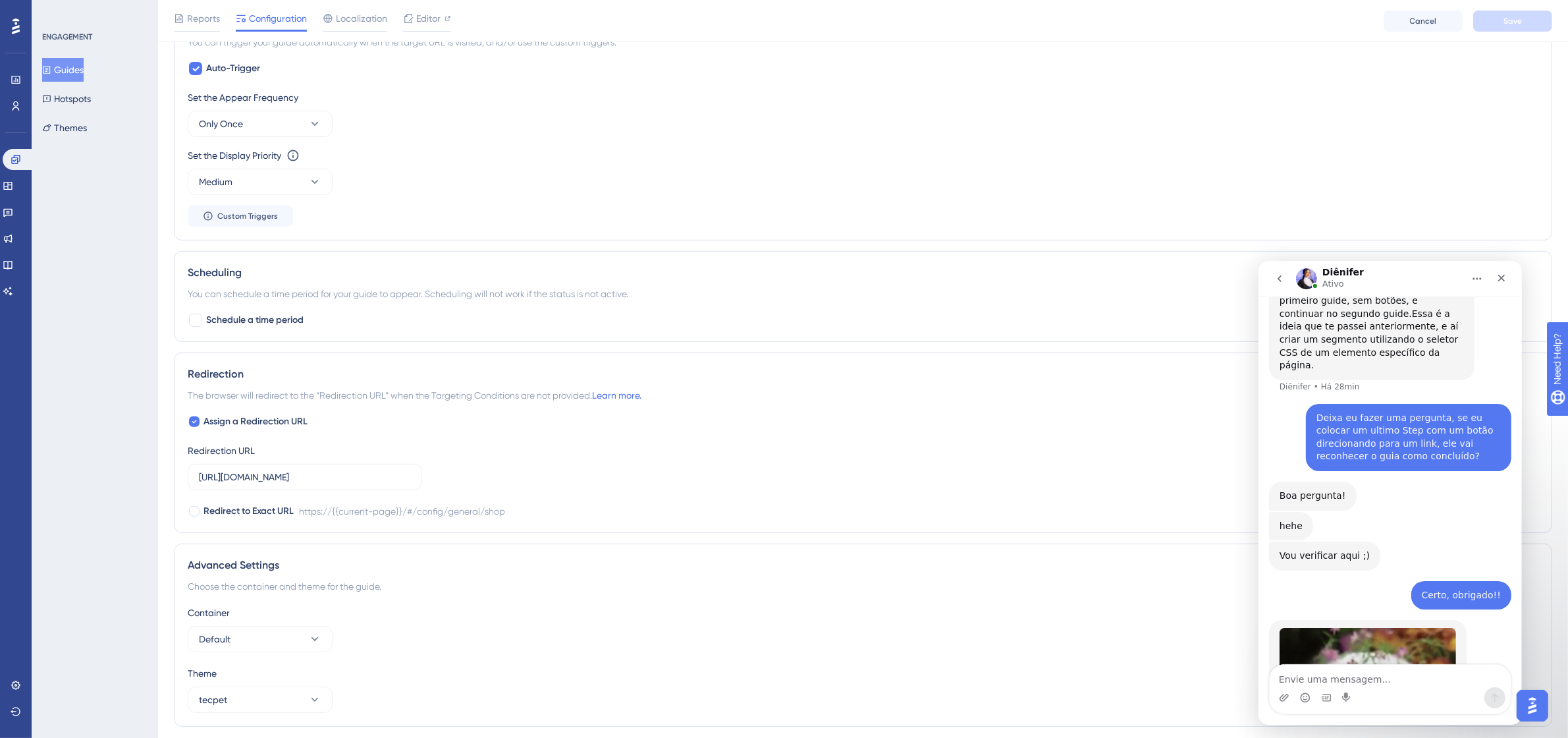
scroll to position [669, 0]
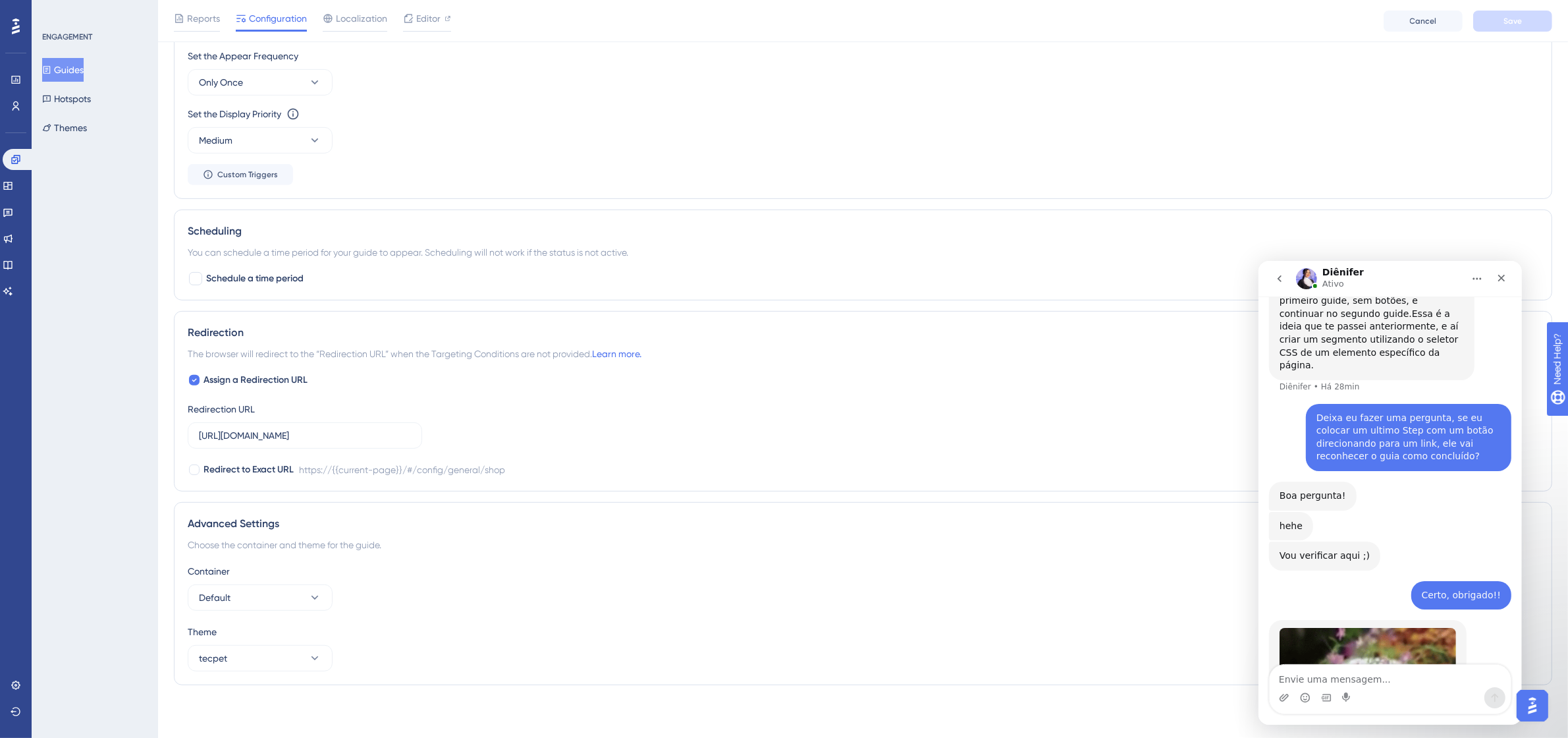
click at [120, 370] on div "ENGAGEMENT Guides Hotspots Themes" at bounding box center [94, 369] width 127 height 738
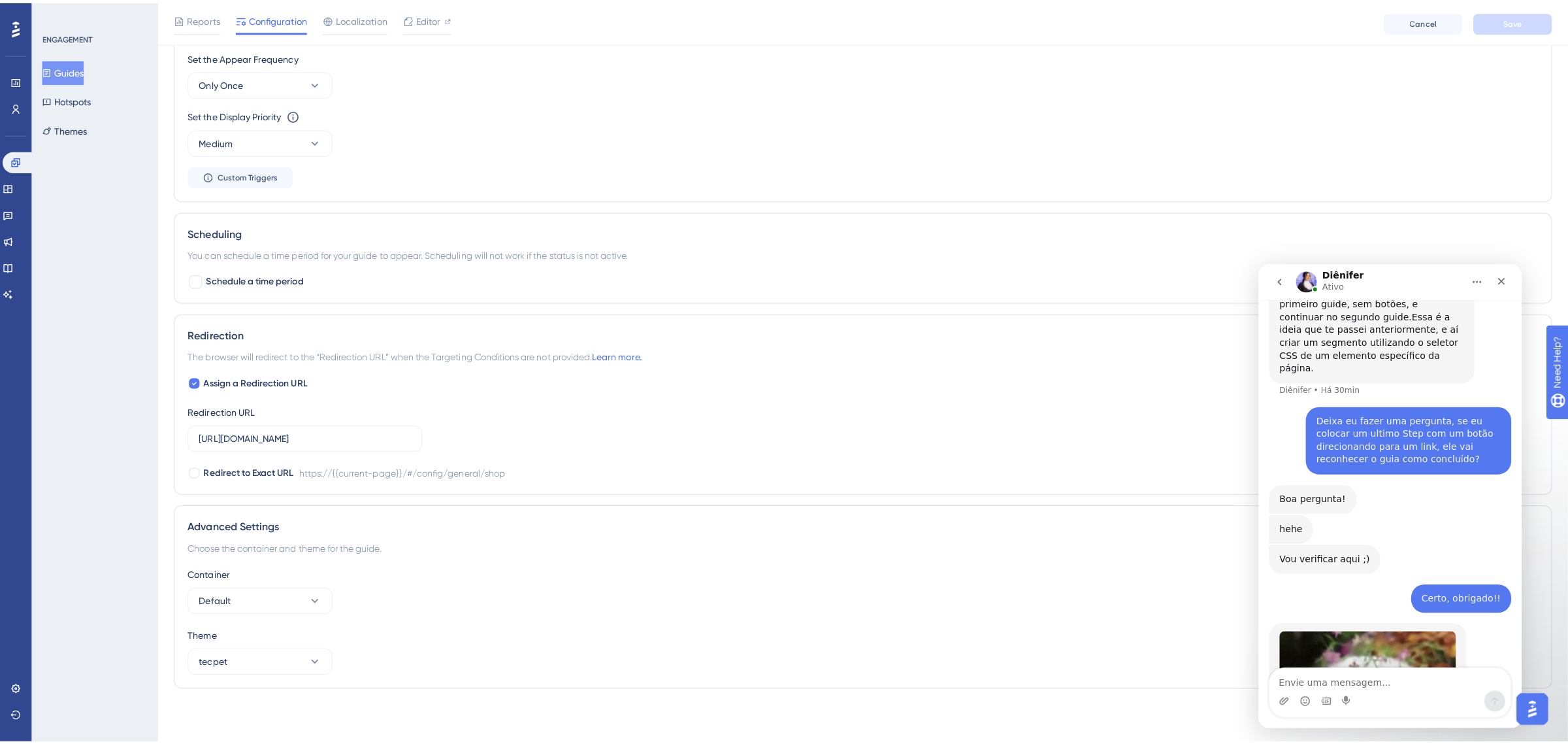
scroll to position [0, 0]
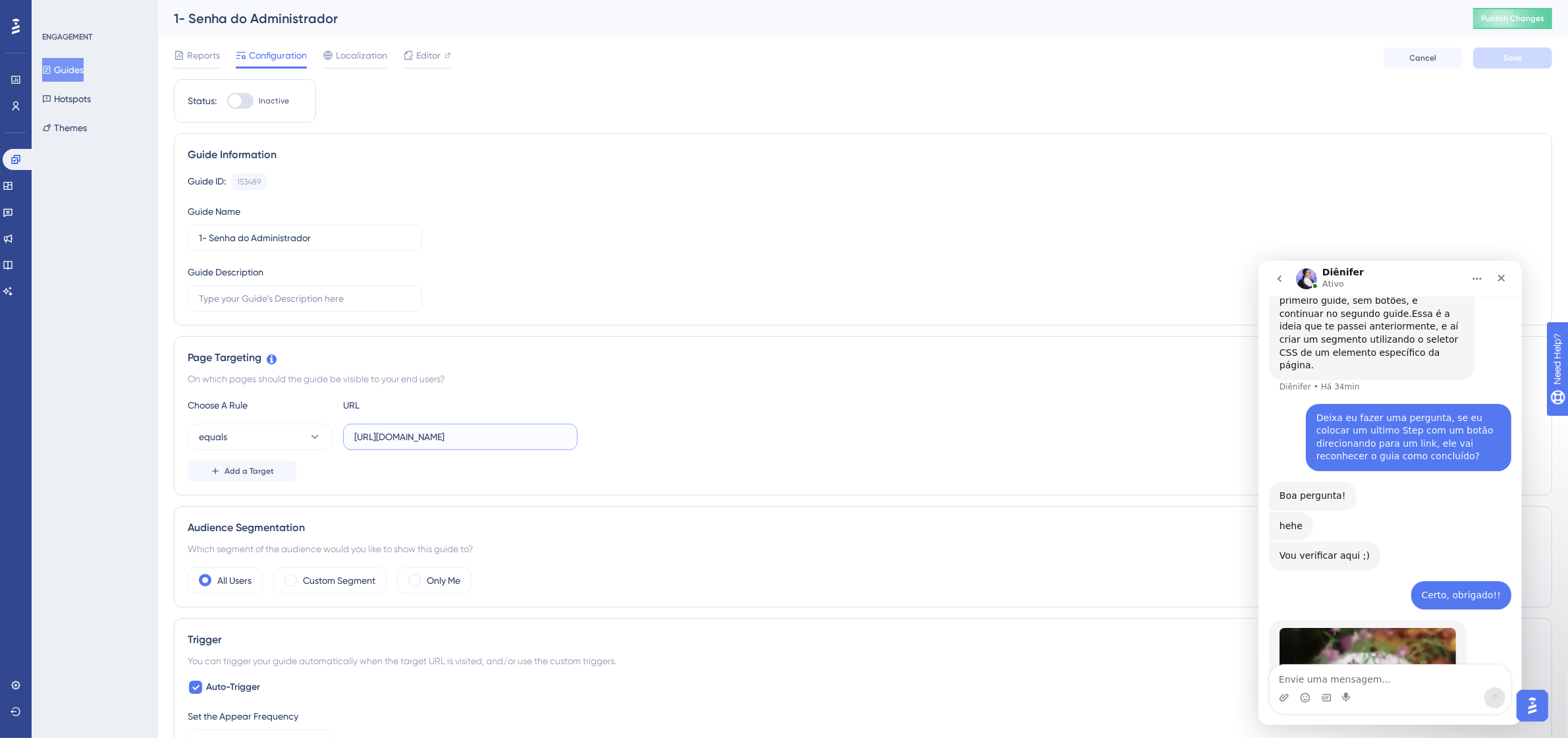
drag, startPoint x: 563, startPoint y: 439, endPoint x: 341, endPoint y: 439, distance: 222.0
click at [341, 439] on div "equals https://app.tecpet.dev/#/config/general/shop" at bounding box center [383, 437] width 390 height 26
click at [71, 71] on button "Guides" at bounding box center [62, 69] width 41 height 24
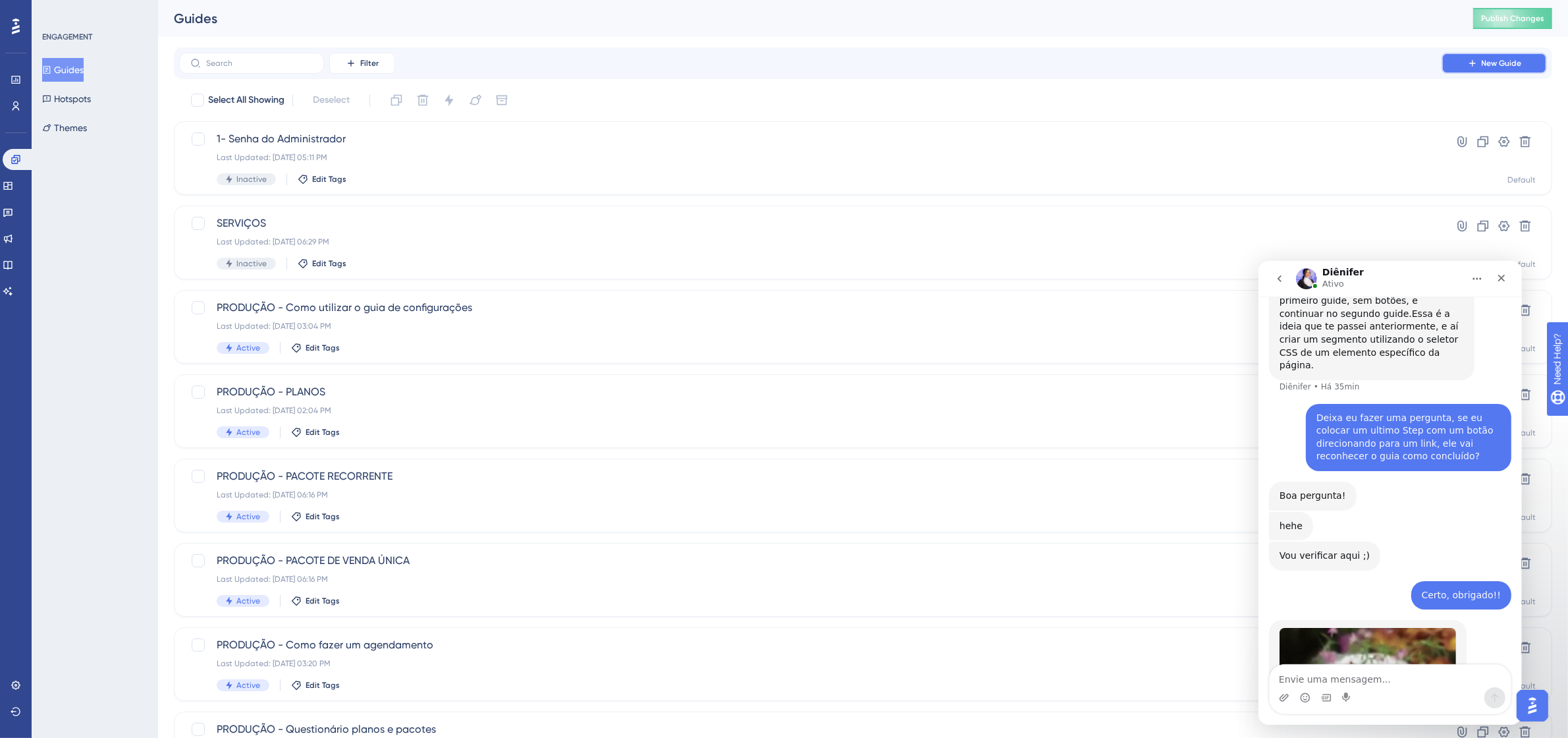
click at [1011, 66] on span "New Guide" at bounding box center [1502, 63] width 40 height 10
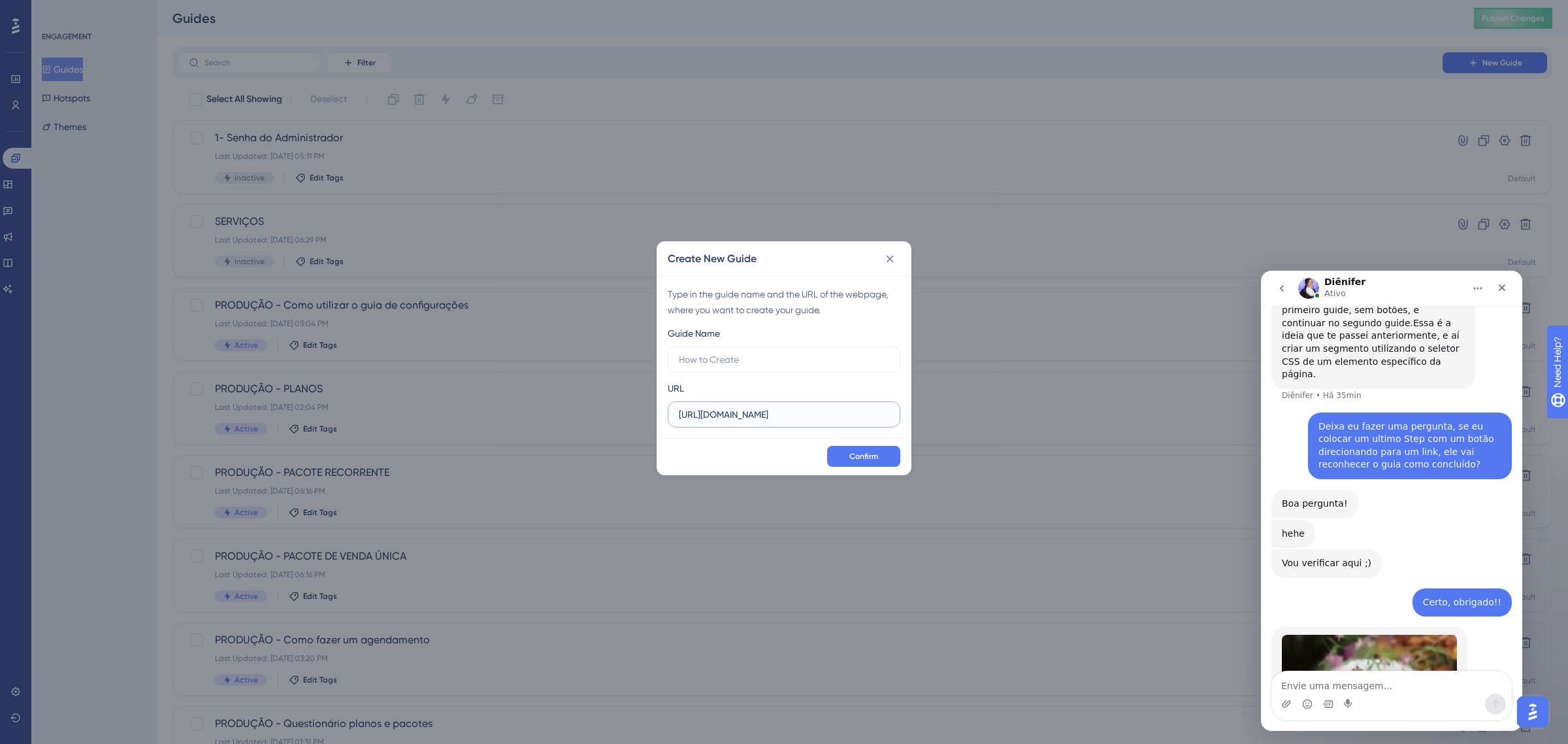
click at [804, 419] on input "https://app.tecpet.dev" at bounding box center [784, 414] width 211 height 15
paste input "/#/config/general/shop"
type input "https://app.tecpet.dev/#/config/general/shop"
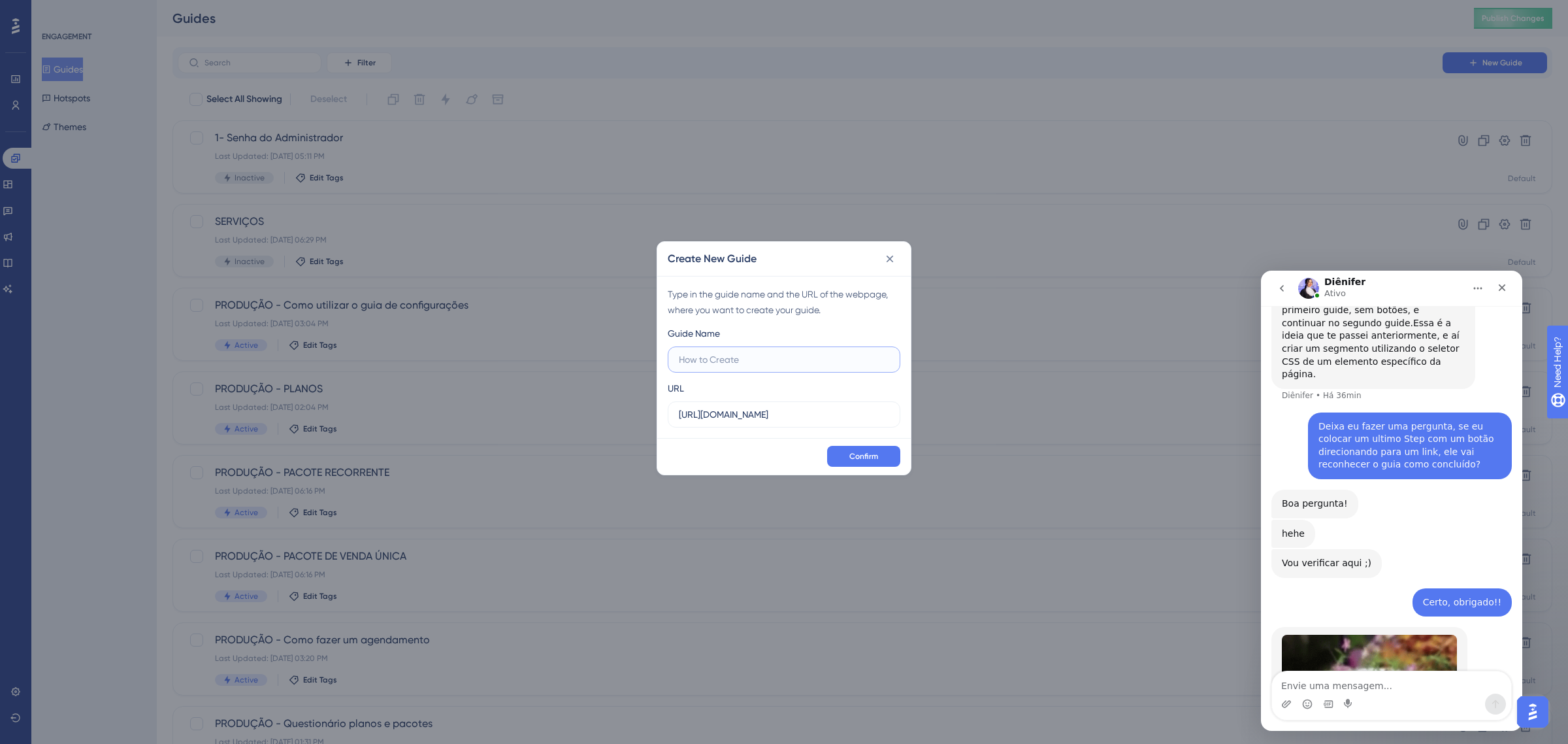
click at [762, 357] on input "text" at bounding box center [784, 359] width 211 height 15
click at [794, 361] on input "text" at bounding box center [784, 359] width 211 height 15
click at [777, 350] on label at bounding box center [784, 359] width 232 height 26
click at [777, 352] on input "text" at bounding box center [784, 359] width 211 height 15
paste input "Definições Essenciais para Agendamentos e Operação"
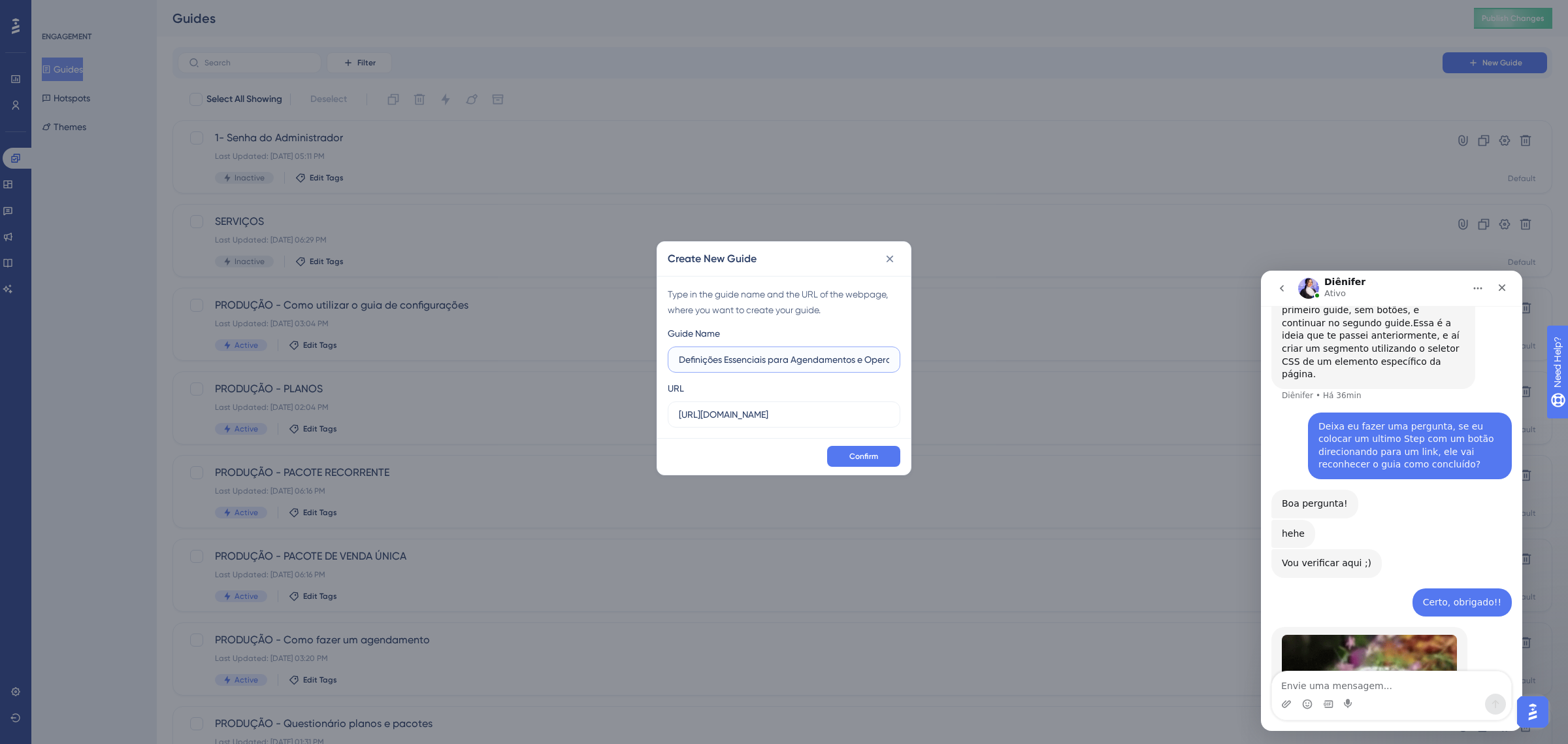
drag, startPoint x: 712, startPoint y: 361, endPoint x: 665, endPoint y: 361, distance: 47.0
click at [665, 361] on div "Type in the guide name and the URL of the webpage, where you want to create you…" at bounding box center [784, 356] width 253 height 162
click at [679, 360] on input "Definições Essenciais para Agendamentos e Operação" at bounding box center [784, 359] width 211 height 15
type input "2- Definições Essenciais para Agendamentos e Operação"
click at [854, 454] on span "Confirm" at bounding box center [863, 456] width 29 height 10
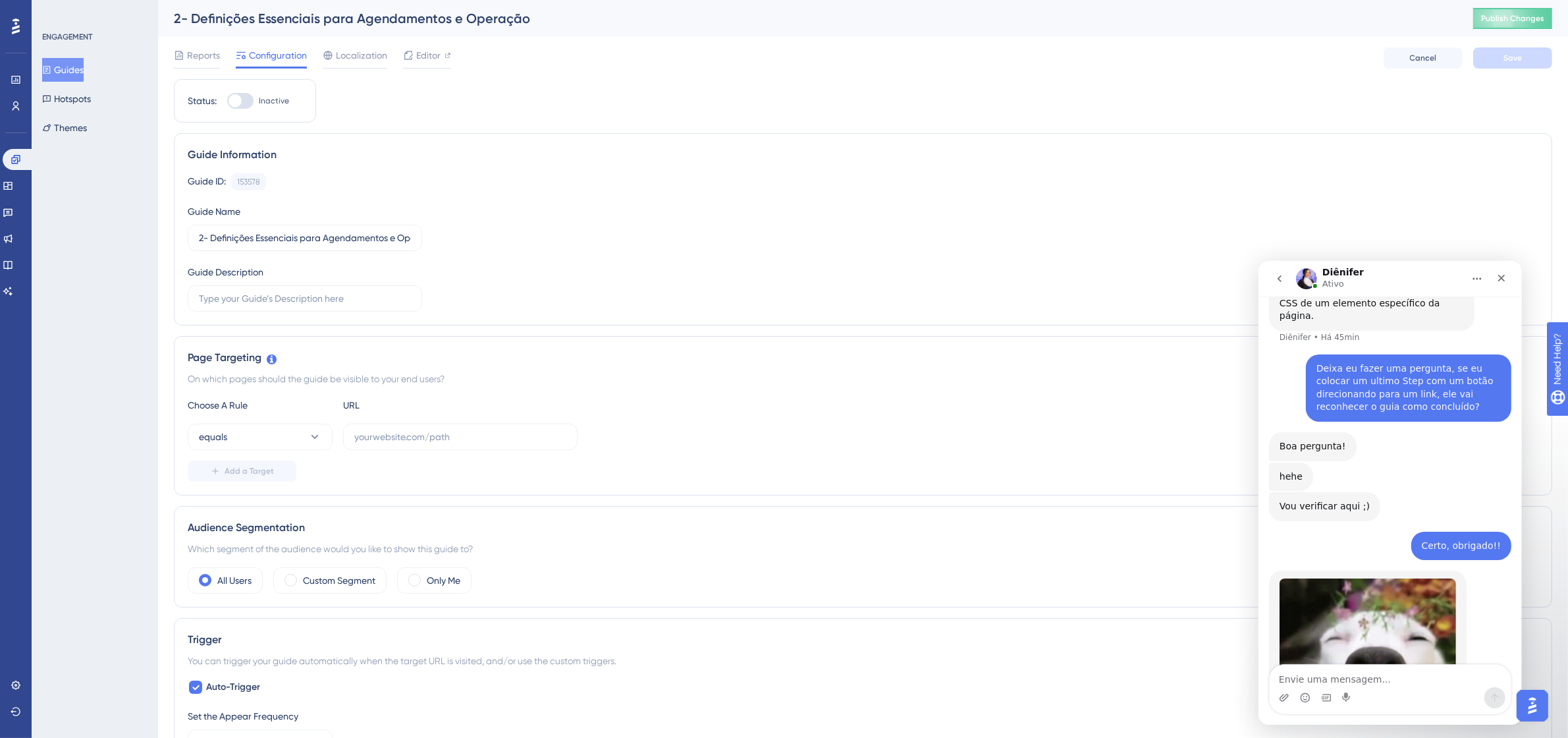
scroll to position [2386, 0]
click at [74, 77] on button "Guides" at bounding box center [62, 69] width 41 height 24
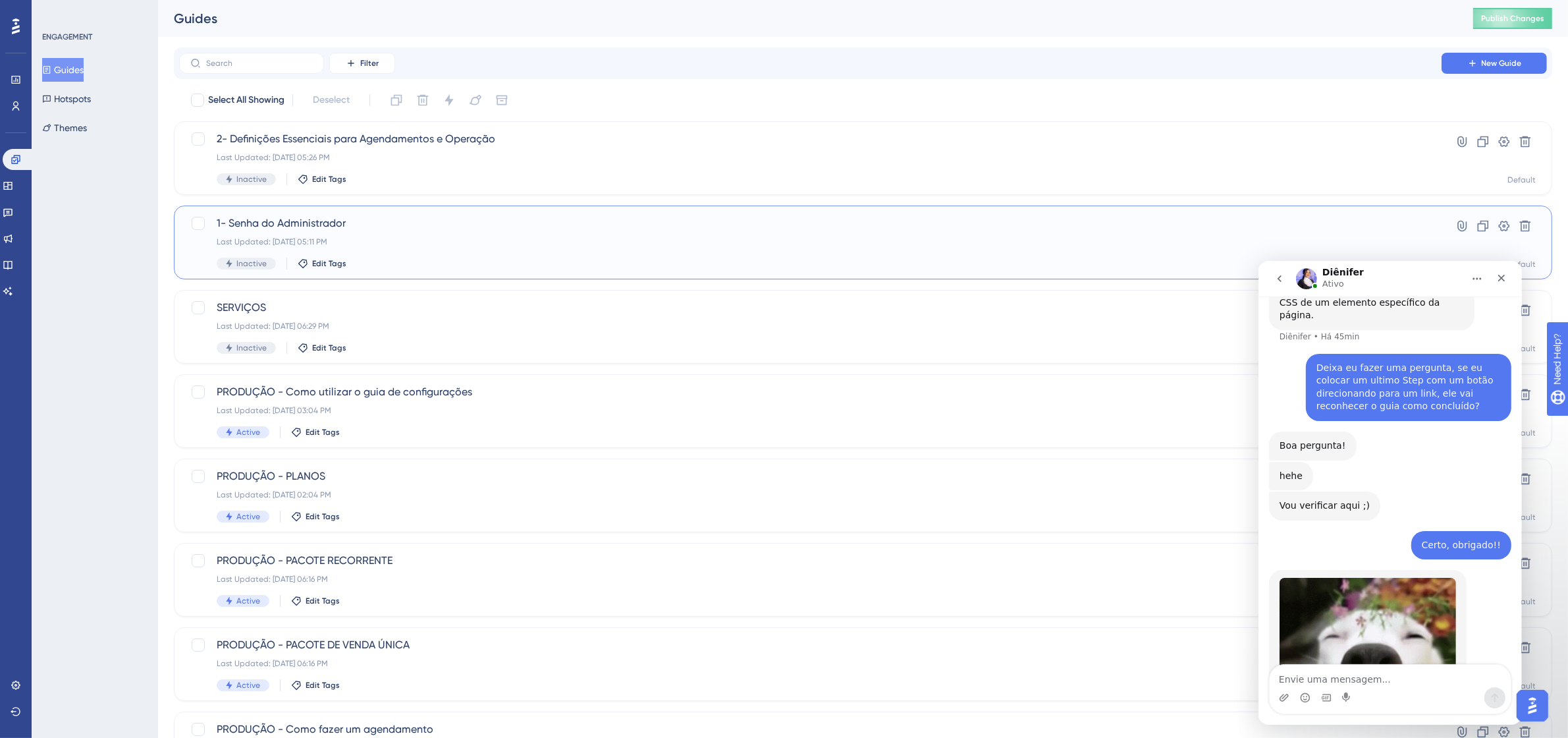
click at [742, 228] on span "1- Senha do Administrador" at bounding box center [810, 223] width 1188 height 16
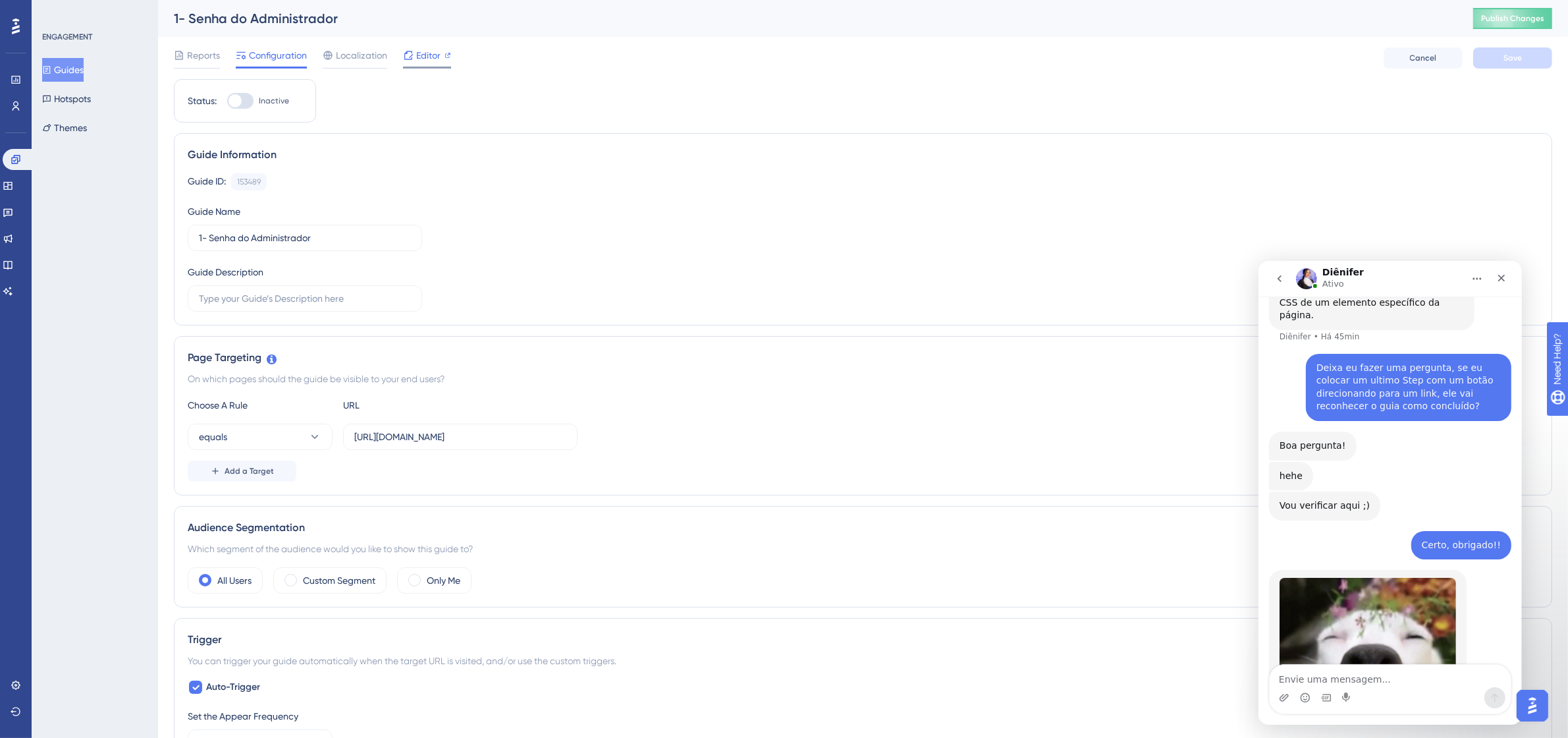
click at [413, 60] on div "Editor" at bounding box center [427, 55] width 48 height 16
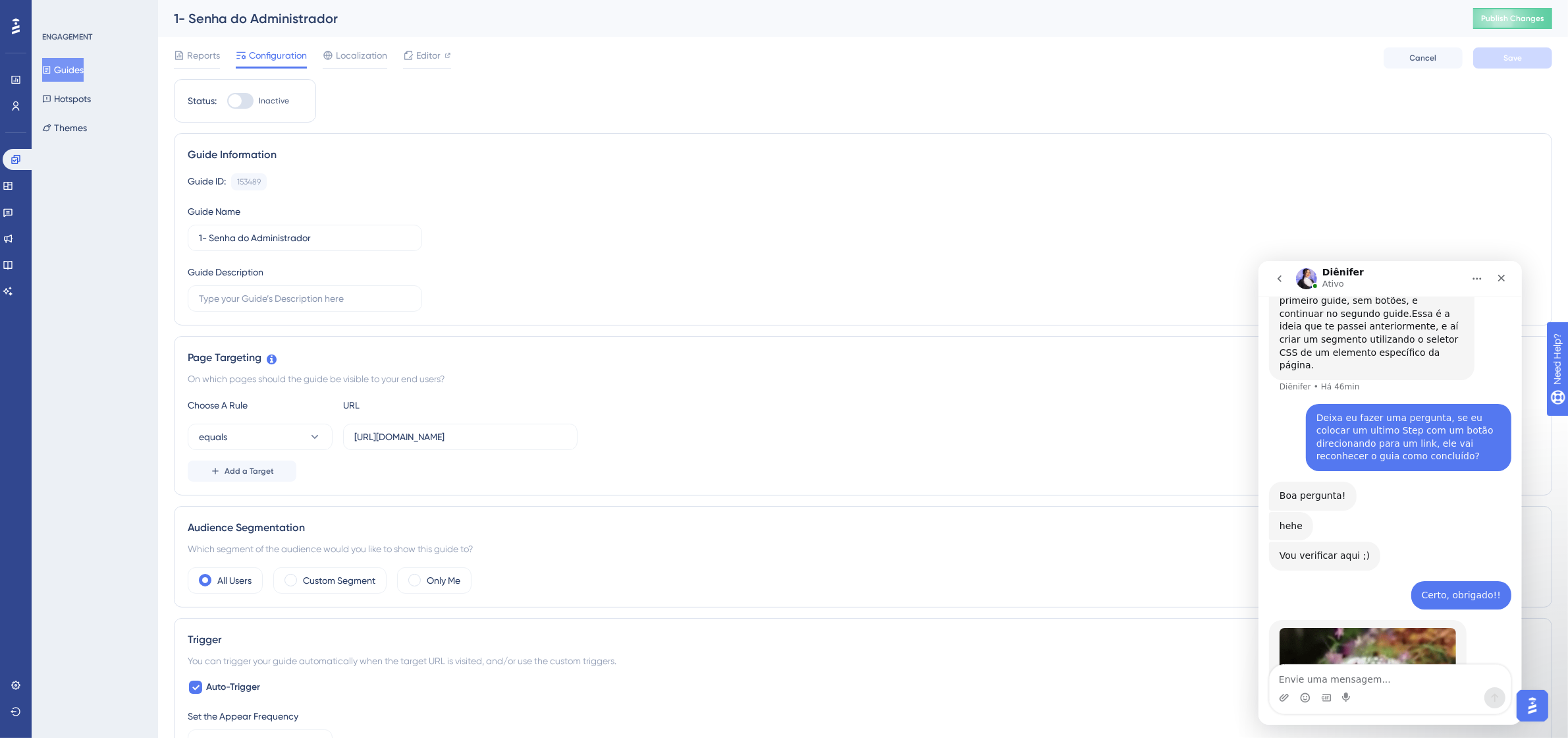
click at [73, 76] on button "Guides" at bounding box center [62, 69] width 41 height 24
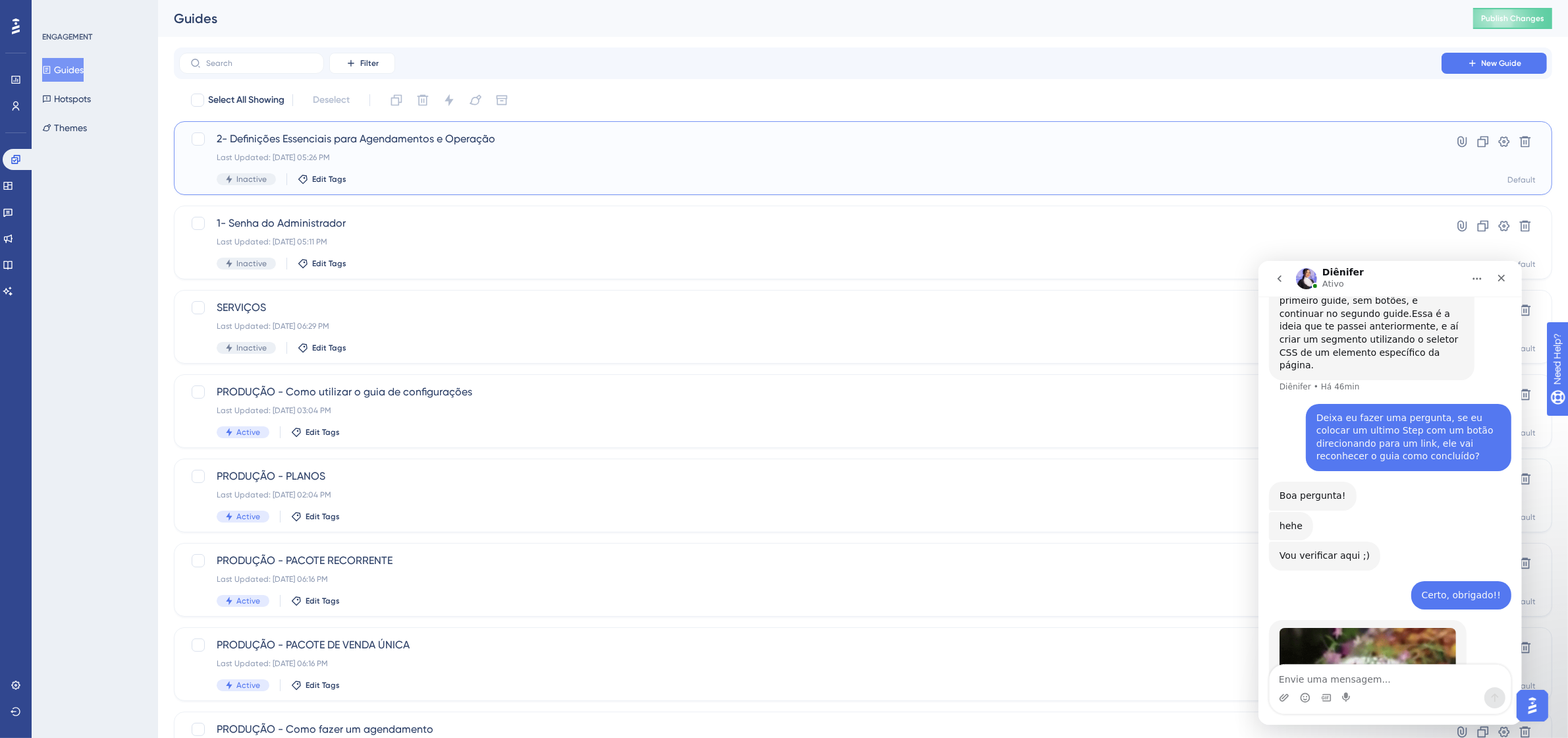
click at [300, 143] on span "2- Definições Essenciais para Agendamentos e Operação" at bounding box center [810, 139] width 1188 height 16
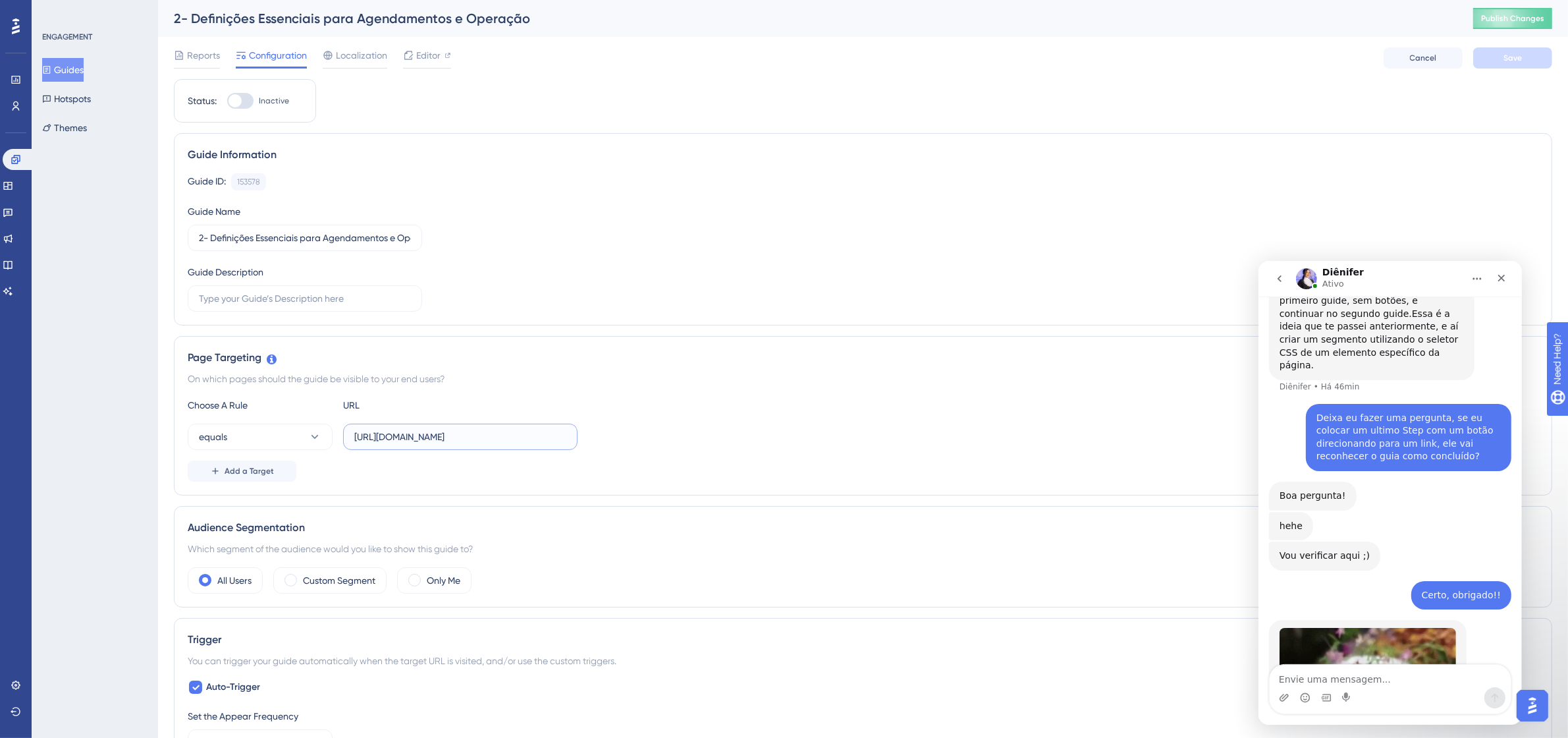
click at [435, 443] on input "https://app.tecpet.dev/#/config/general/shop" at bounding box center [460, 436] width 212 height 15
paste input "account/advancedConfig"
drag, startPoint x: 367, startPoint y: 442, endPoint x: 631, endPoint y: 439, distance: 264.0
click at [631, 439] on div "equals https://app.tecpet.dev/#/config/account/advancedConfig" at bounding box center [864, 437] width 1351 height 26
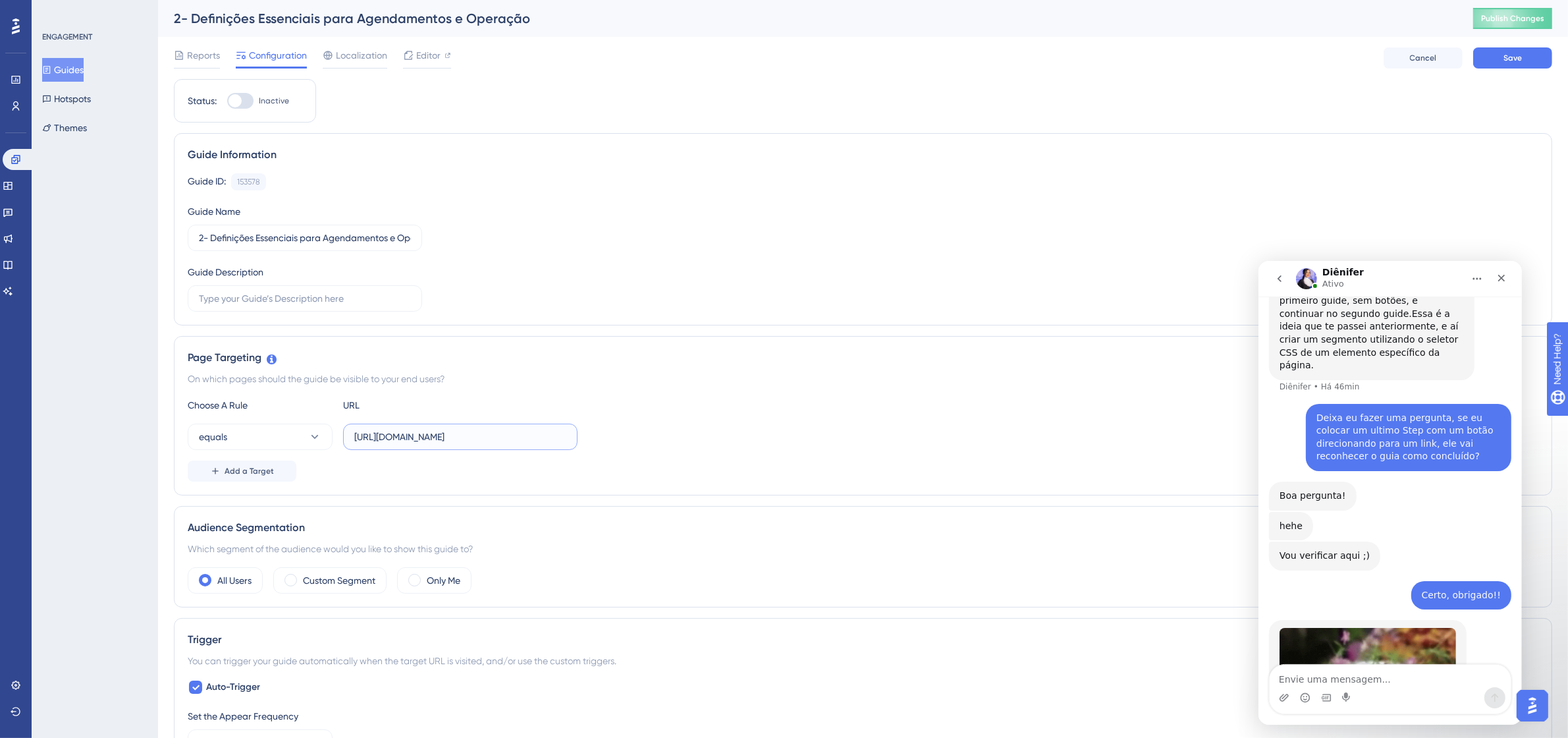
type input "https://app.tecpet.dev/#/config/account/advancedConfig"
click at [685, 370] on div "Page Targeting On which pages should the guide be visible to your end users? Ch…" at bounding box center [863, 415] width 1378 height 159
click at [1011, 60] on span "Save" at bounding box center [1512, 58] width 18 height 10
click at [410, 66] on div at bounding box center [427, 67] width 48 height 2
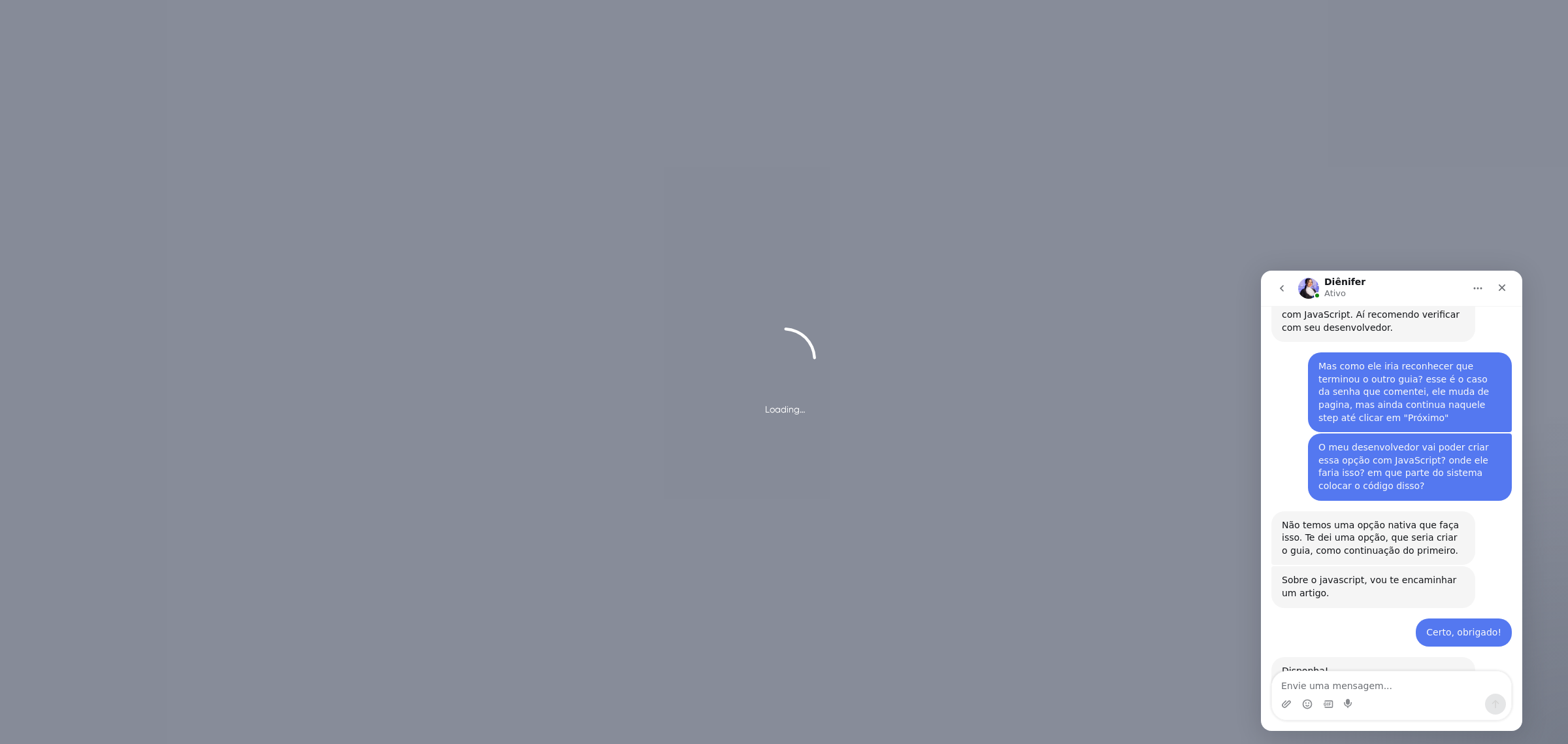
scroll to position [1895, 0]
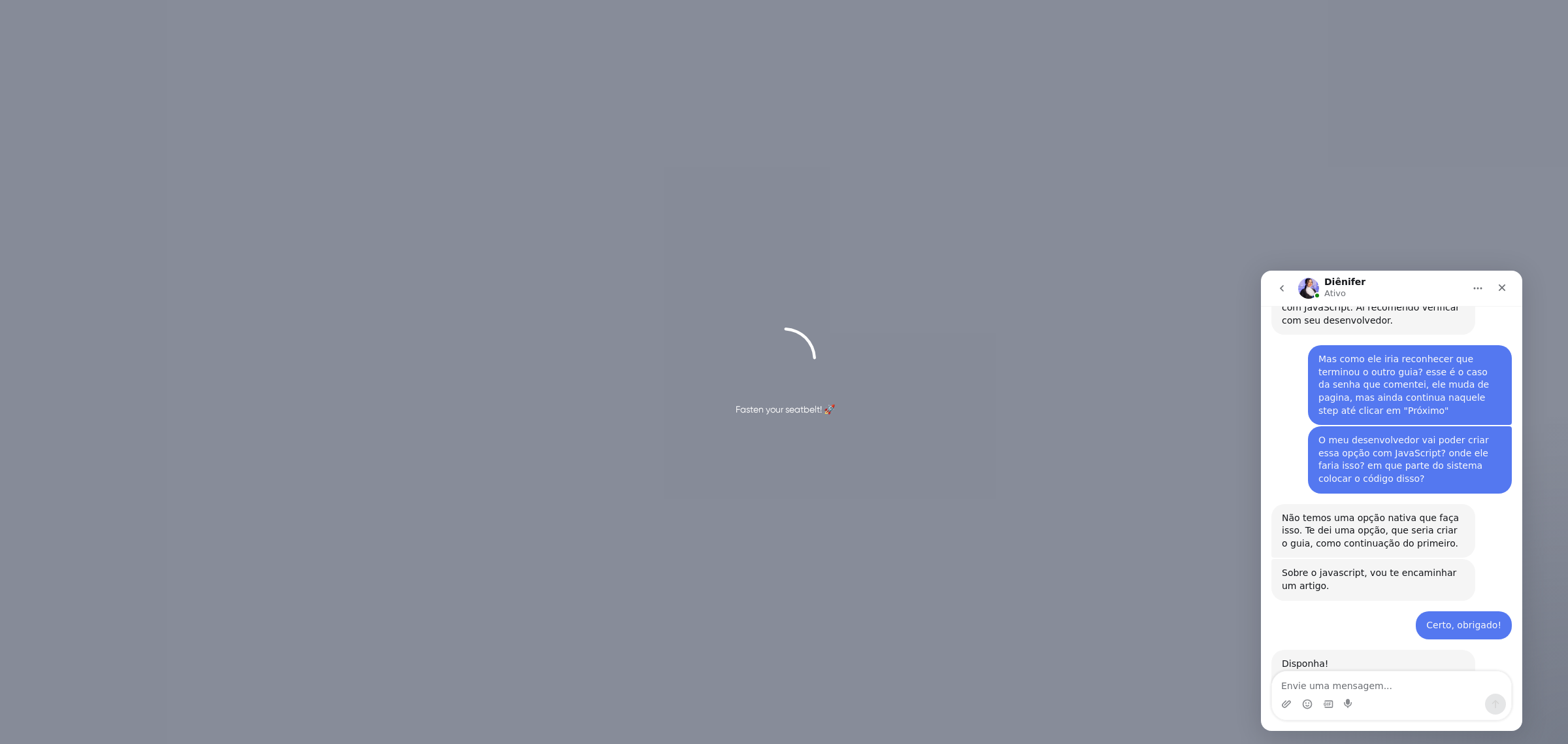
scroll to position [1895, 0]
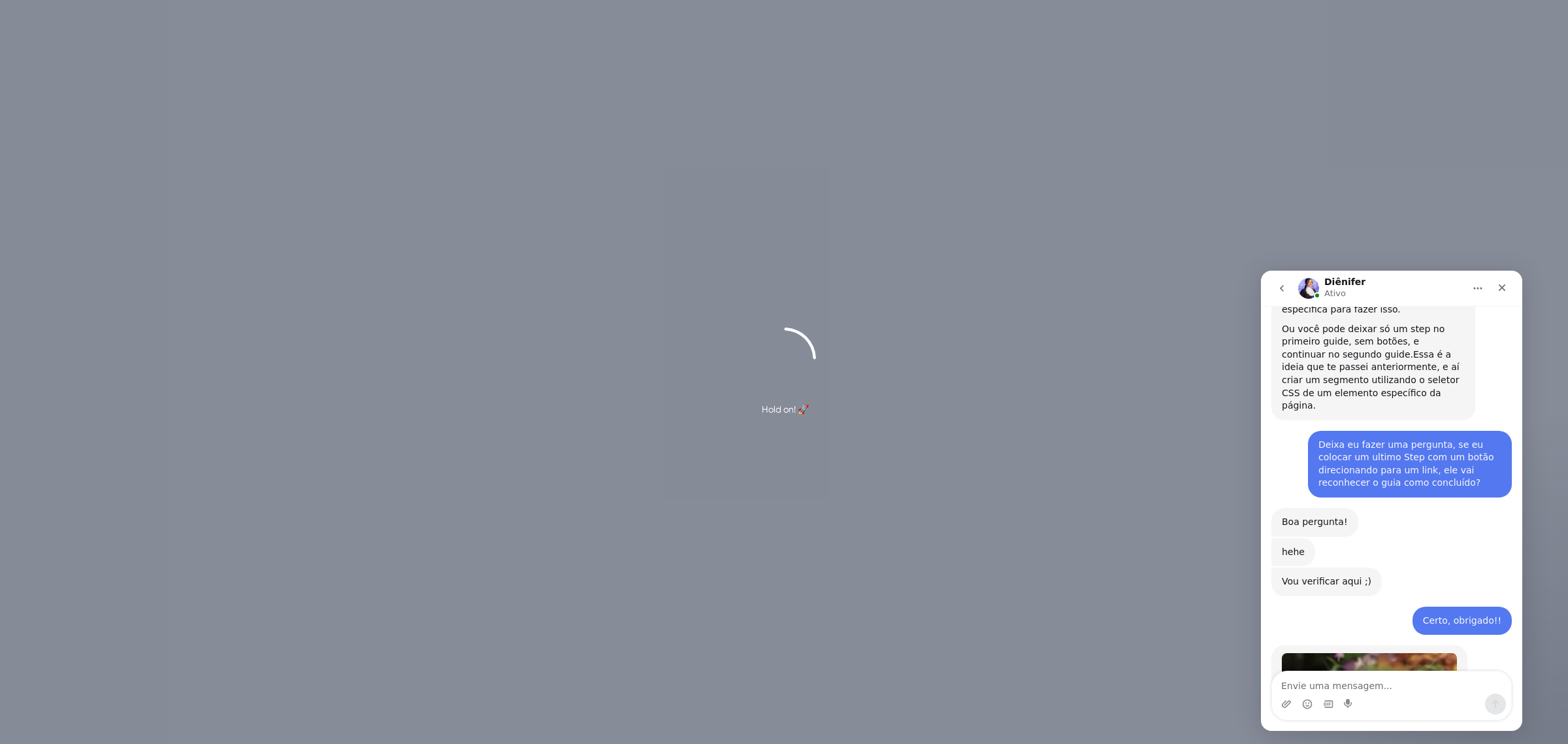
scroll to position [2303, 0]
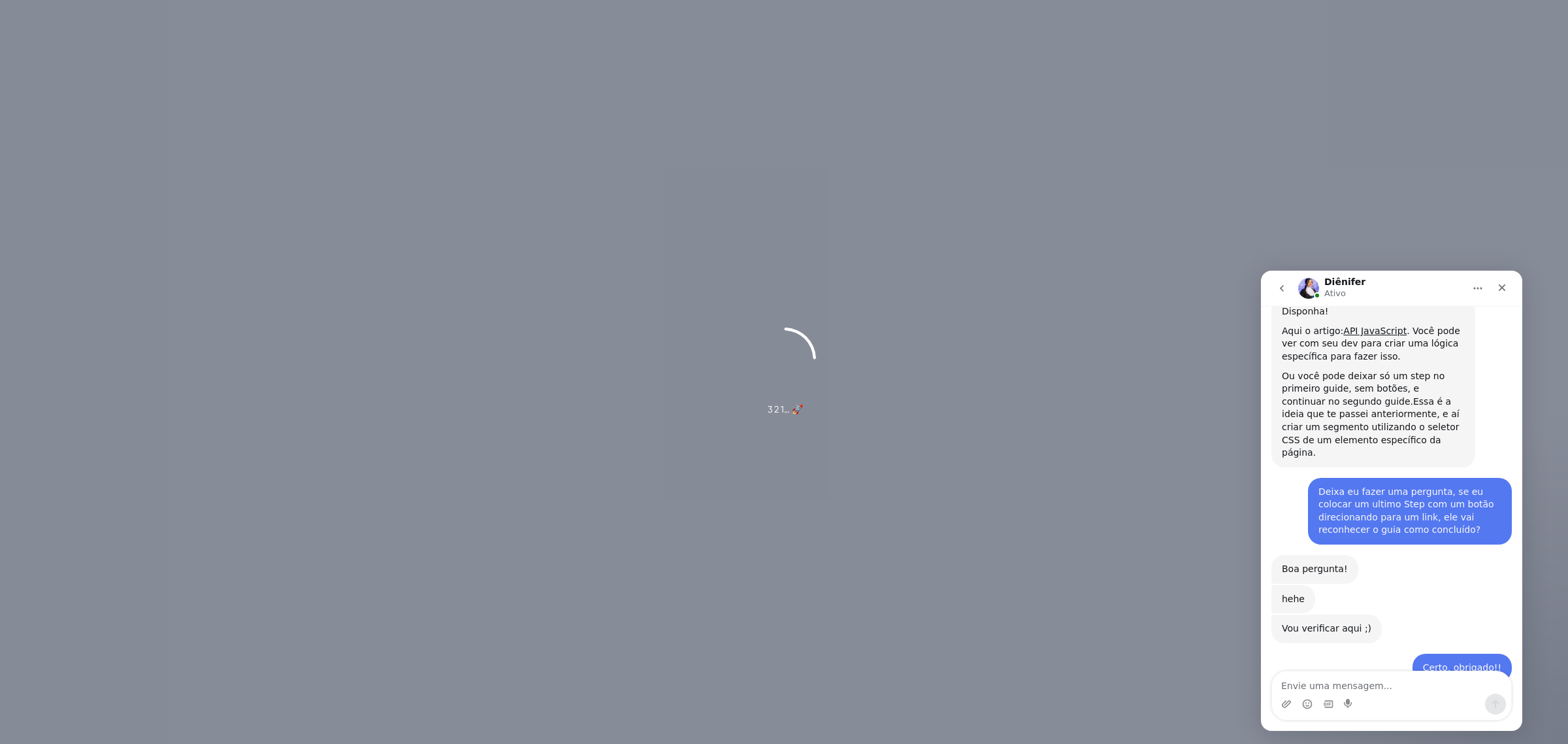
scroll to position [2303, 0]
